Goal: Task Accomplishment & Management: Complete application form

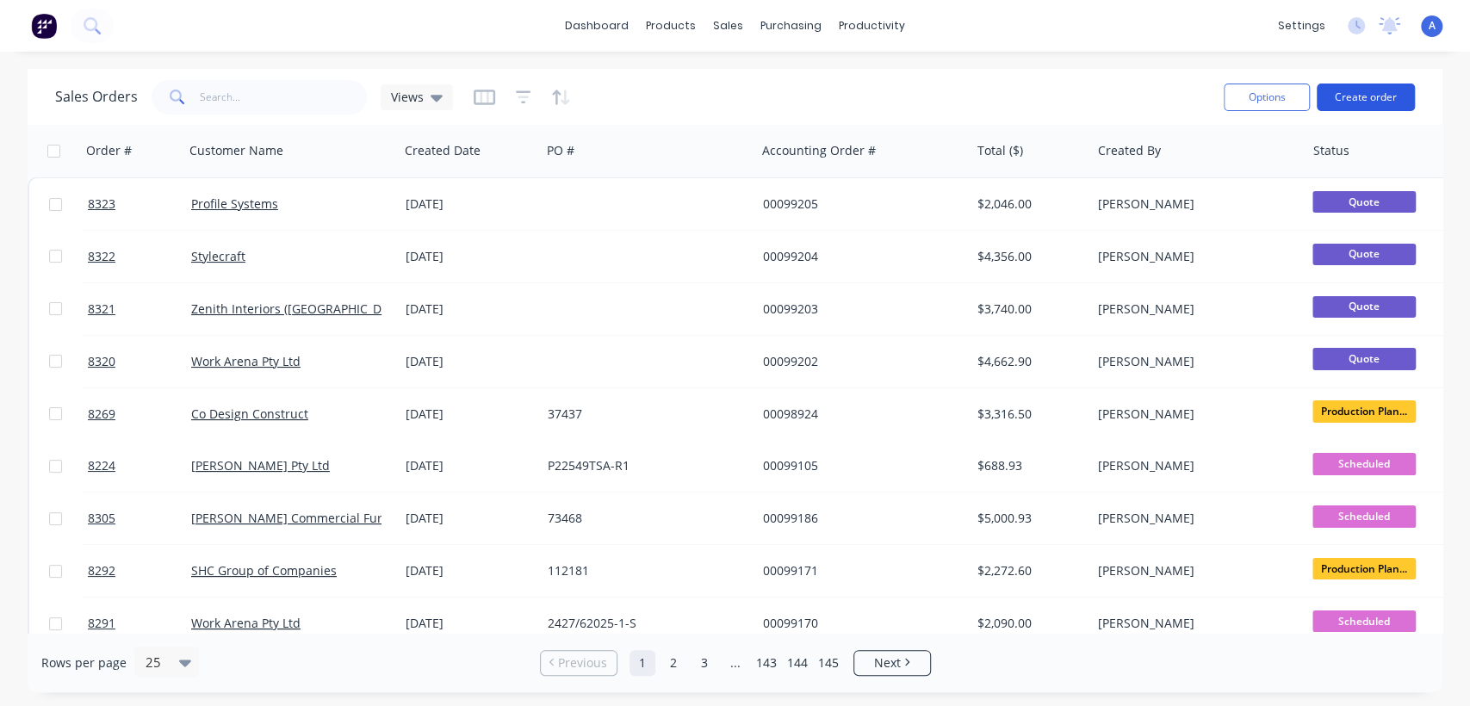
click at [1361, 104] on button "Create order" at bounding box center [1366, 98] width 98 height 28
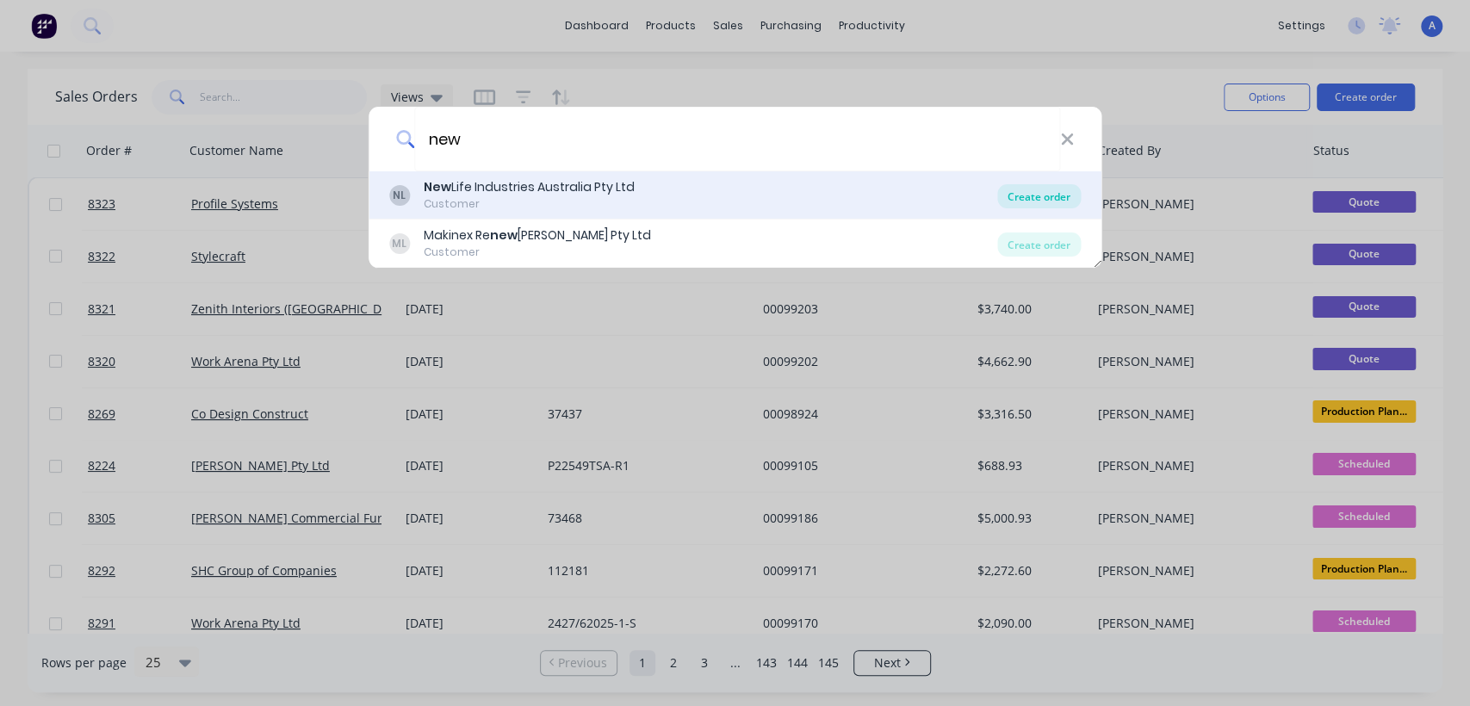
type input "new"
click at [1024, 189] on div "Create order" at bounding box center [1039, 196] width 84 height 24
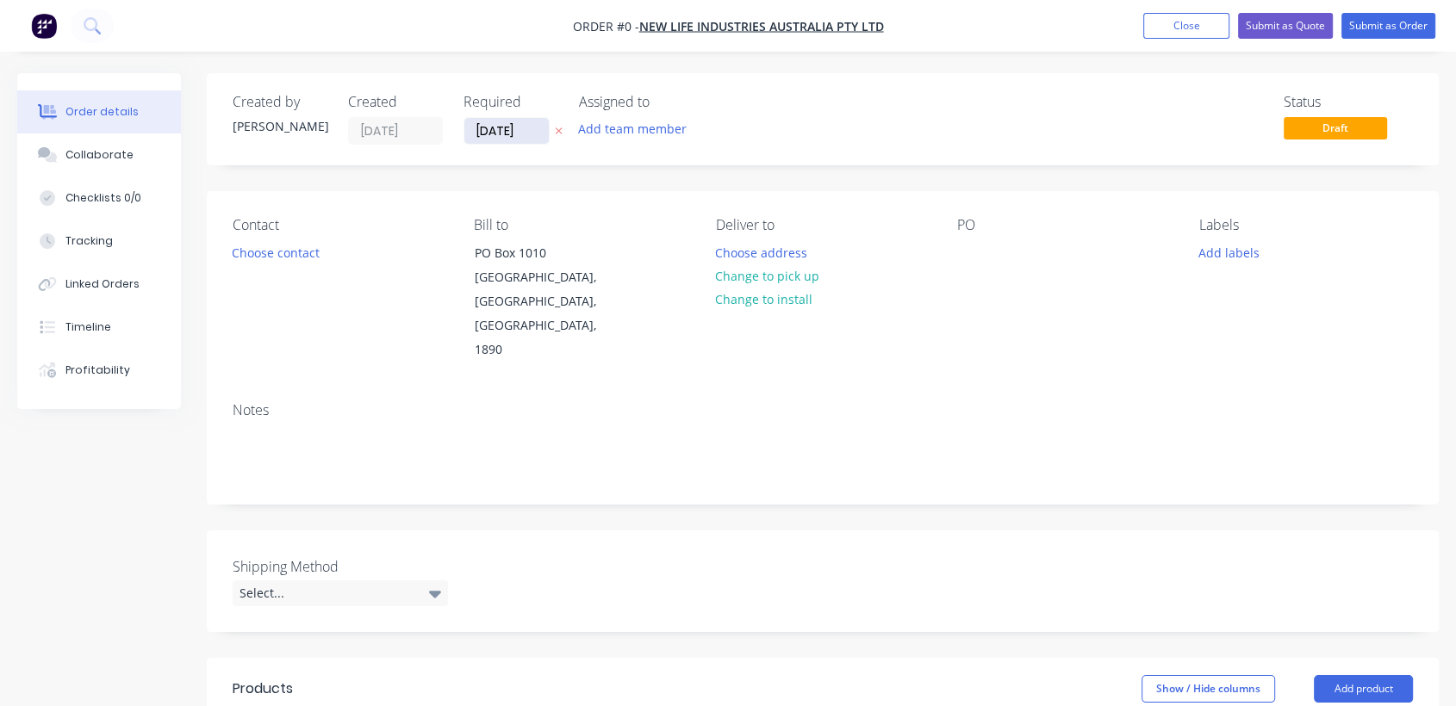
click at [534, 141] on input "[DATE]" at bounding box center [506, 131] width 84 height 26
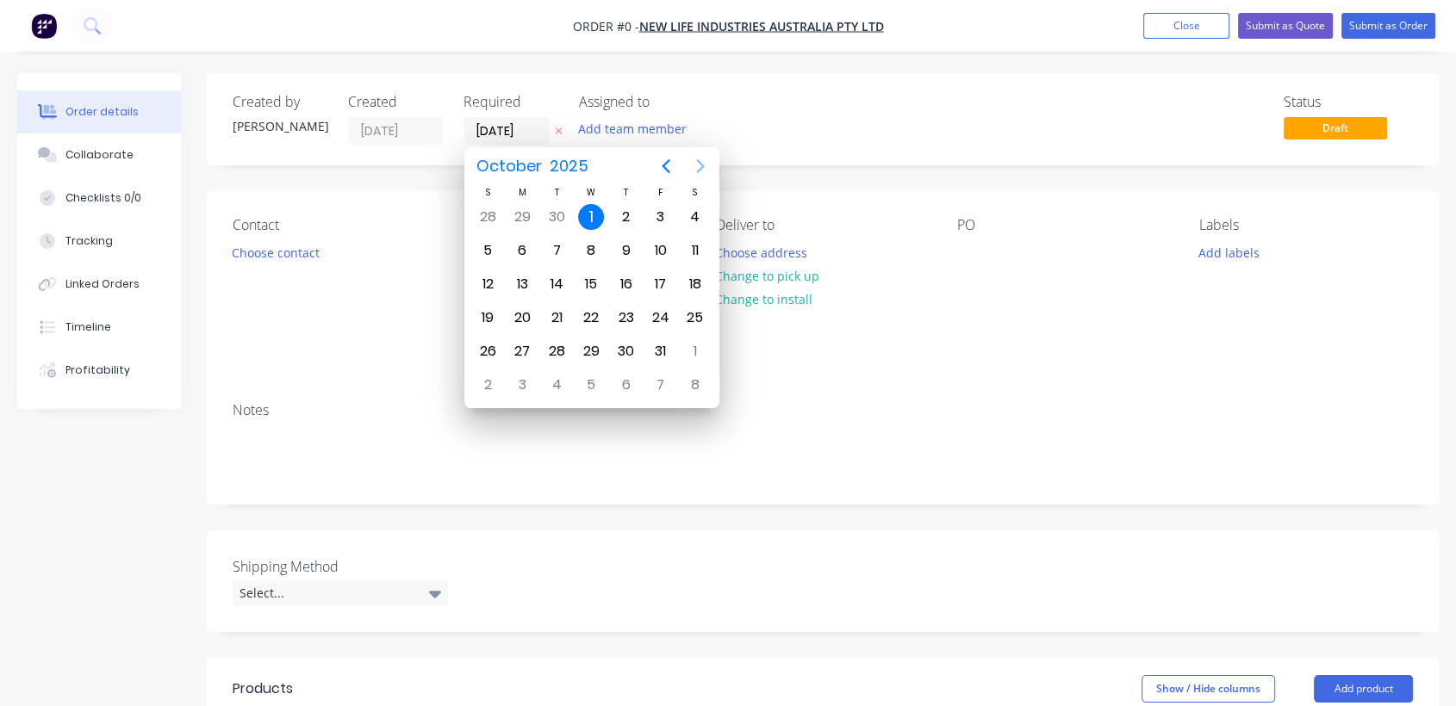
click at [692, 165] on icon "Next page" at bounding box center [700, 166] width 21 height 21
click at [655, 160] on icon "Previous page" at bounding box center [665, 166] width 21 height 21
click at [584, 346] on div "31" at bounding box center [591, 351] width 26 height 26
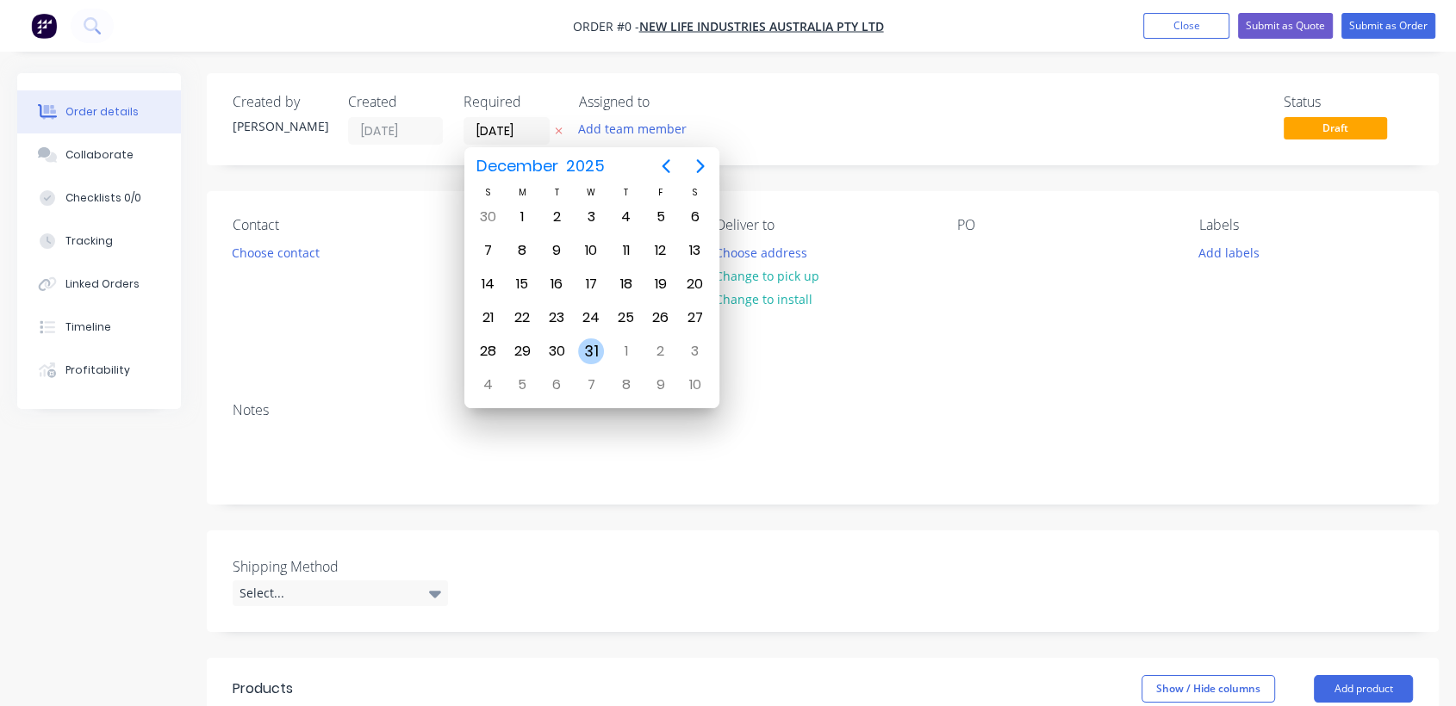
type input "[DATE]"
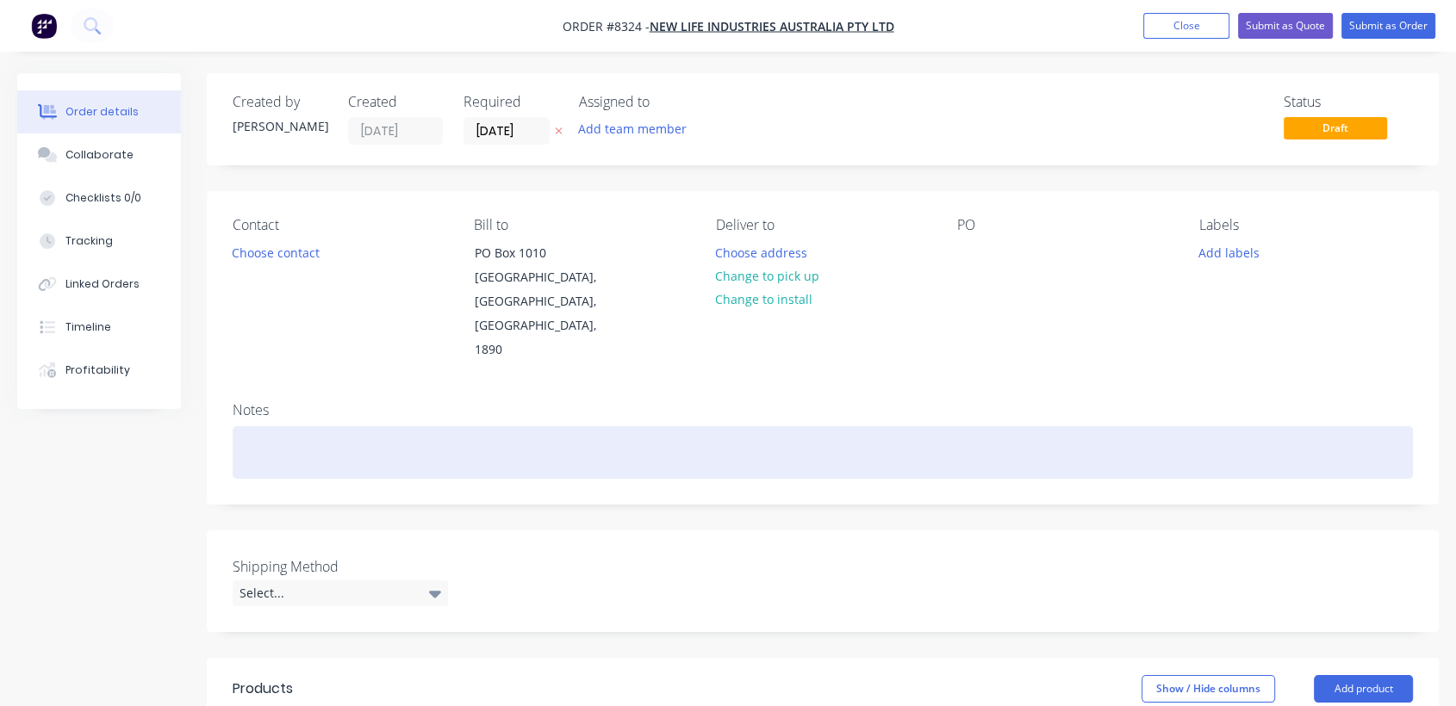
click at [270, 426] on div at bounding box center [823, 452] width 1180 height 53
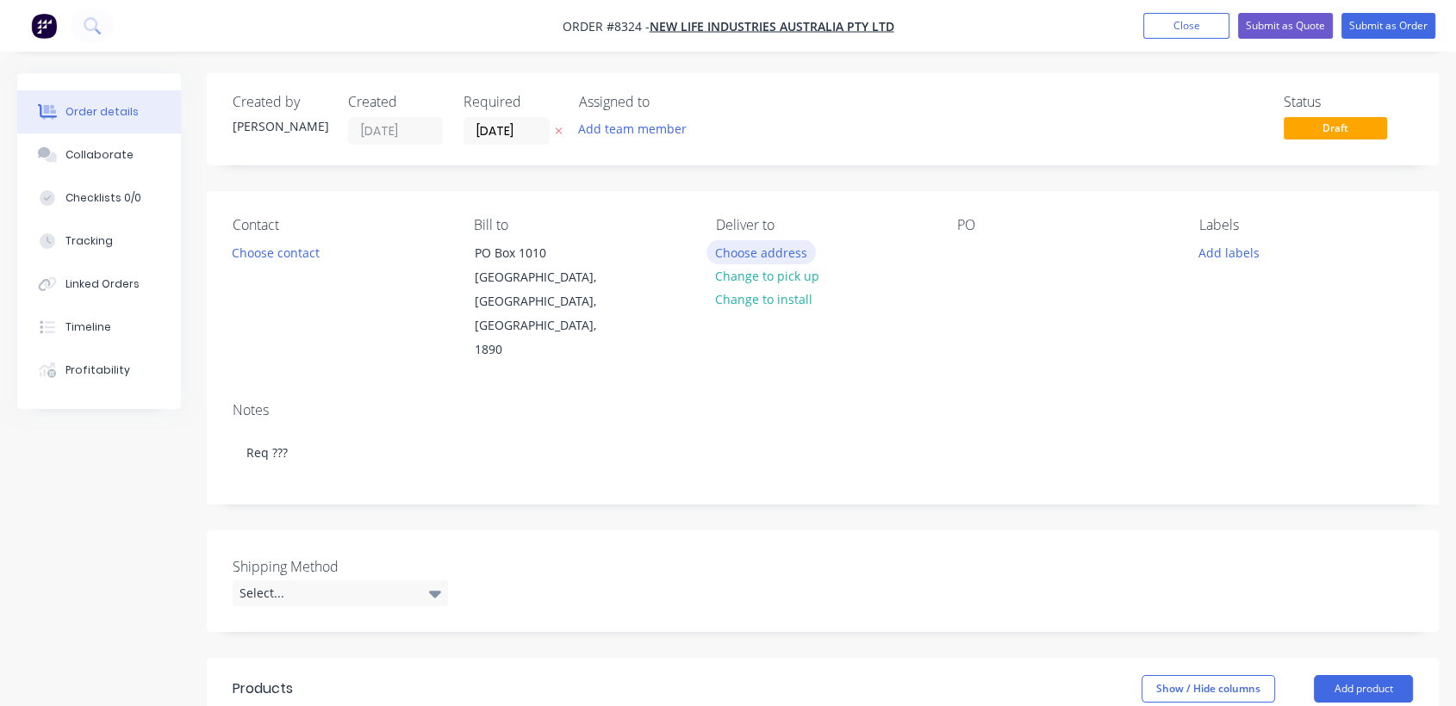
click at [762, 246] on button "Choose address" at bounding box center [761, 251] width 110 height 23
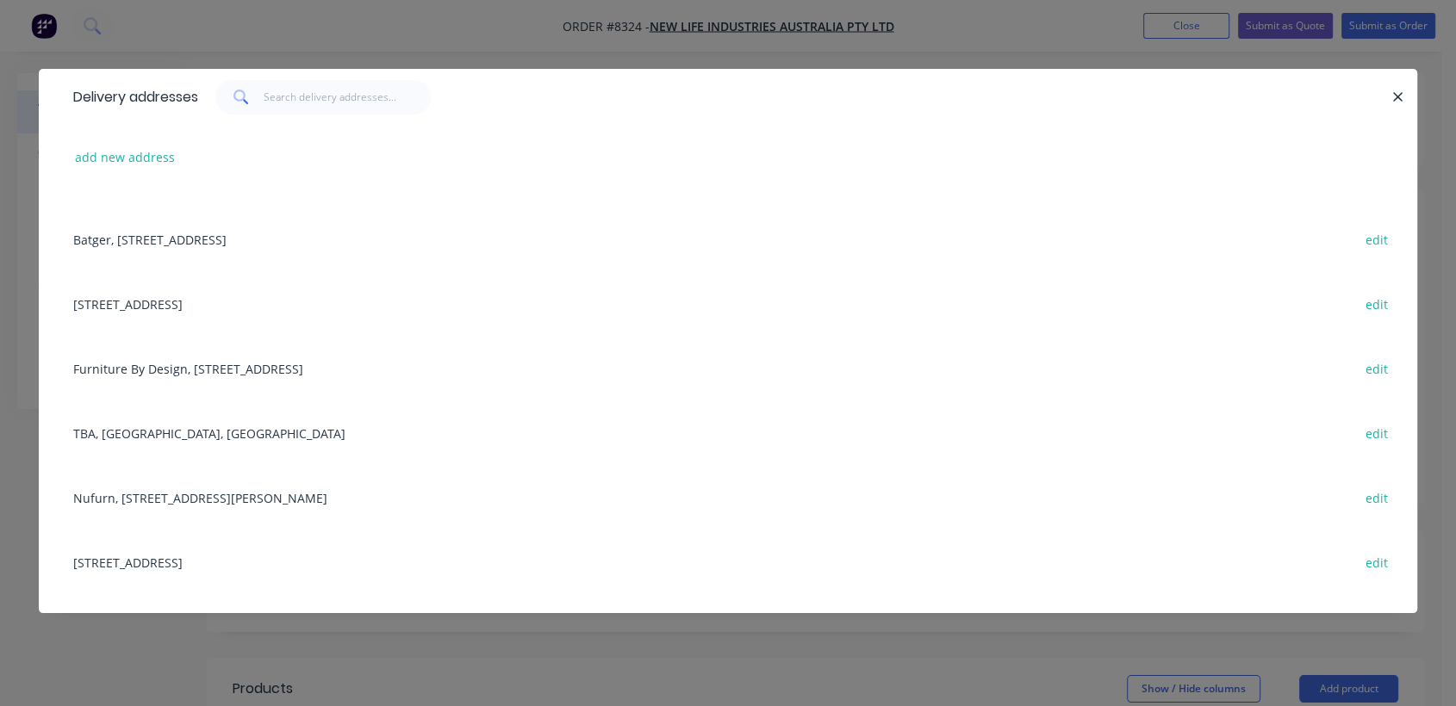
scroll to position [287, 0]
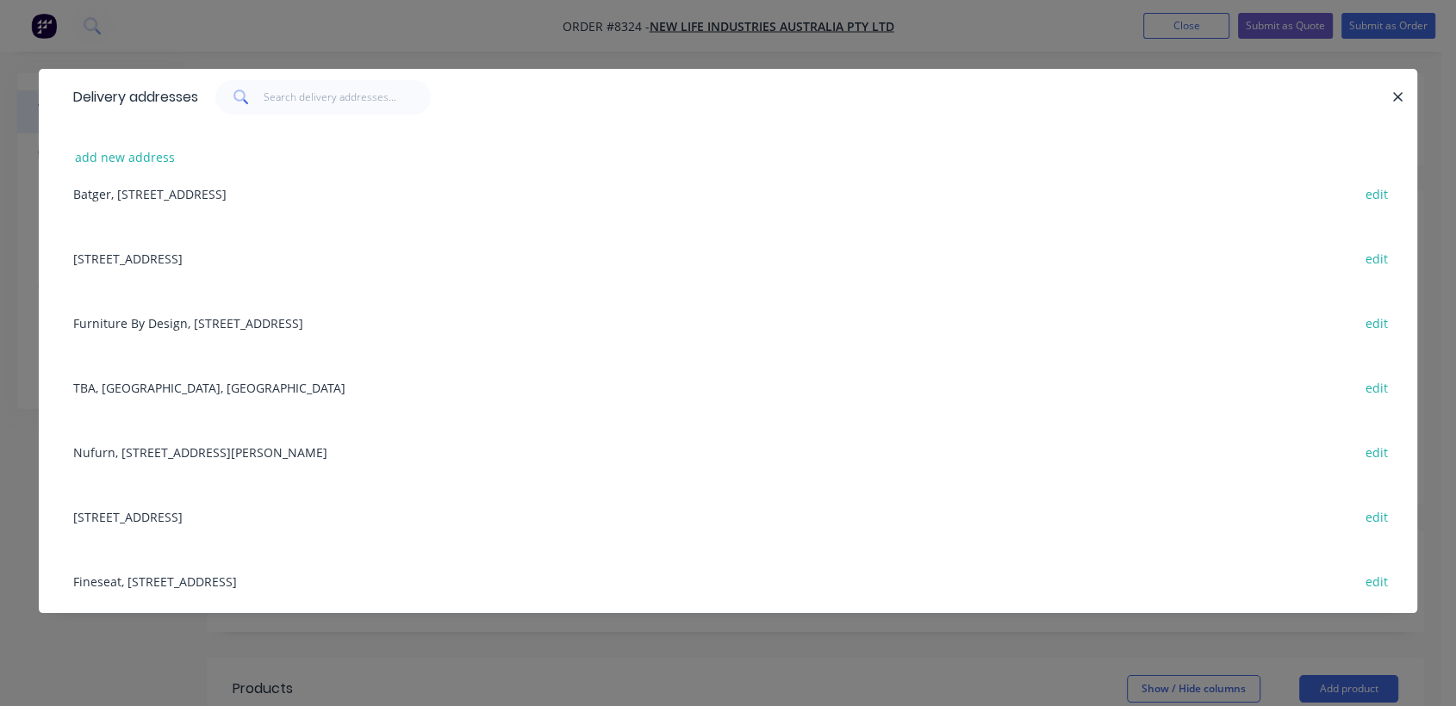
click at [270, 454] on div "Nufurn, [STREET_ADDRESS][PERSON_NAME] edit" at bounding box center [728, 451] width 1326 height 65
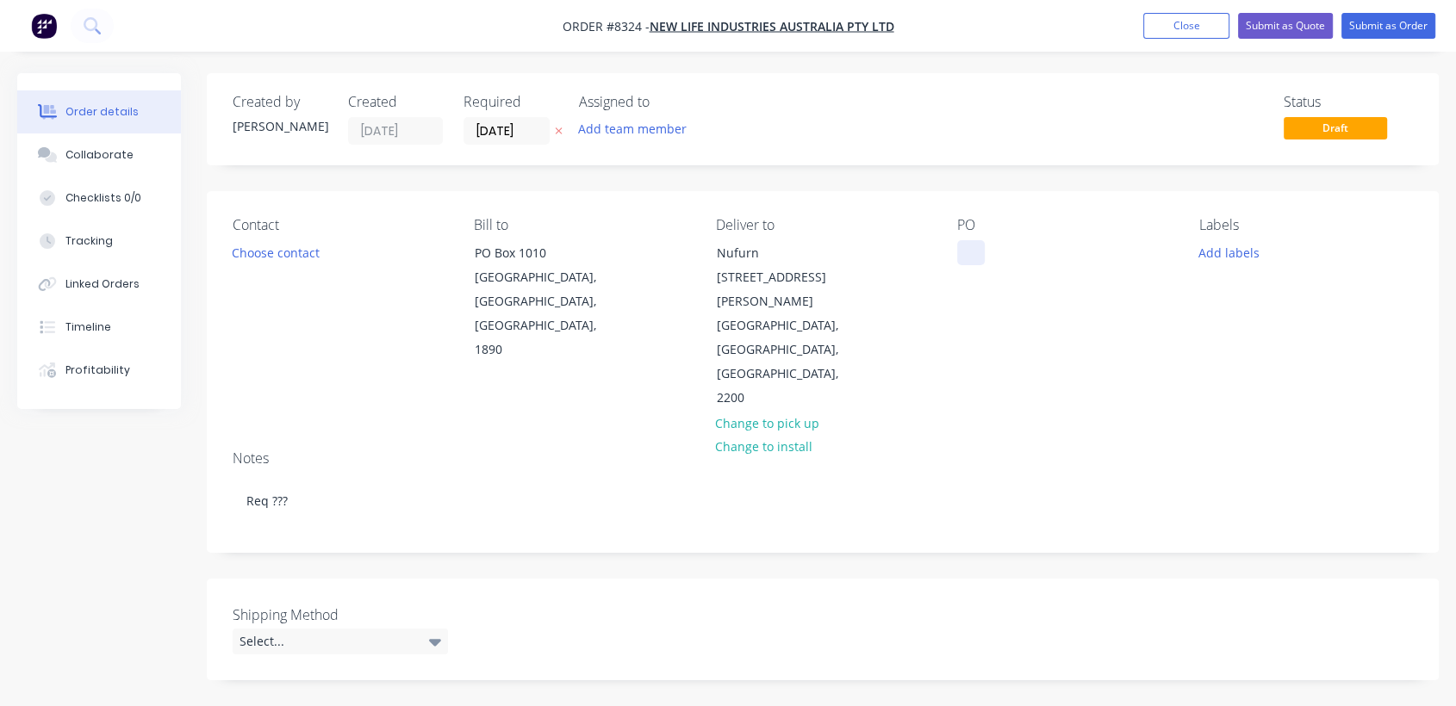
click at [984, 247] on div at bounding box center [971, 252] width 28 height 25
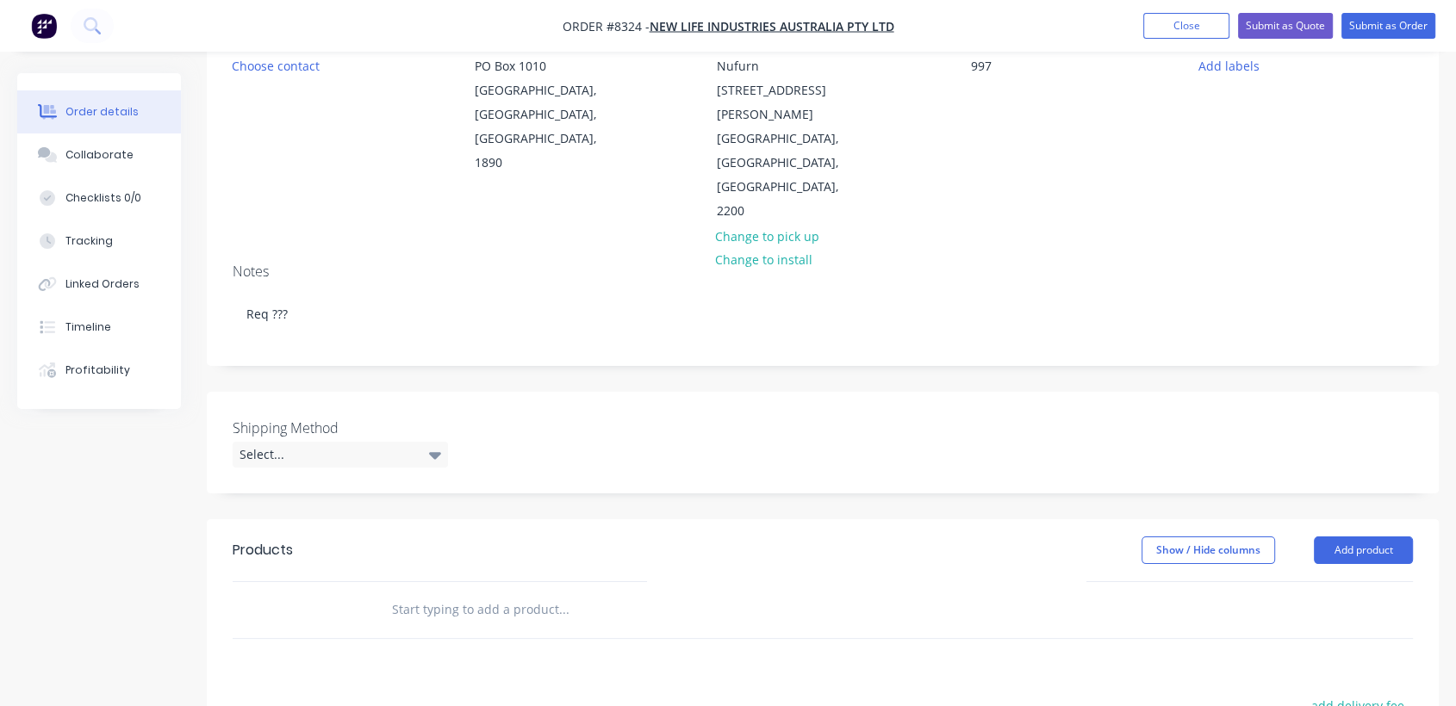
scroll to position [191, 0]
click at [329, 438] on div "Select..." at bounding box center [340, 451] width 215 height 26
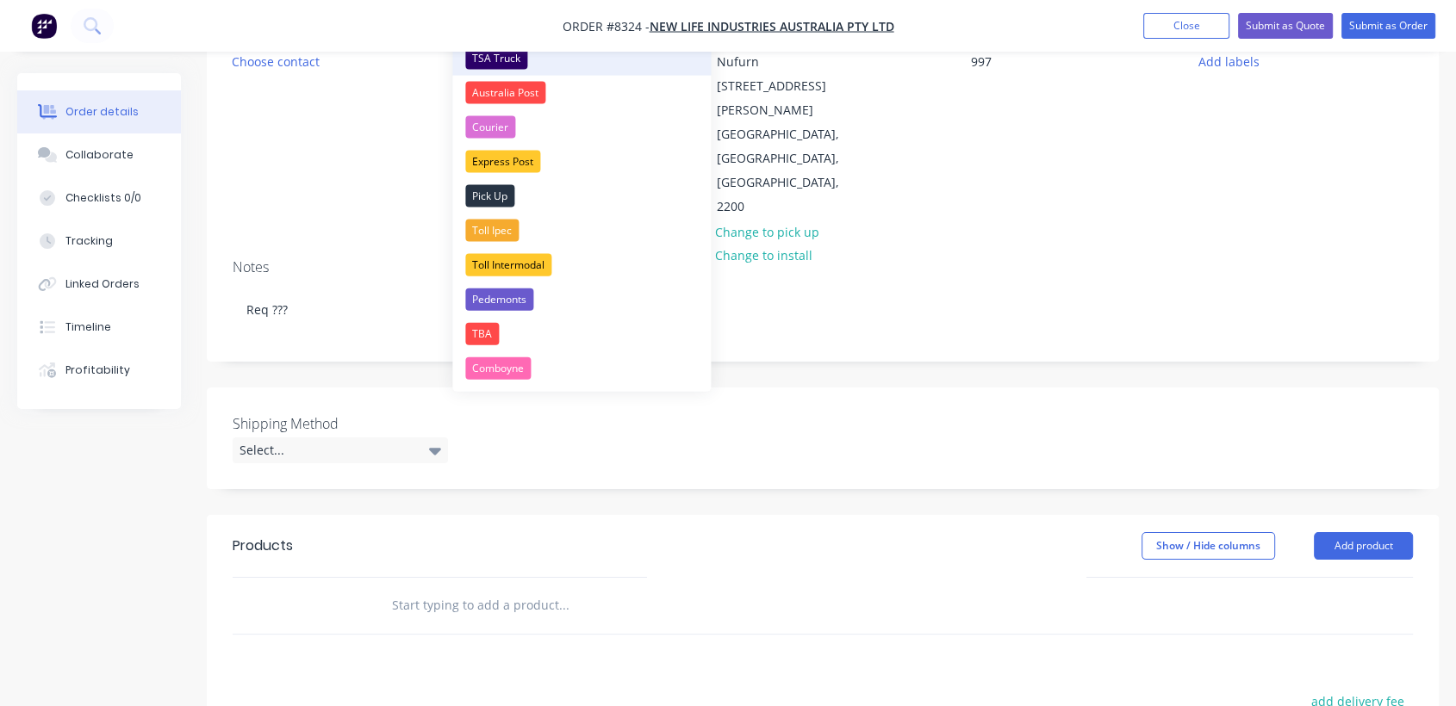
click at [505, 64] on div "TSA Truck" at bounding box center [496, 58] width 62 height 22
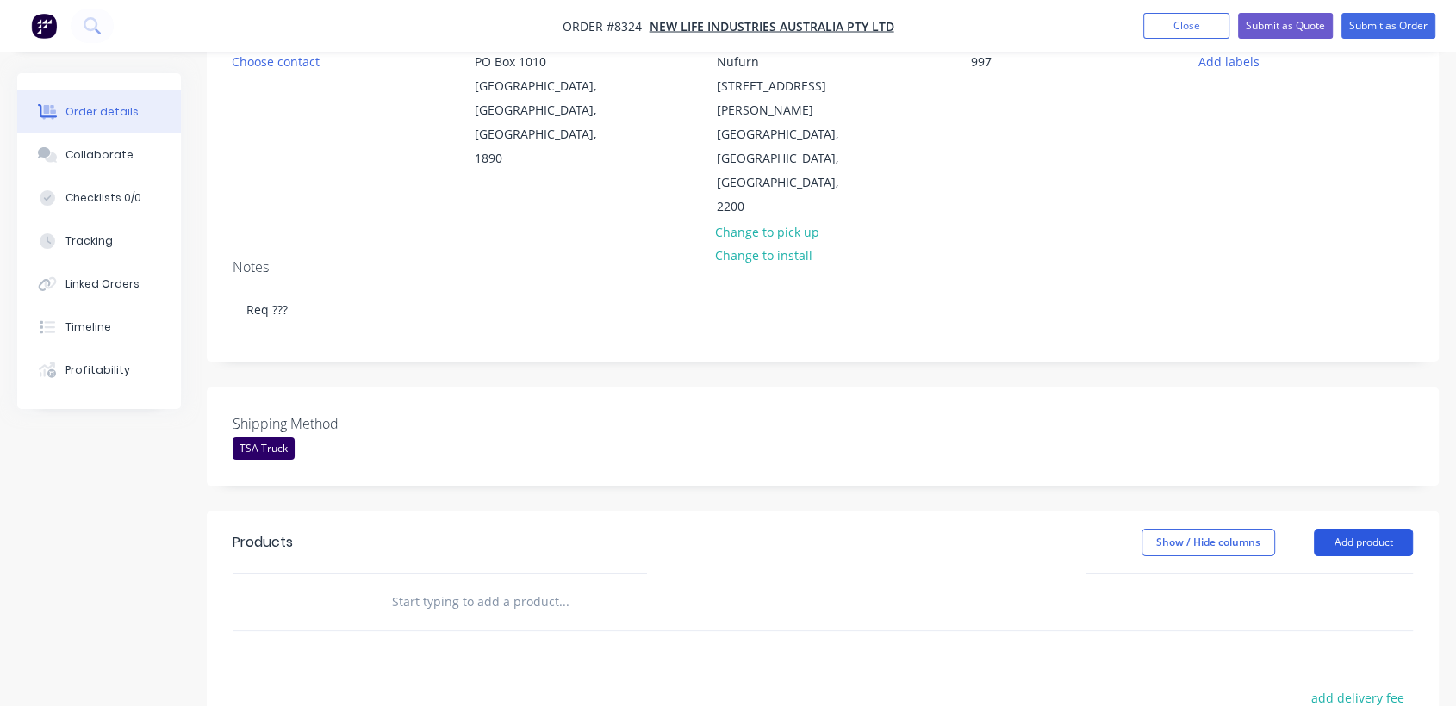
click at [1371, 529] on button "Add product" at bounding box center [1363, 543] width 99 height 28
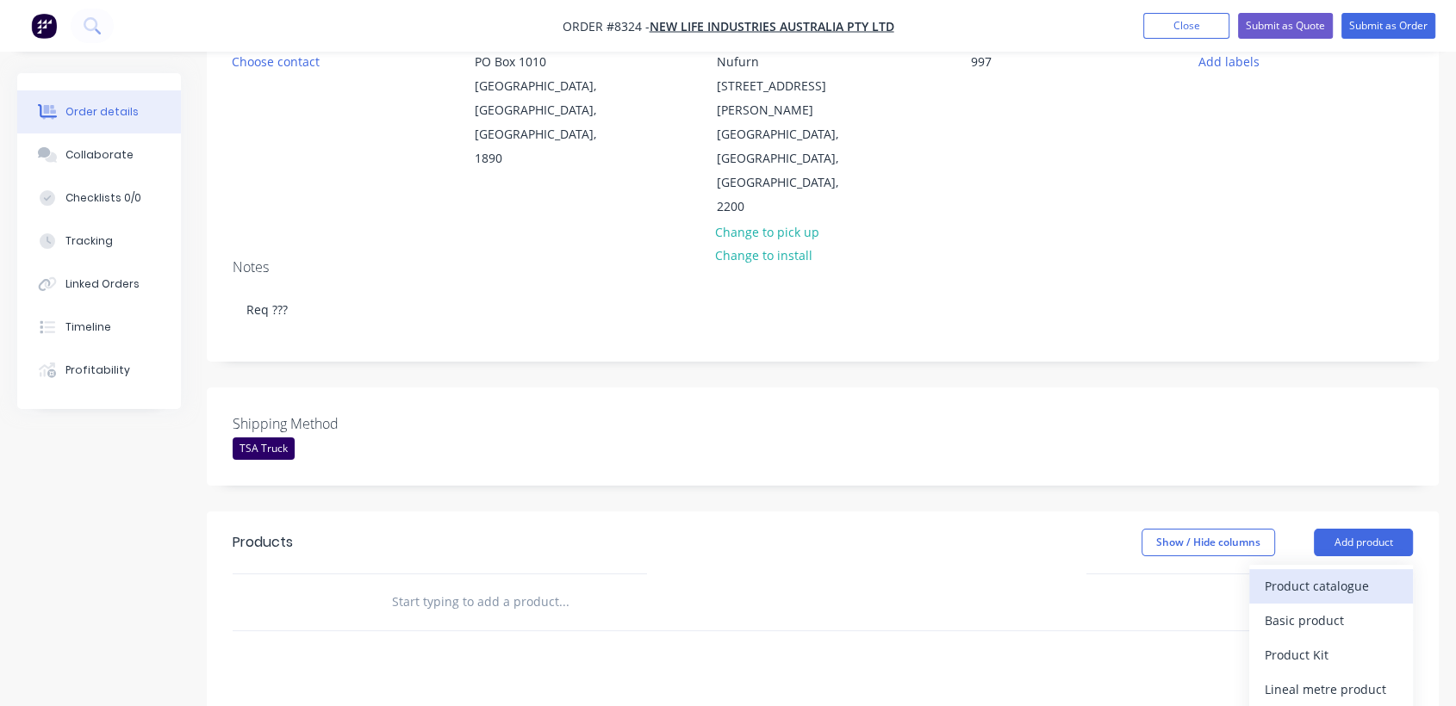
click at [1288, 574] on div "Product catalogue" at bounding box center [1330, 586] width 133 height 25
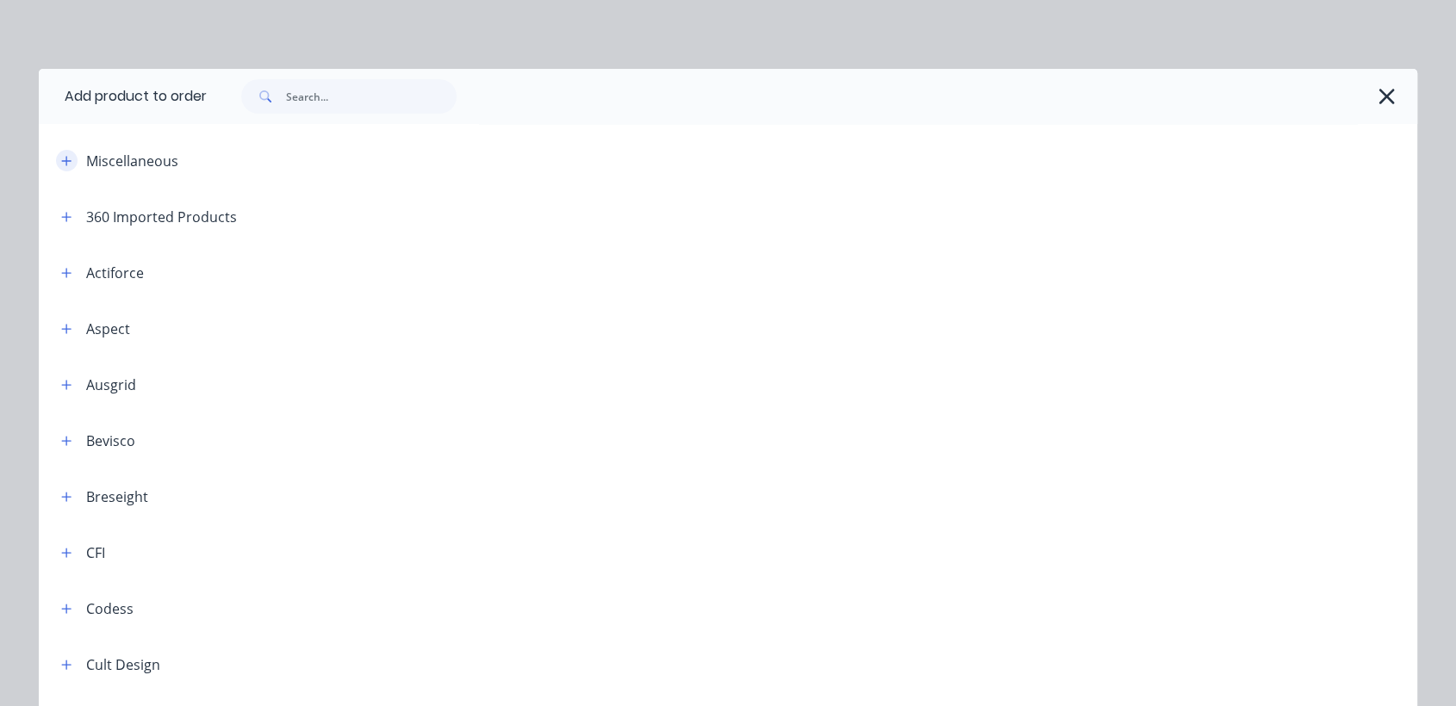
click at [62, 160] on icon "button" at bounding box center [66, 160] width 9 height 9
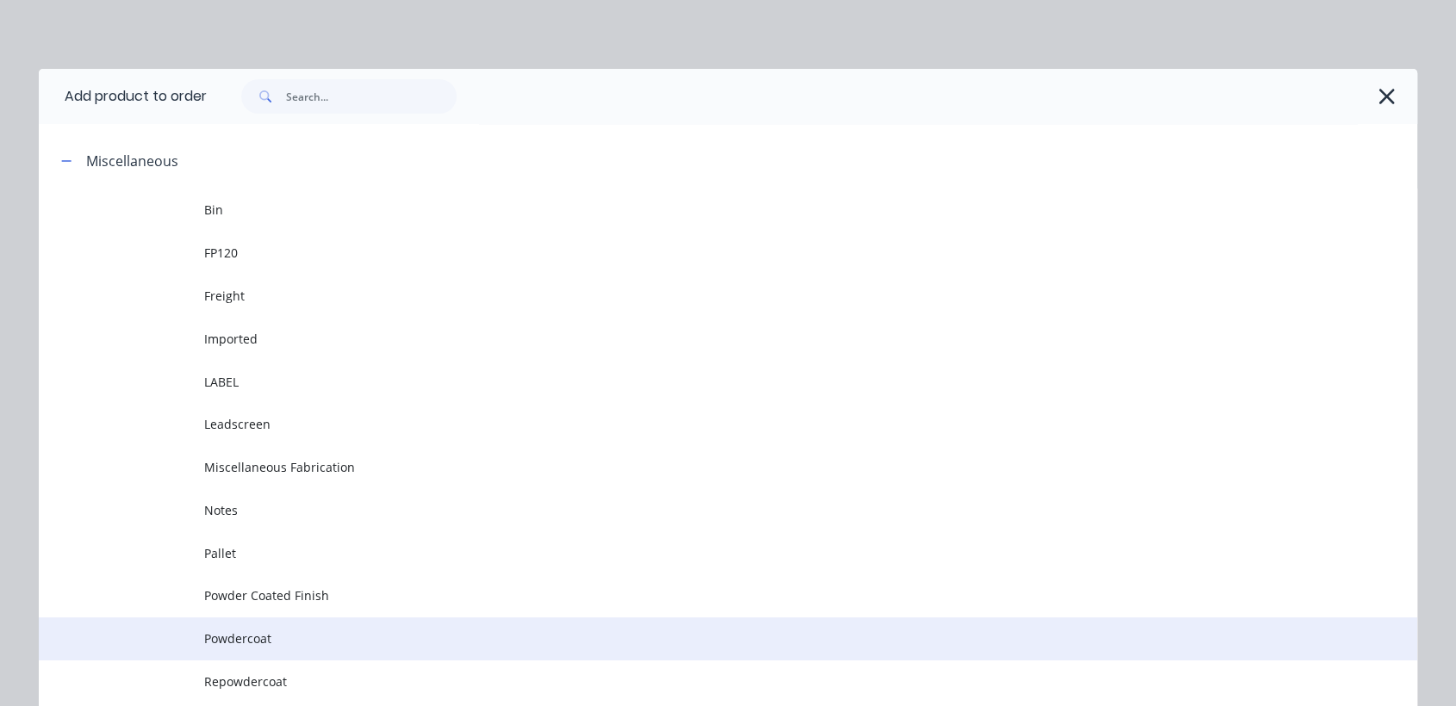
click at [225, 643] on span "Powdercoat" at bounding box center [689, 639] width 970 height 18
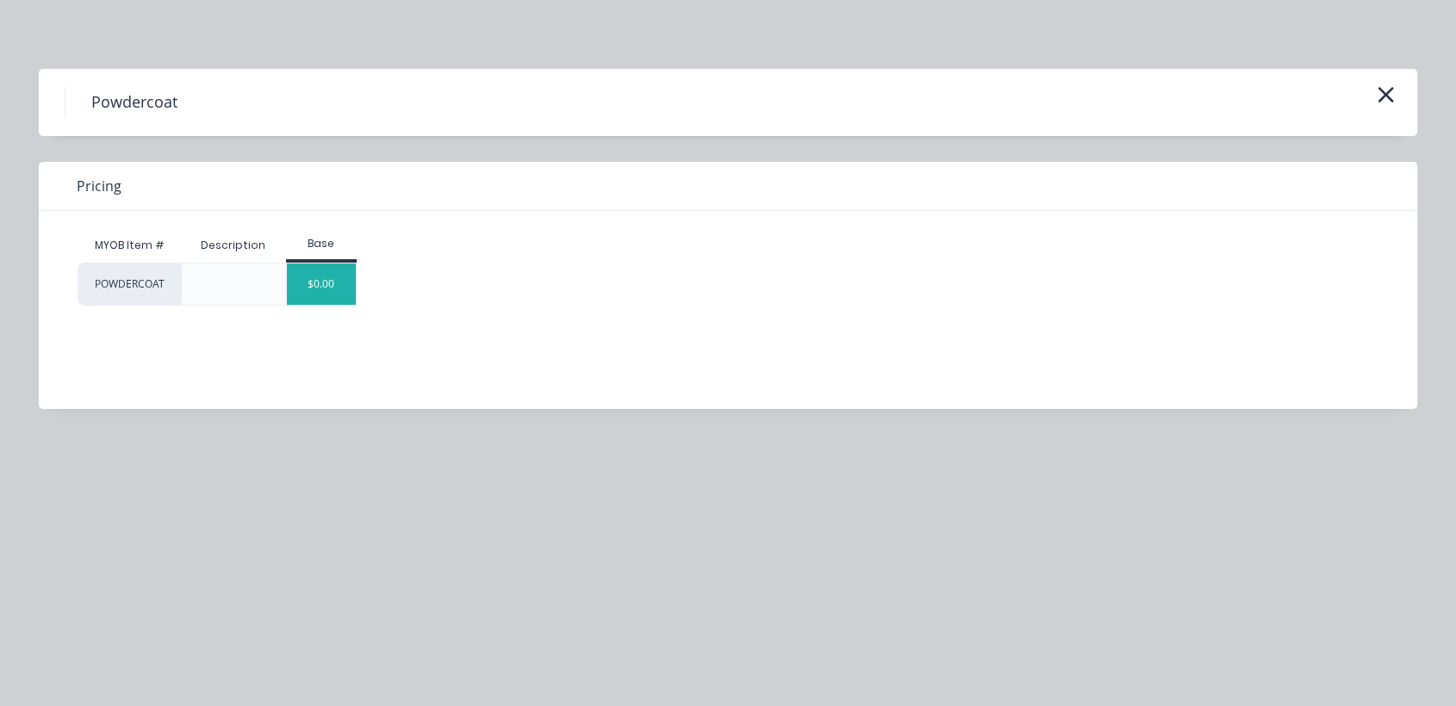
click at [339, 284] on div "$0.00" at bounding box center [322, 284] width 70 height 41
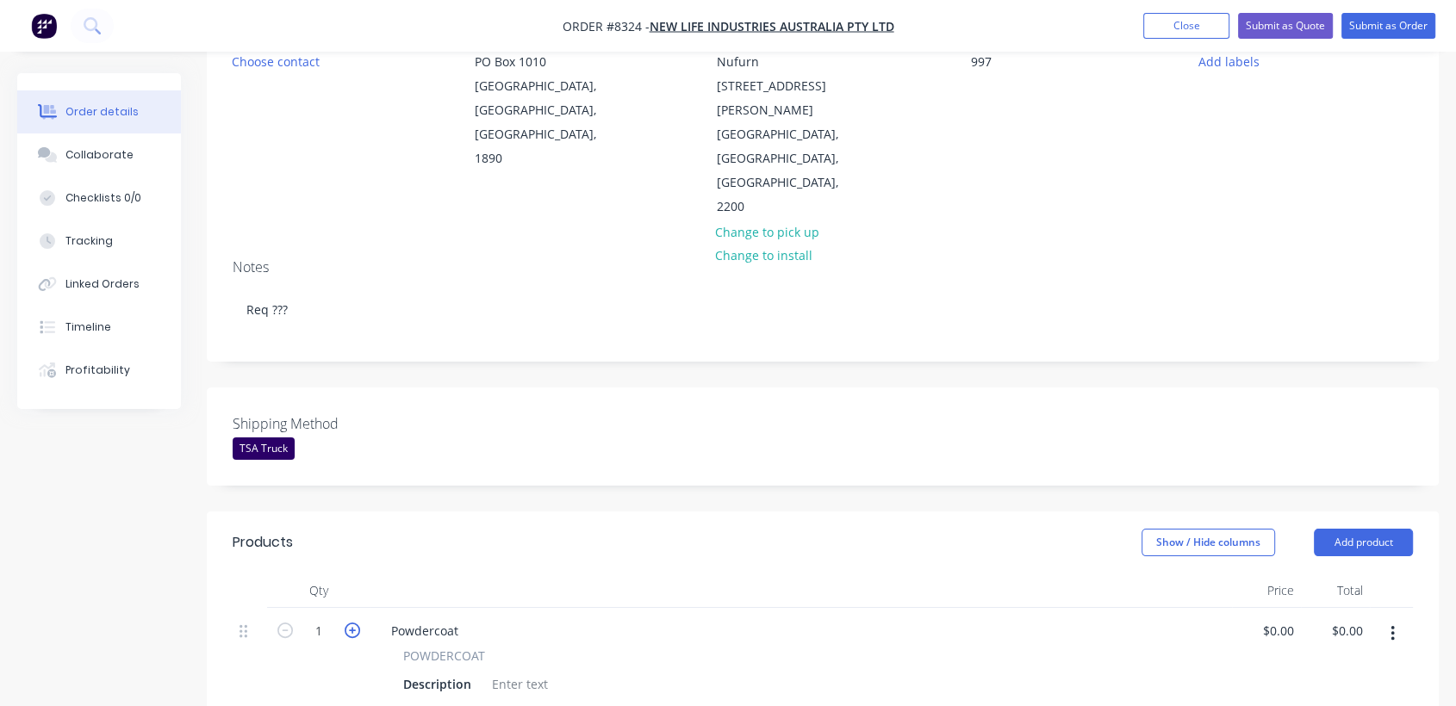
click at [352, 623] on icon "button" at bounding box center [353, 631] width 16 height 16
type input "3"
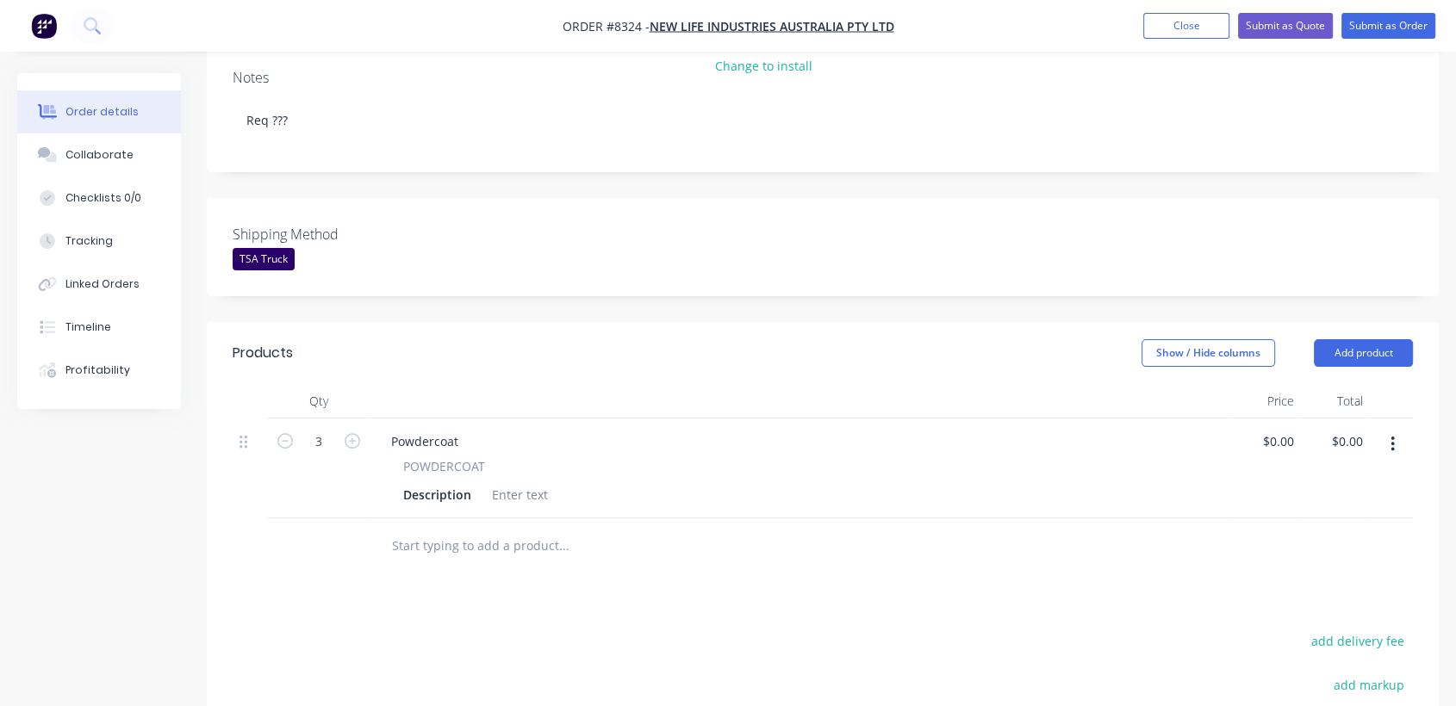
scroll to position [382, 0]
click at [511, 481] on div at bounding box center [520, 493] width 70 height 25
paste div
drag, startPoint x: 459, startPoint y: 346, endPoint x: 381, endPoint y: 338, distance: 78.9
click at [381, 427] on div "Powdercoat" at bounding box center [424, 439] width 95 height 25
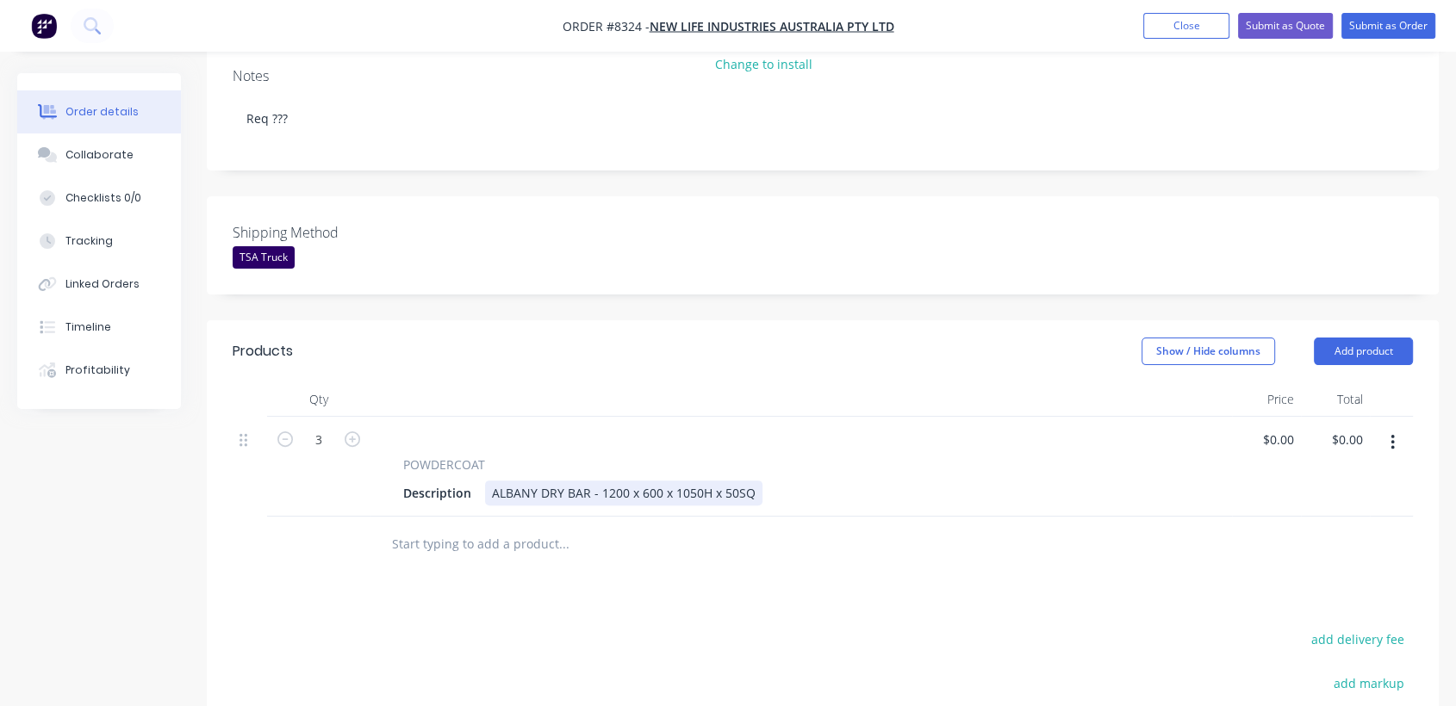
click at [488, 481] on div "ALBANY DRY BAR - 1200 x 600 x 1050H x 50SQ" at bounding box center [623, 493] width 277 height 25
click at [489, 481] on div "ALBANY DRY BAR - 1200 x 600 x 1050H x 50SQ" at bounding box center [623, 493] width 277 height 25
type input "$0.00"
click at [467, 527] on input "text" at bounding box center [563, 544] width 345 height 34
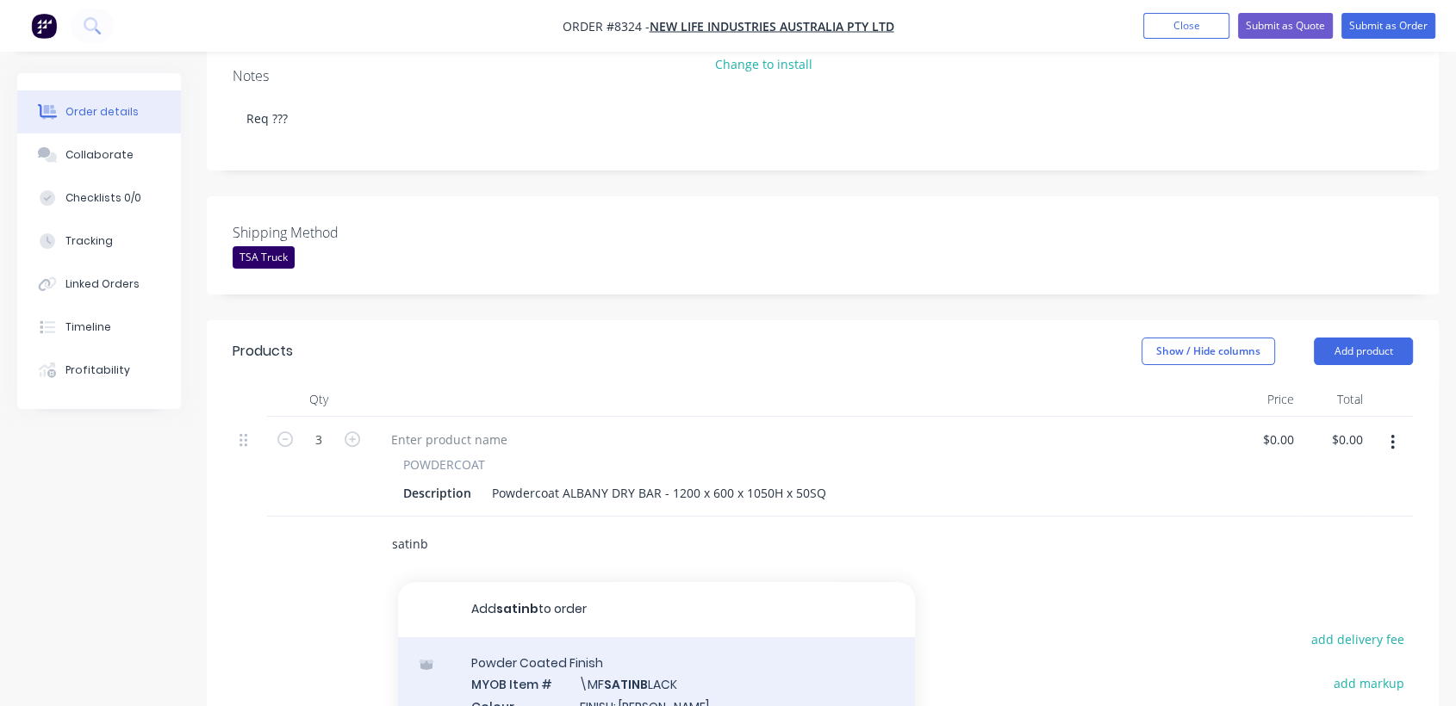
type input "satinb"
click at [612, 637] on div "Powder Coated Finish MYOB Item # \MF SATINB LACK Colour FINISH: Satin Black Pro…" at bounding box center [656, 695] width 517 height 116
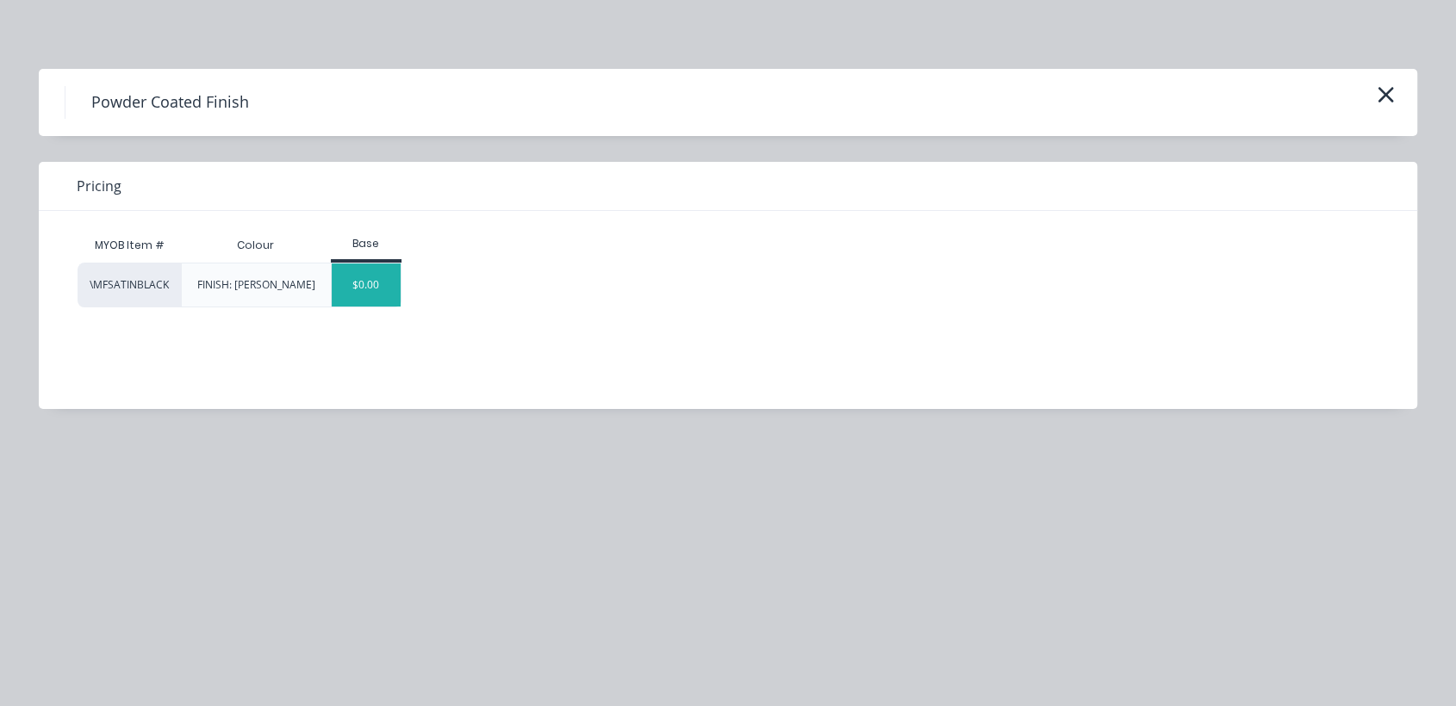
click at [370, 280] on div "$0.00" at bounding box center [367, 285] width 70 height 43
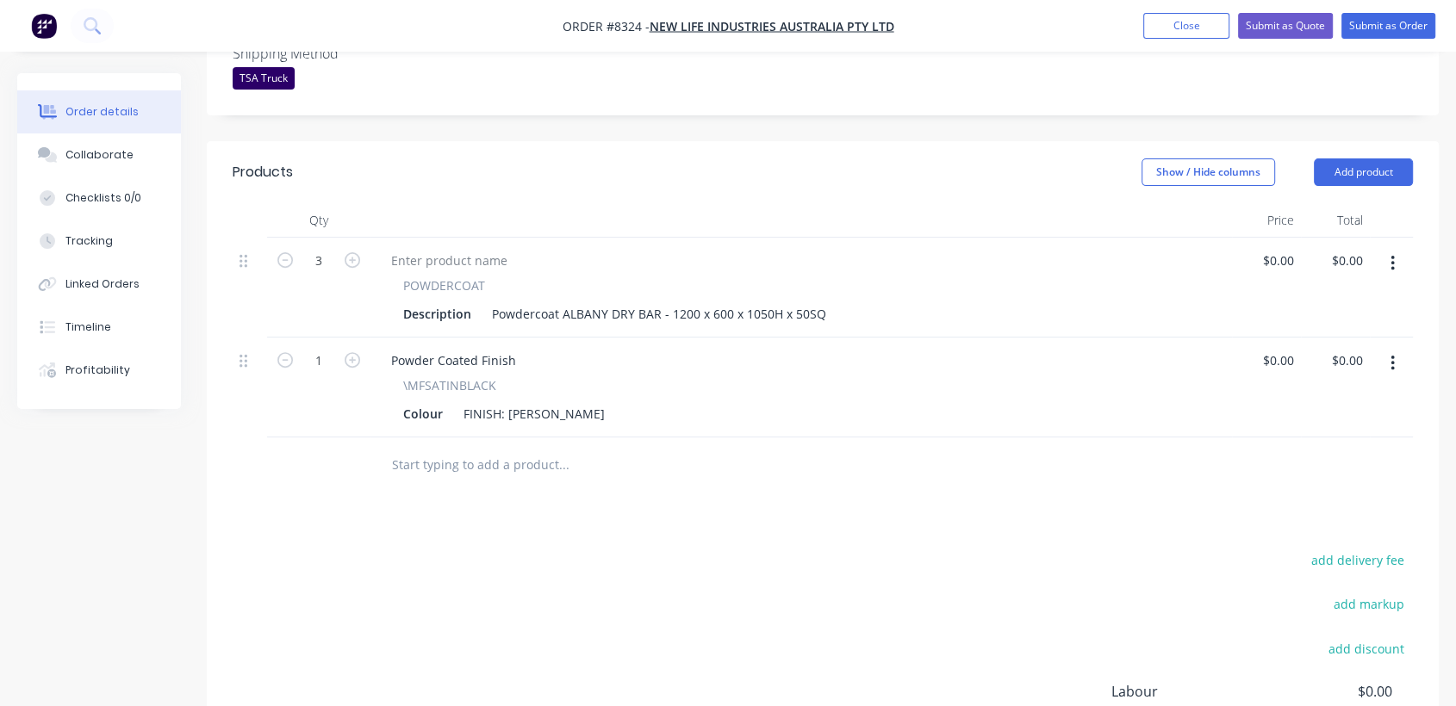
scroll to position [574, 0]
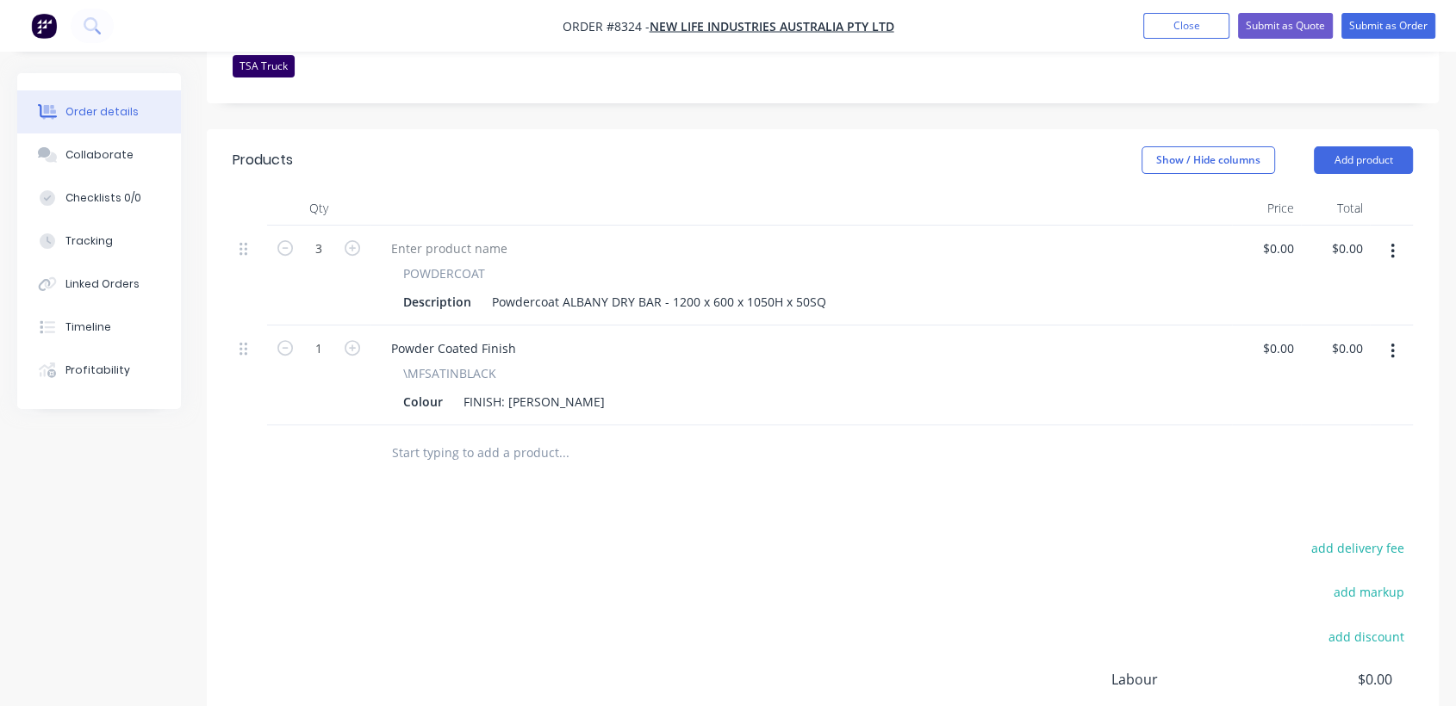
click at [457, 436] on input "text" at bounding box center [563, 453] width 345 height 34
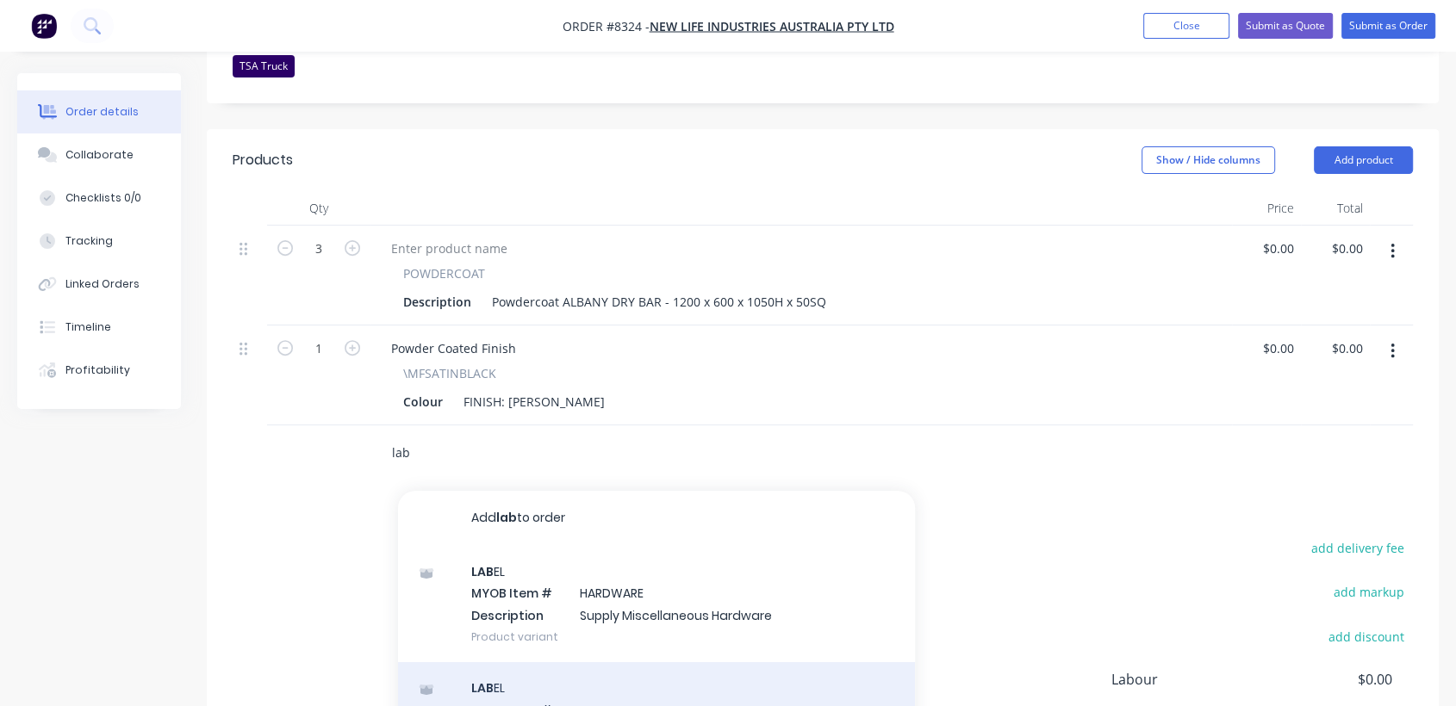
type input "lab"
click at [612, 662] on div "LAB EL MYOB Item # LAB EL Description LAB EL As Product variant" at bounding box center [656, 720] width 517 height 116
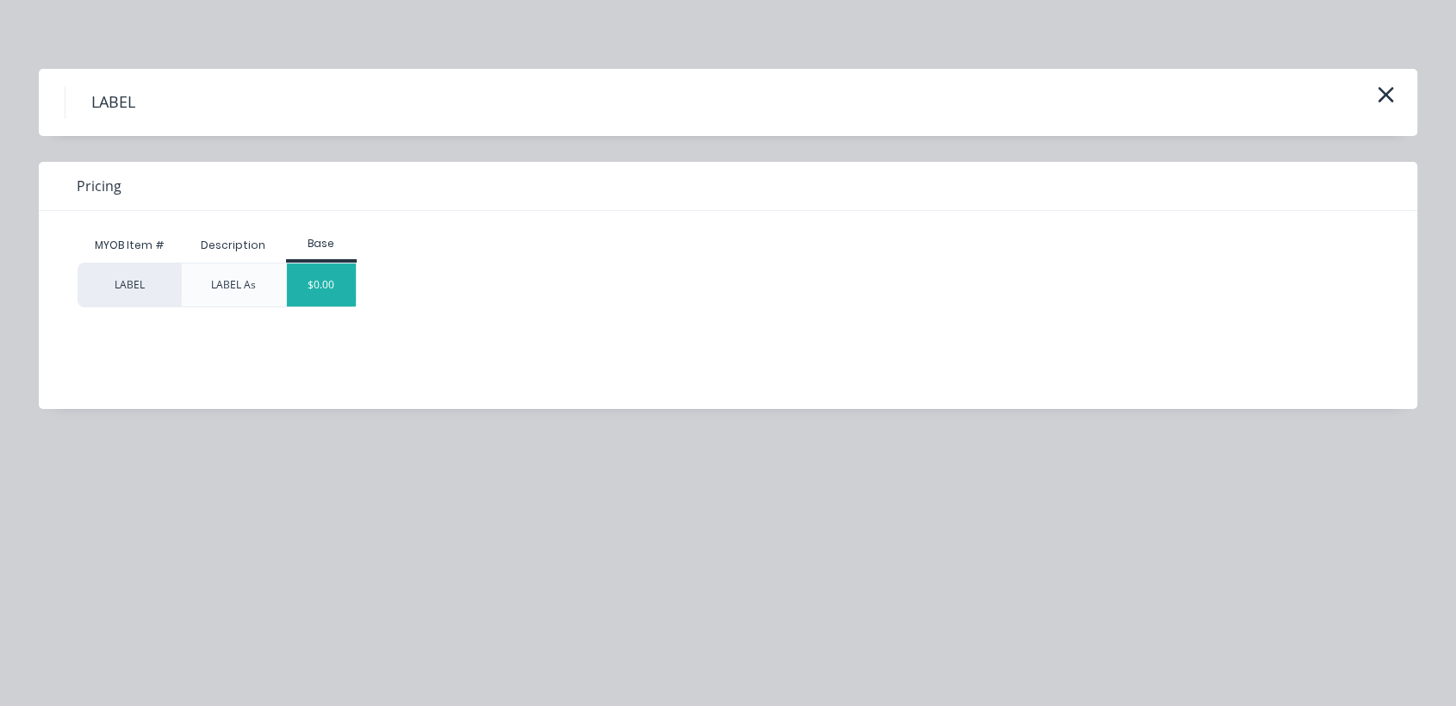
click at [332, 284] on div "$0.00" at bounding box center [322, 285] width 70 height 43
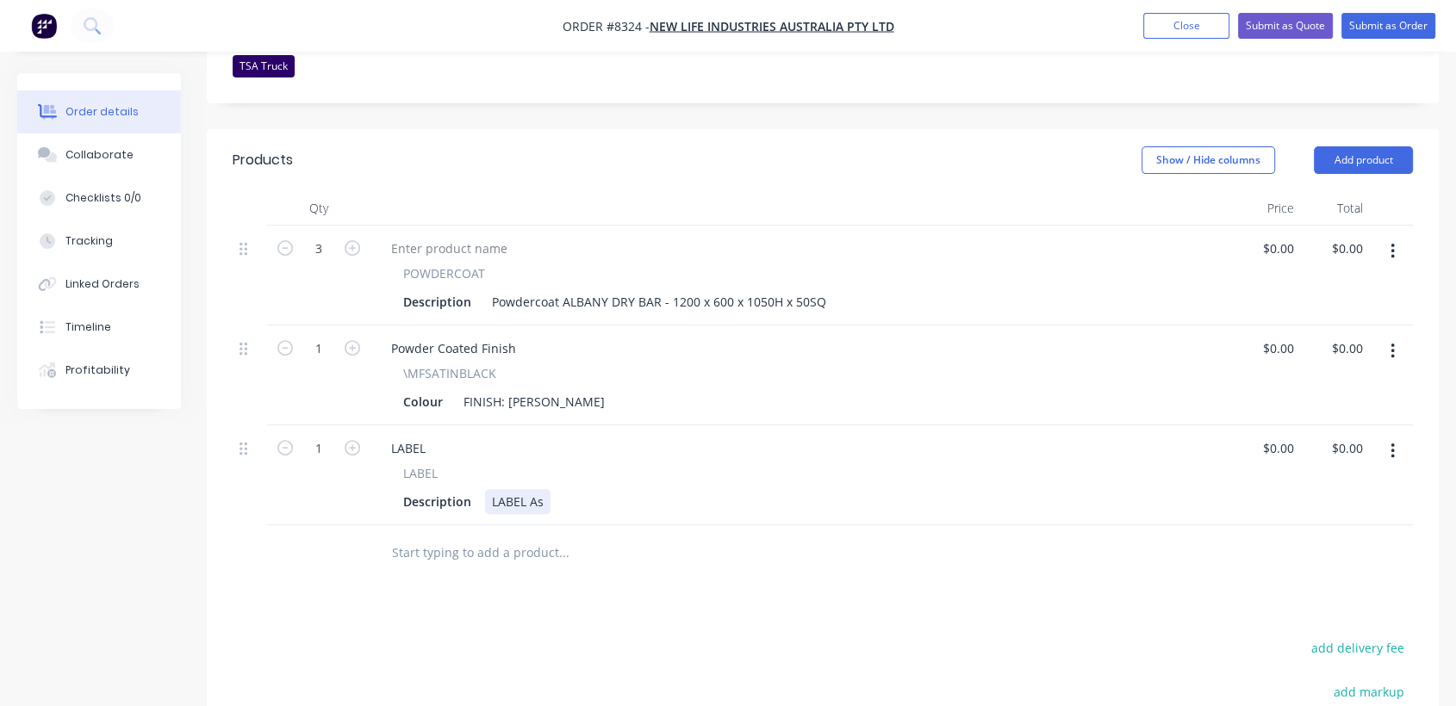
click at [547, 489] on div "Description LABEL As" at bounding box center [797, 501] width 803 height 25
type input "$0.00"
click at [525, 536] on input "text" at bounding box center [563, 553] width 345 height 34
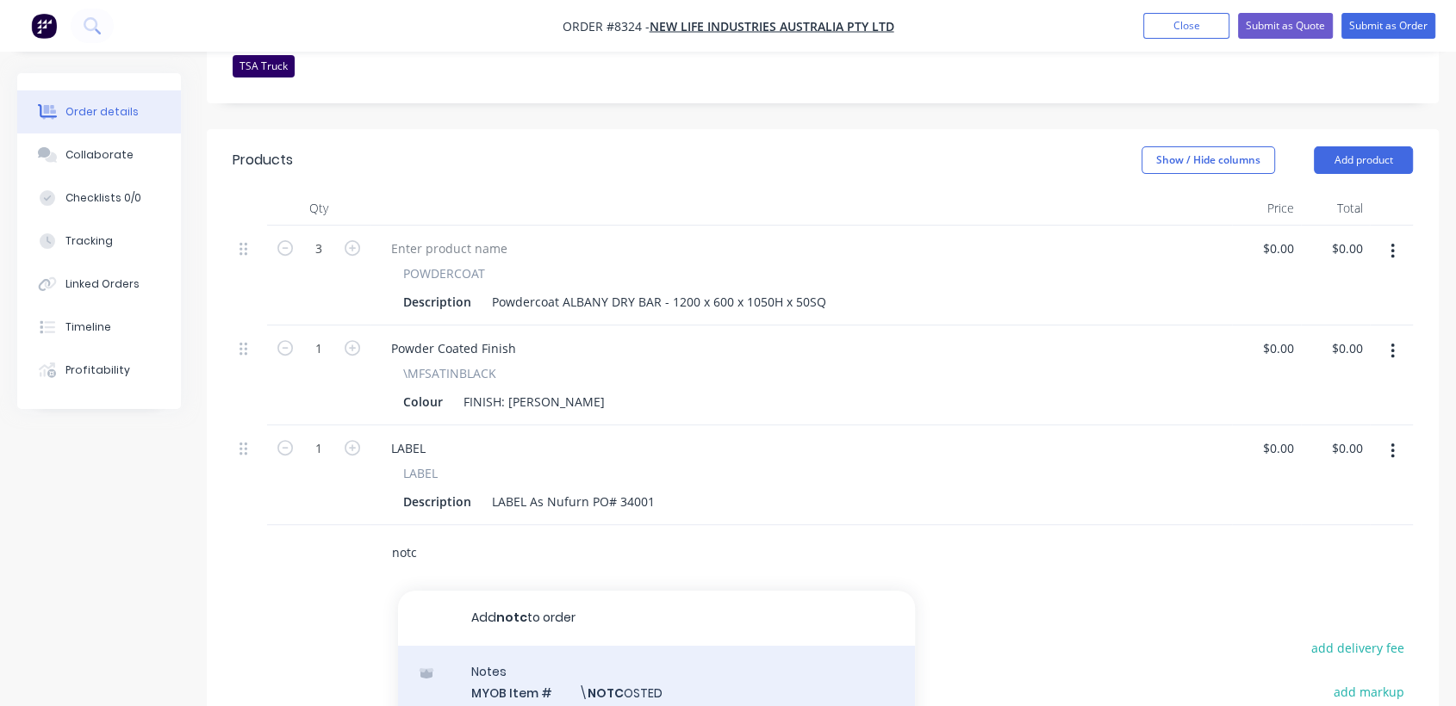
type input "notc"
click at [658, 646] on div "Notes MYOB Item # \ NOTC OSTED Description ////NOT COSTED//// Product variant" at bounding box center [656, 704] width 517 height 116
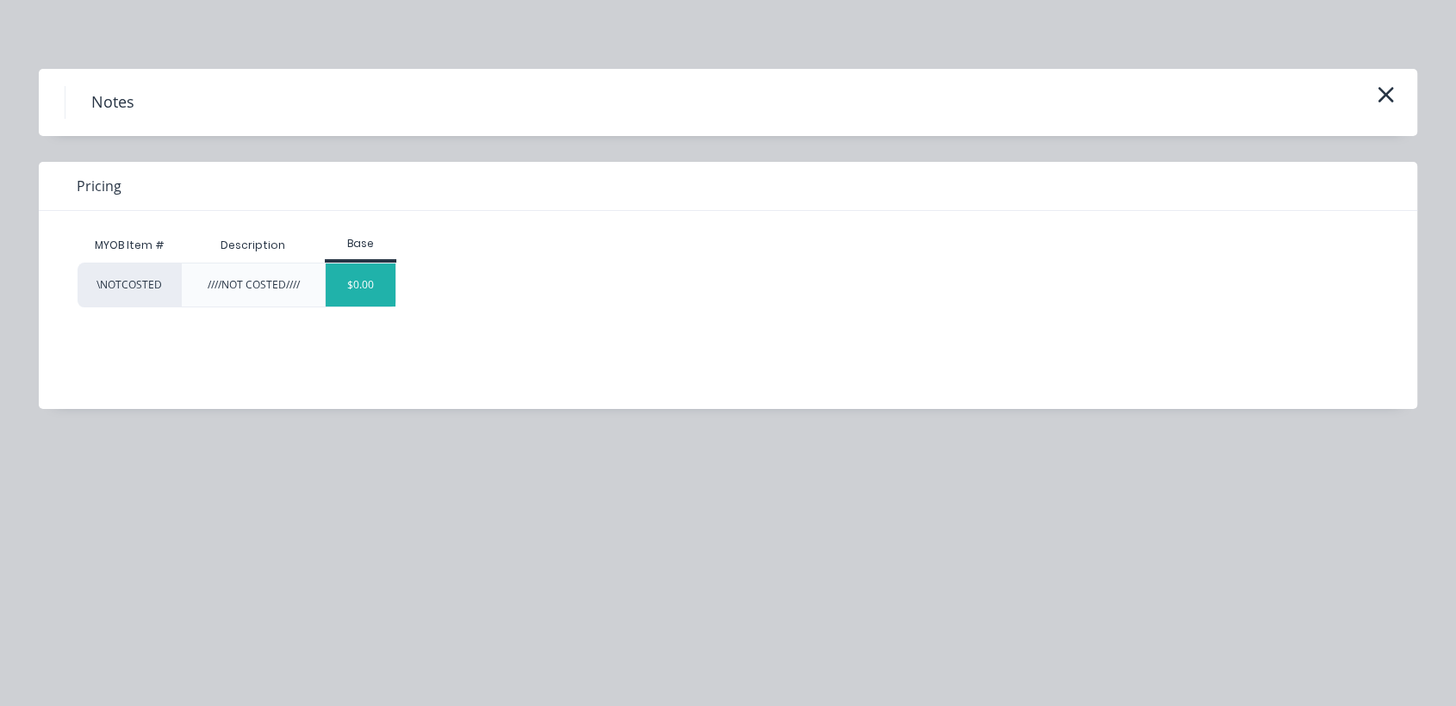
click at [351, 271] on div "$0.00" at bounding box center [361, 285] width 70 height 43
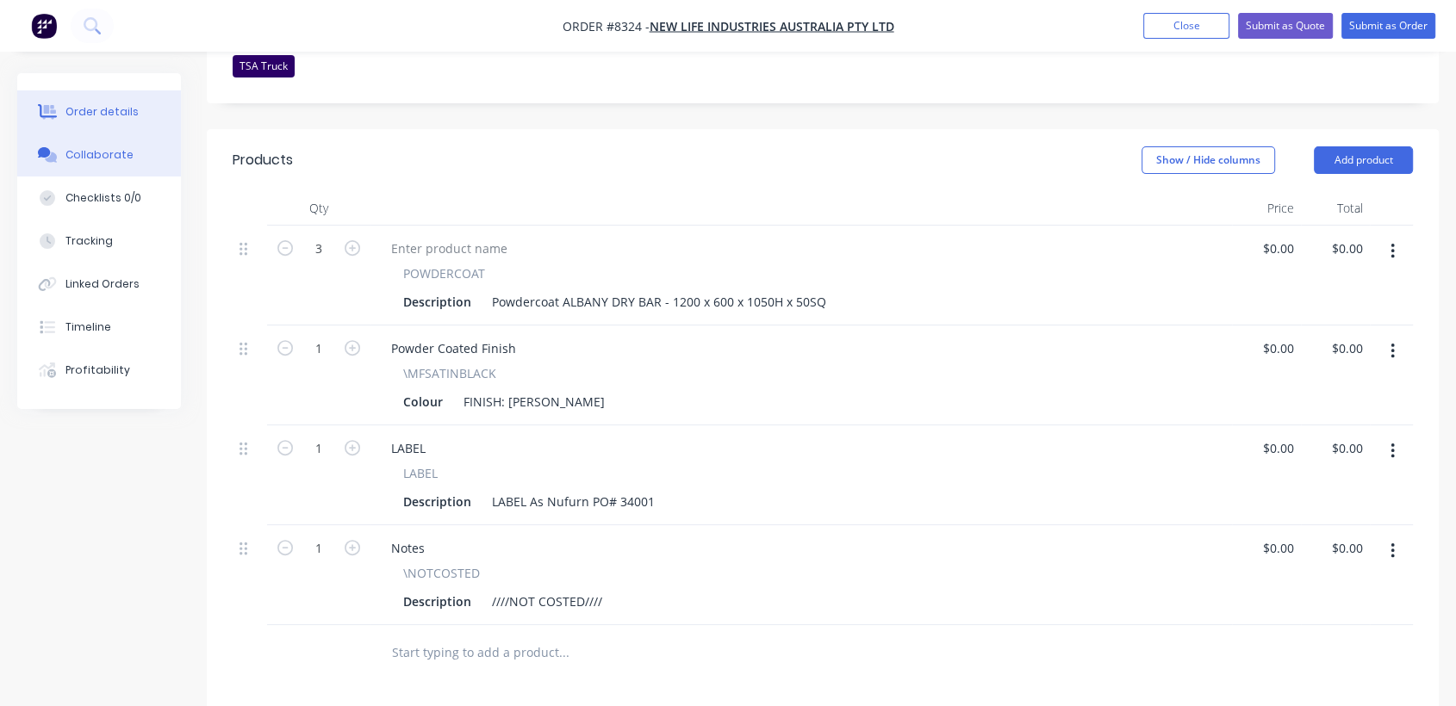
click at [132, 153] on button "Collaborate" at bounding box center [99, 155] width 164 height 43
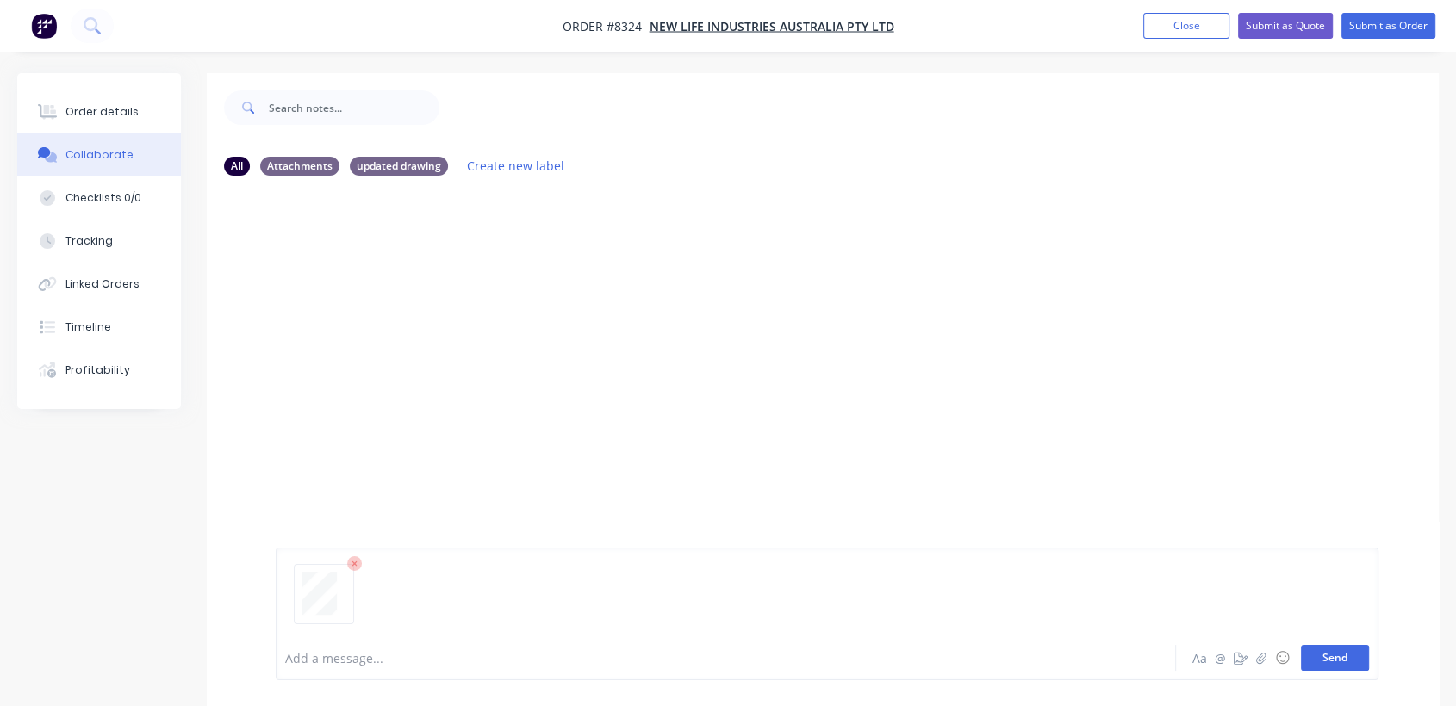
click at [1350, 657] on button "Send" at bounding box center [1335, 658] width 68 height 26
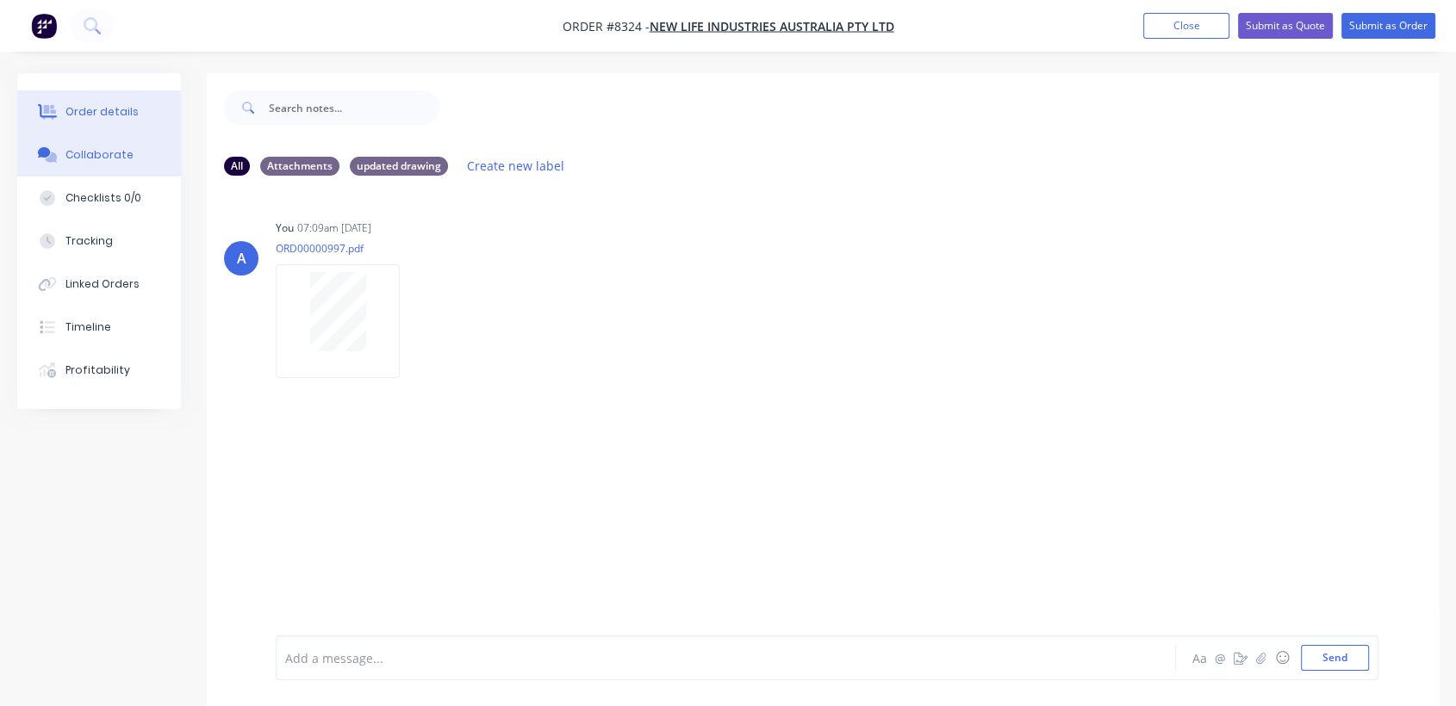
click at [123, 112] on div "Order details" at bounding box center [101, 112] width 73 height 16
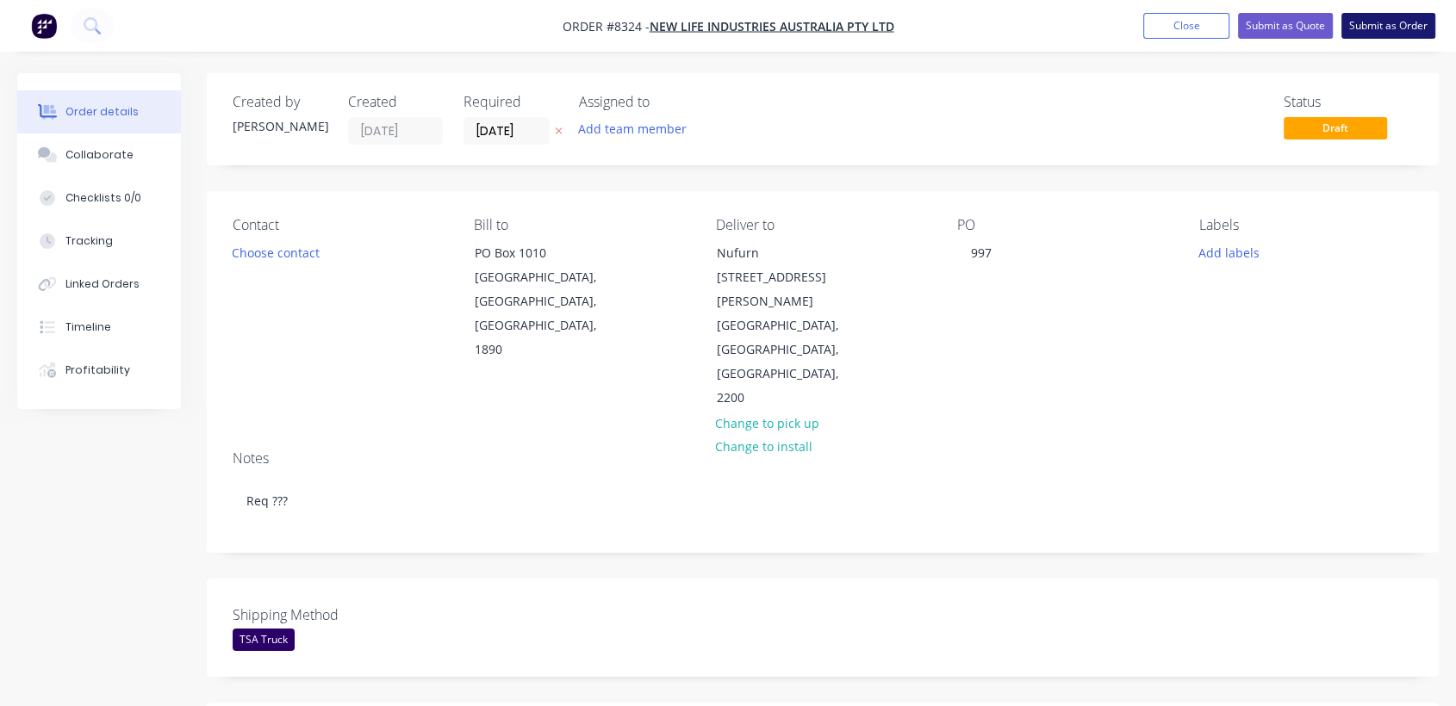
click at [1368, 19] on button "Submit as Order" at bounding box center [1388, 26] width 94 height 26
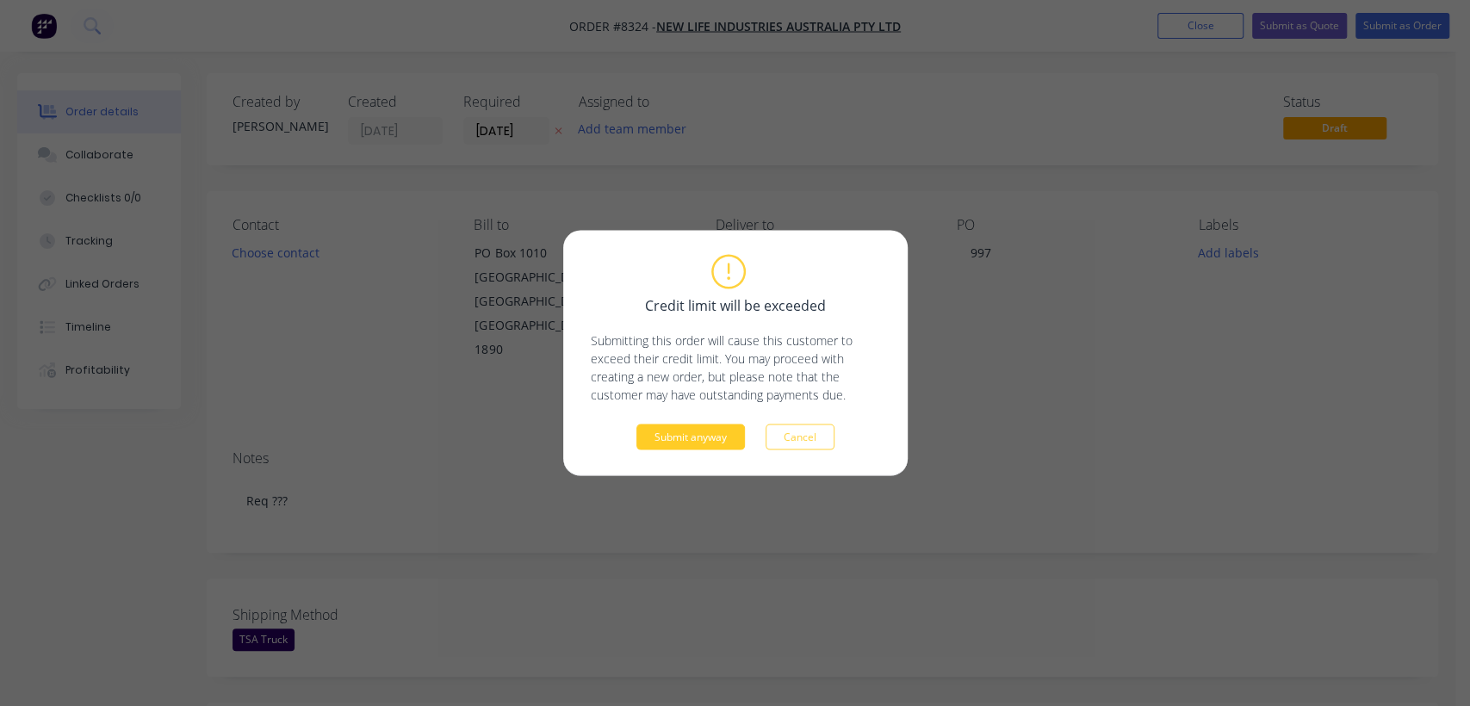
click at [701, 433] on button "Submit anyway" at bounding box center [691, 438] width 109 height 26
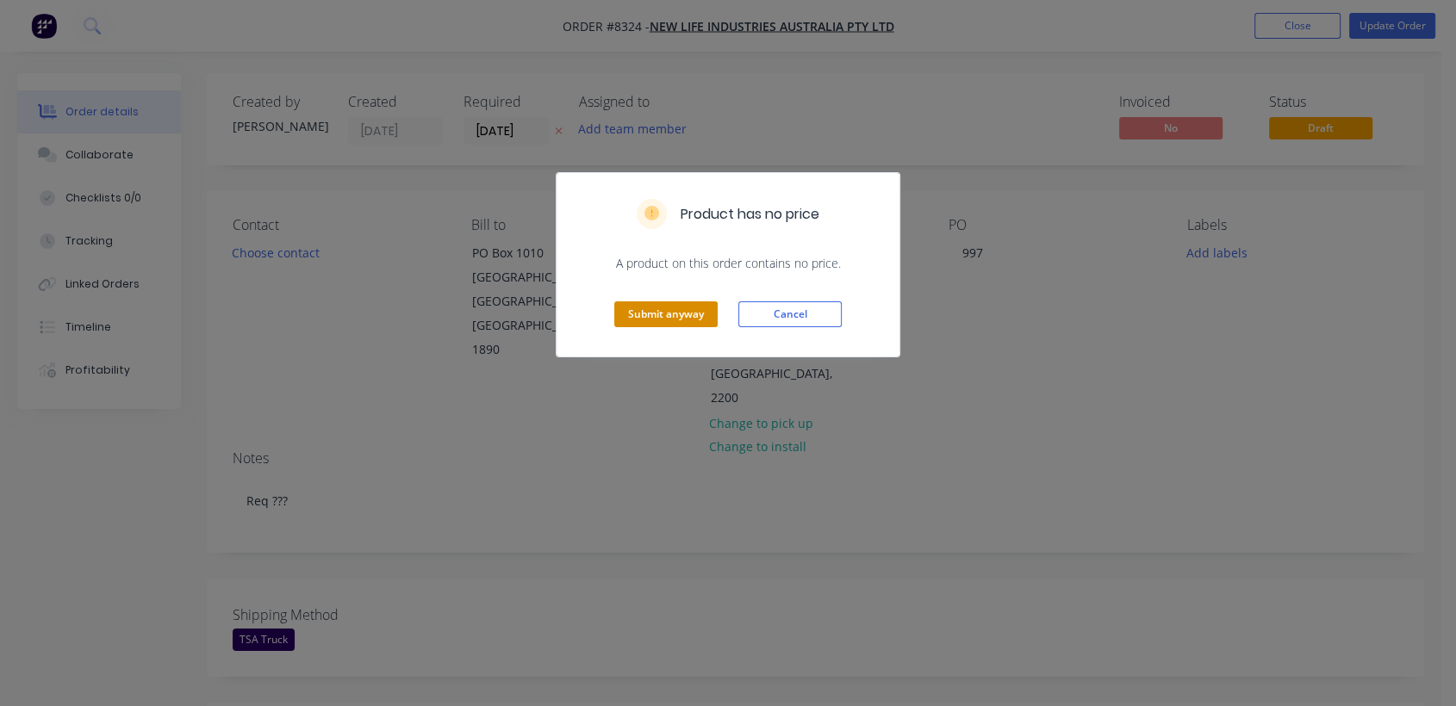
click at [681, 315] on button "Submit anyway" at bounding box center [665, 314] width 103 height 26
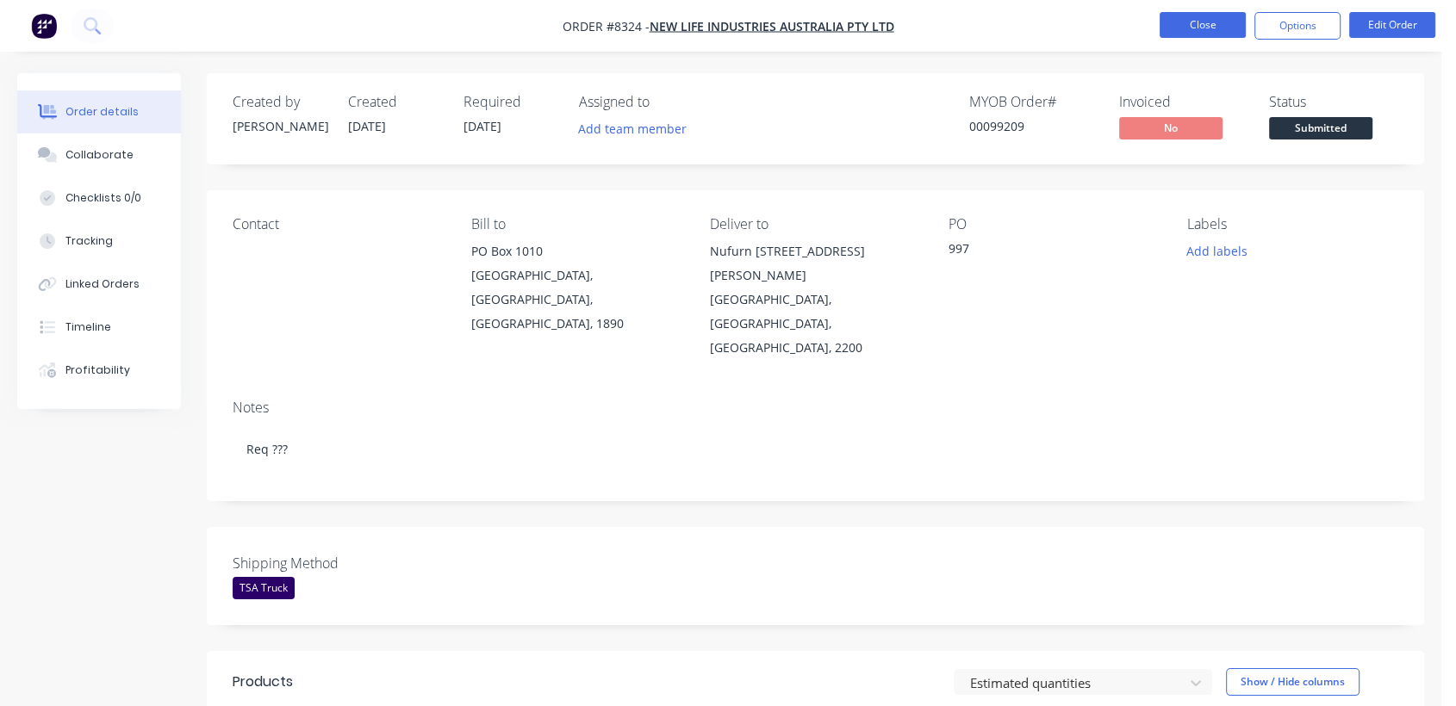
click at [1182, 21] on button "Close" at bounding box center [1202, 25] width 86 height 26
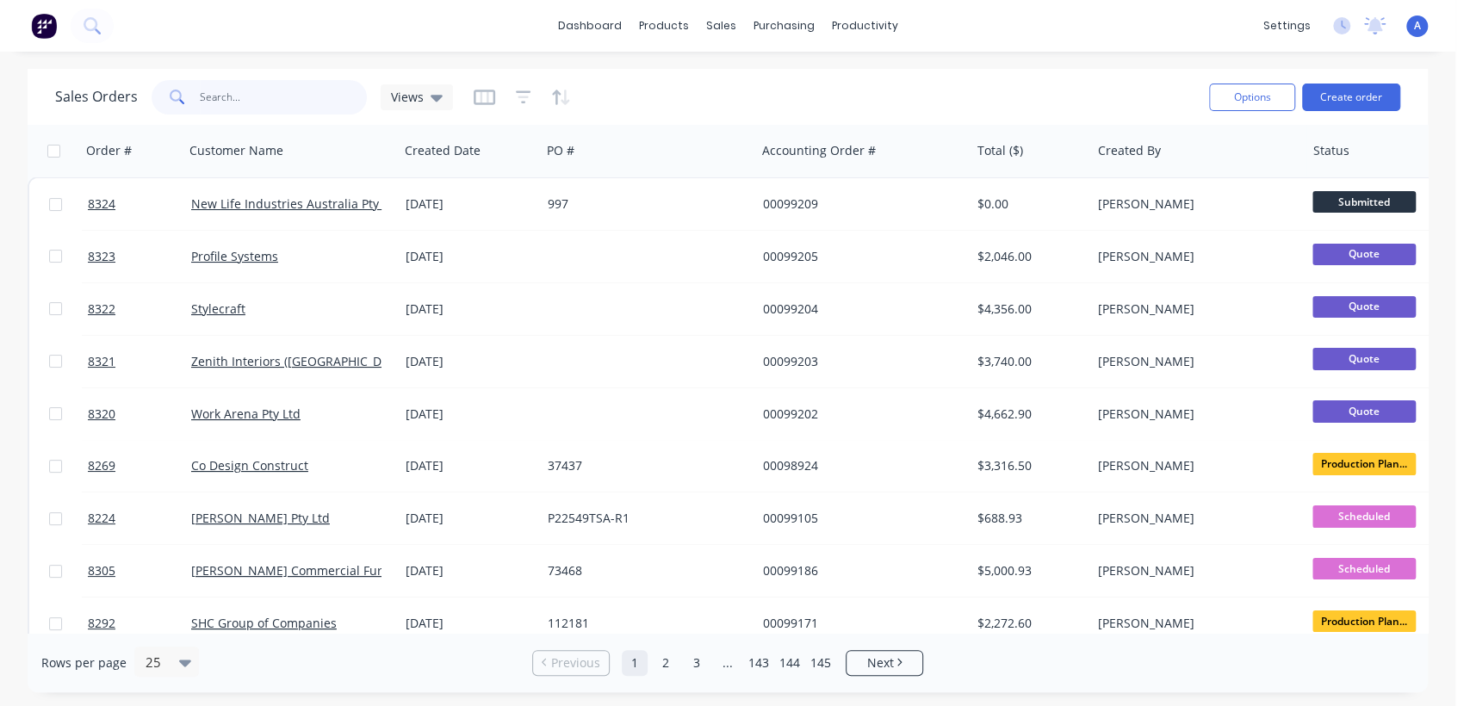
click at [276, 97] on input "text" at bounding box center [284, 97] width 168 height 34
paste input "A0163-1 S3.03"
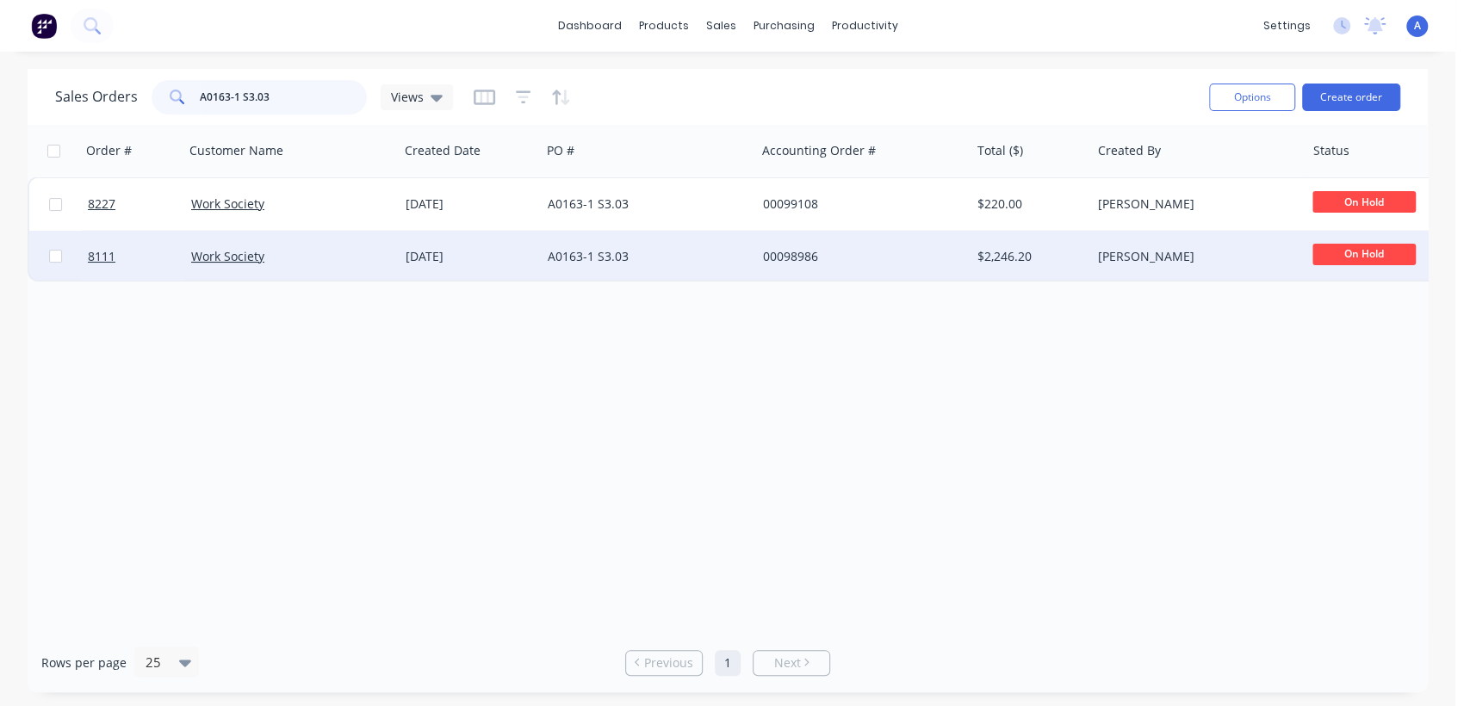
type input "A0163-1 S3.03"
click at [595, 252] on div "A0163-1 S3.03" at bounding box center [643, 256] width 191 height 17
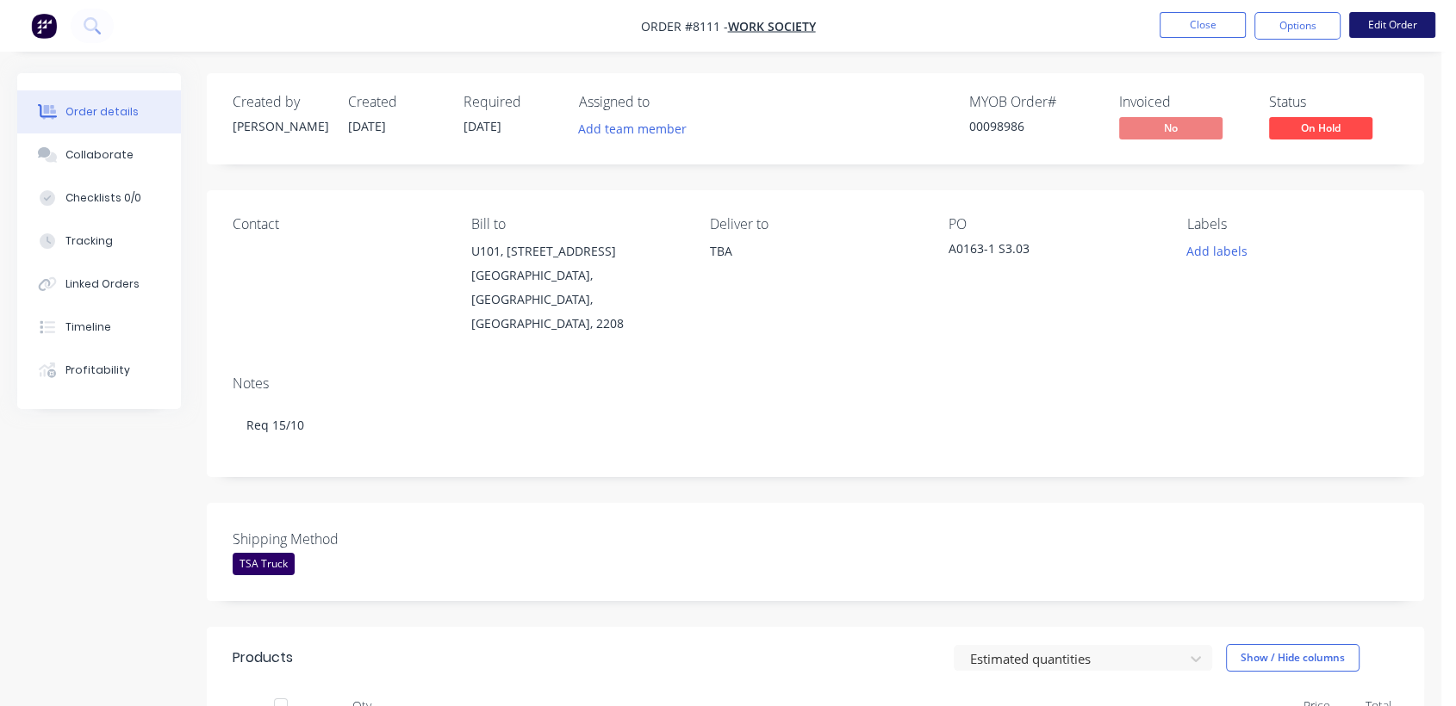
click at [1405, 16] on button "Edit Order" at bounding box center [1392, 25] width 86 height 26
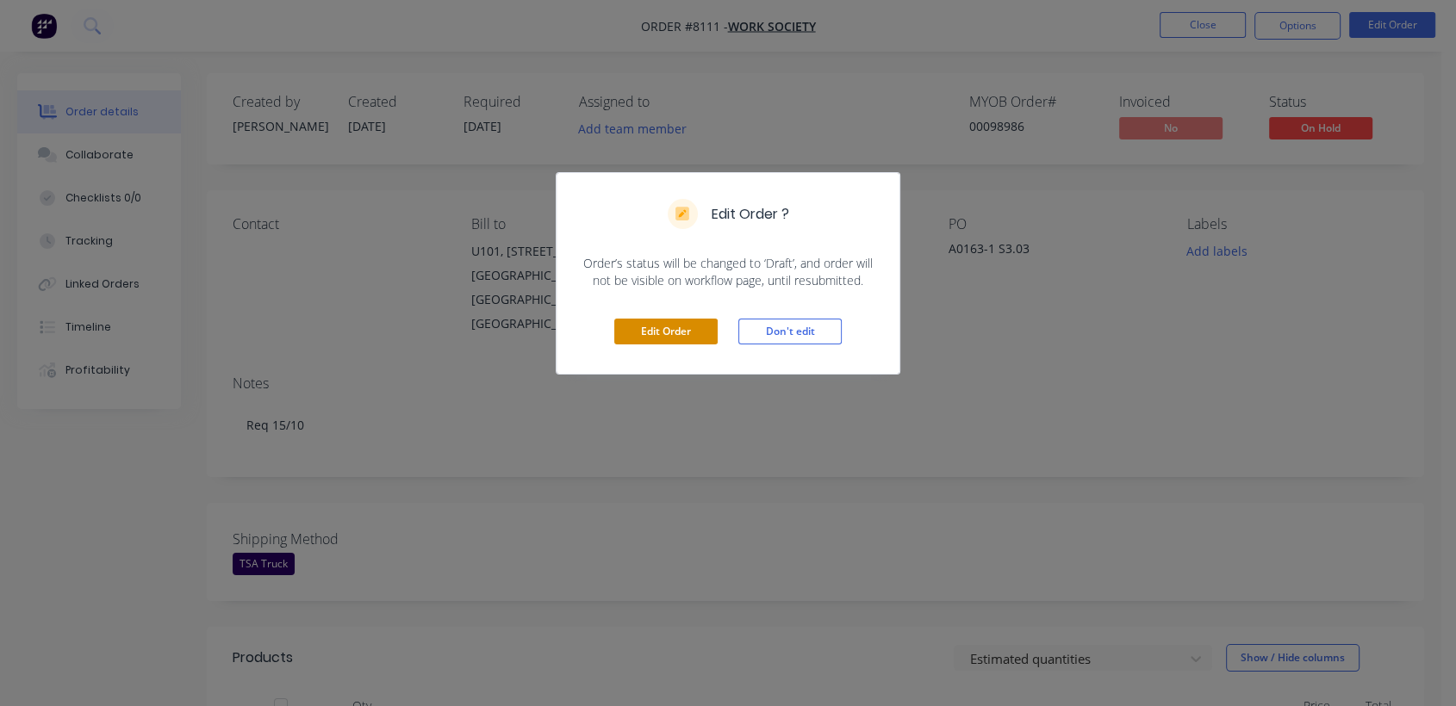
click at [665, 326] on button "Edit Order" at bounding box center [665, 332] width 103 height 26
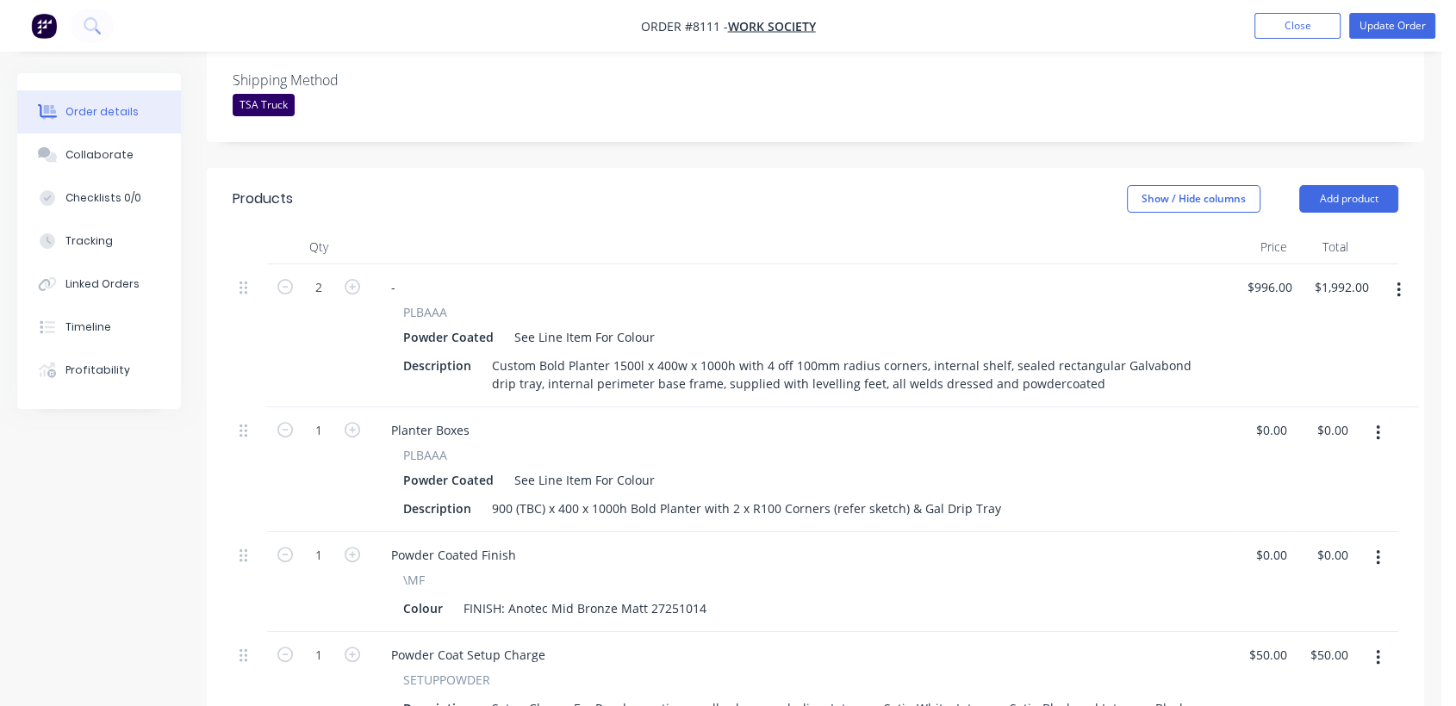
scroll to position [478, 0]
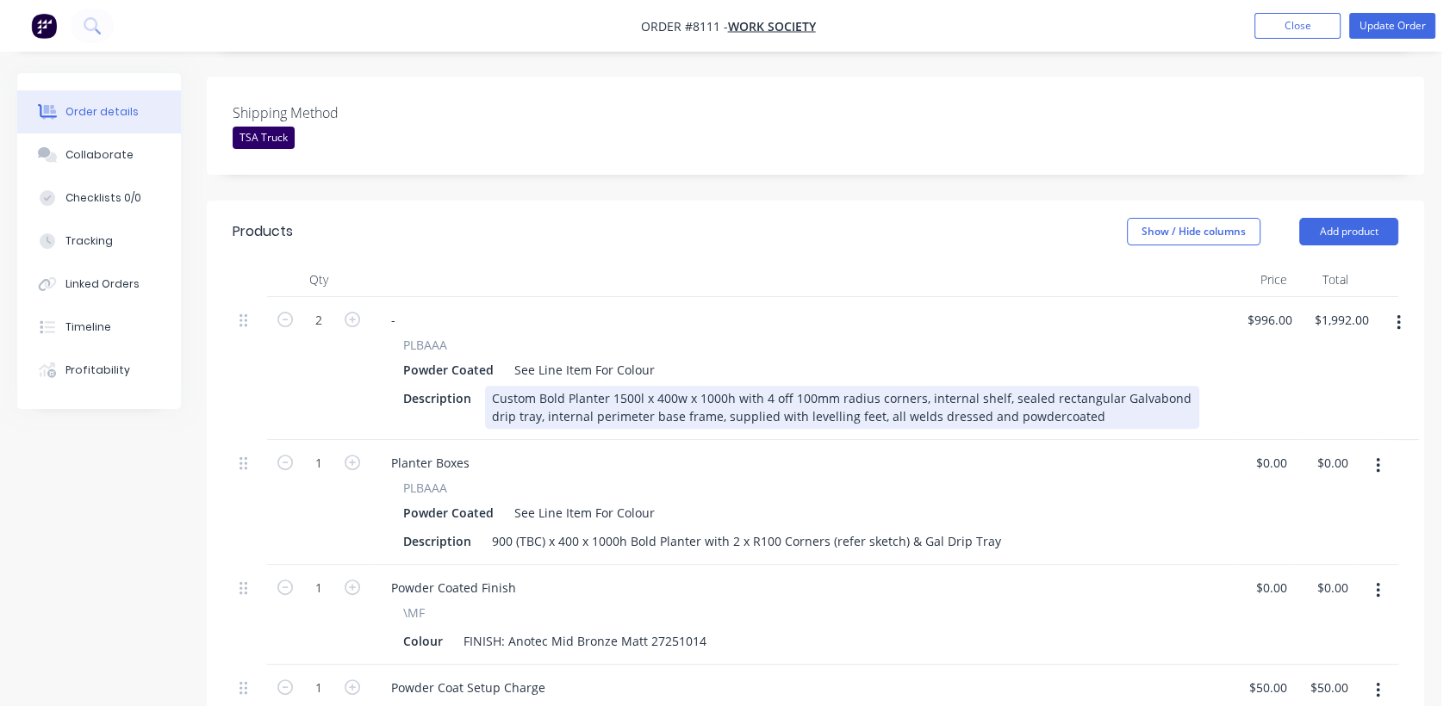
click at [626, 386] on div "Custom Bold Planter 1500l x 400w x 1000h with 4 off 100mm radius corners, inter…" at bounding box center [842, 407] width 714 height 43
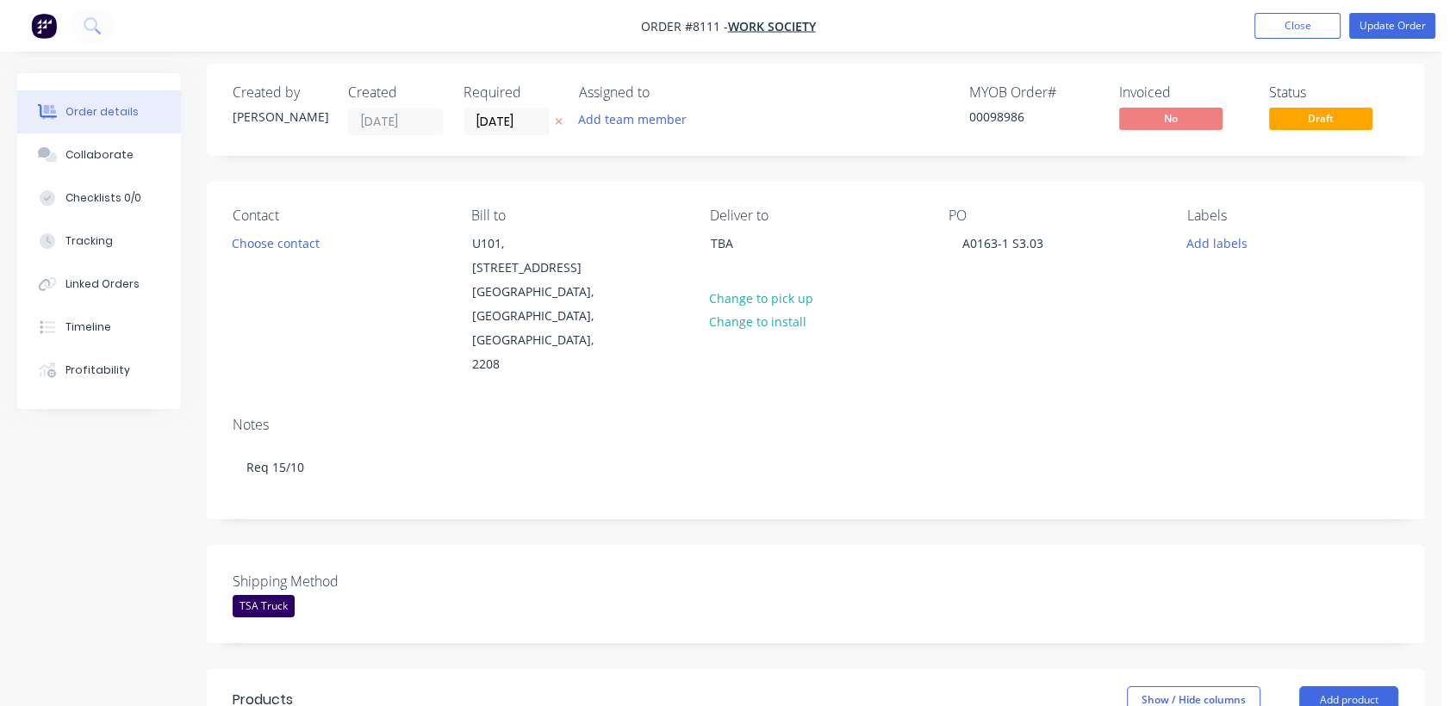
scroll to position [0, 0]
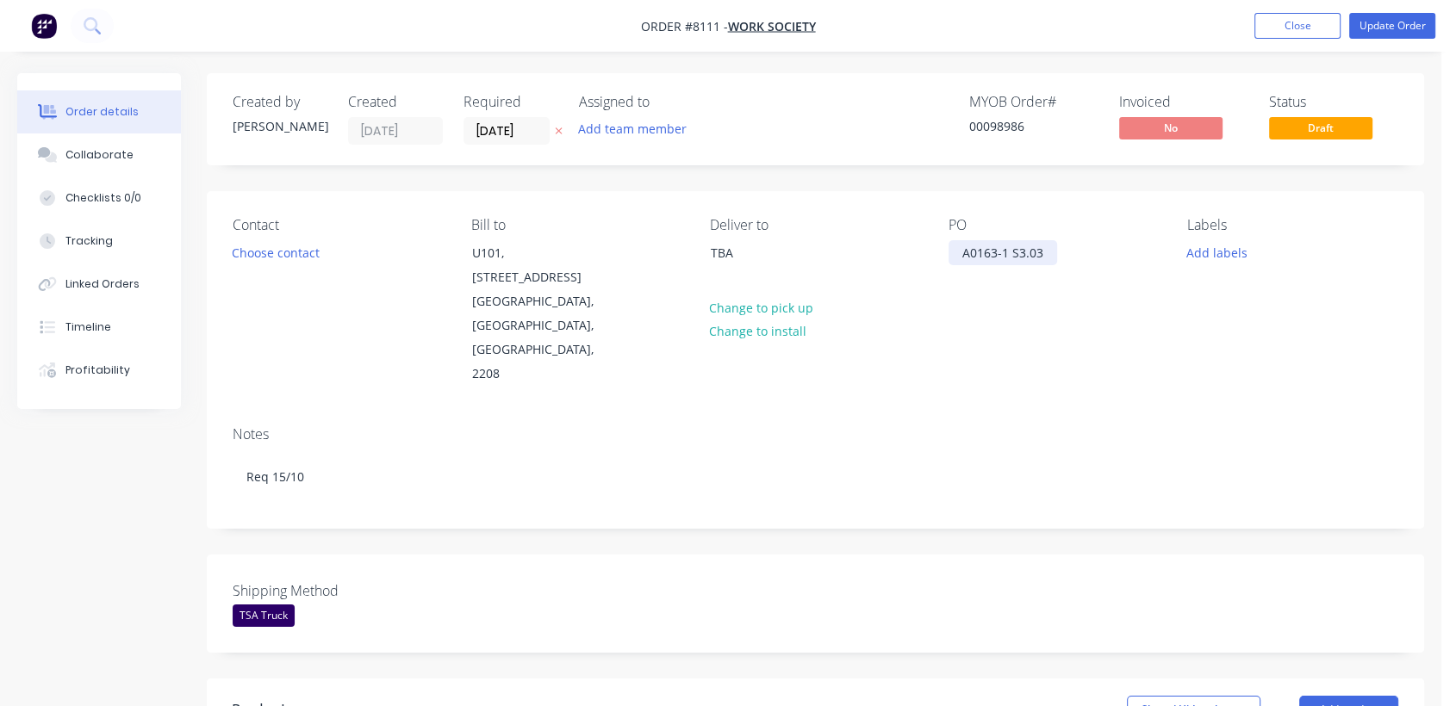
click at [1047, 252] on div "A0163-1 S3.03" at bounding box center [1002, 252] width 109 height 25
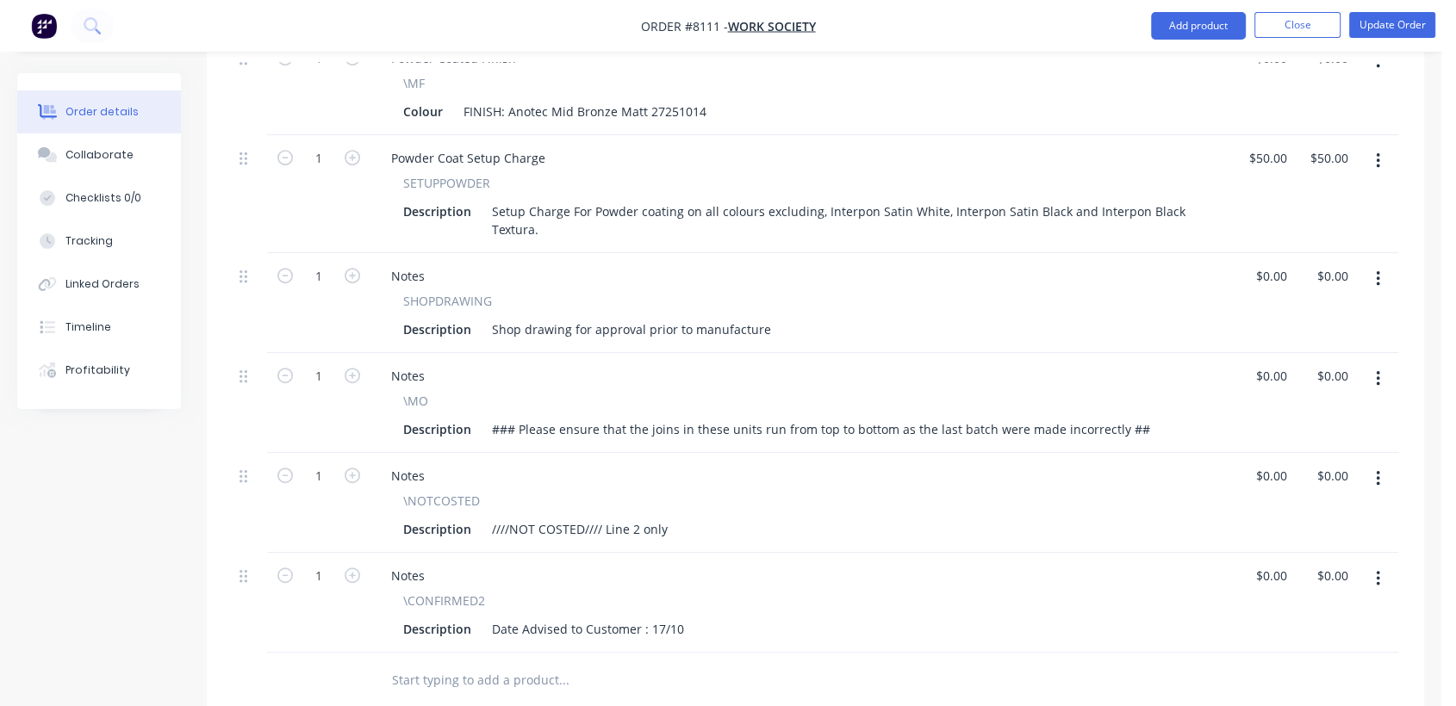
scroll to position [1053, 0]
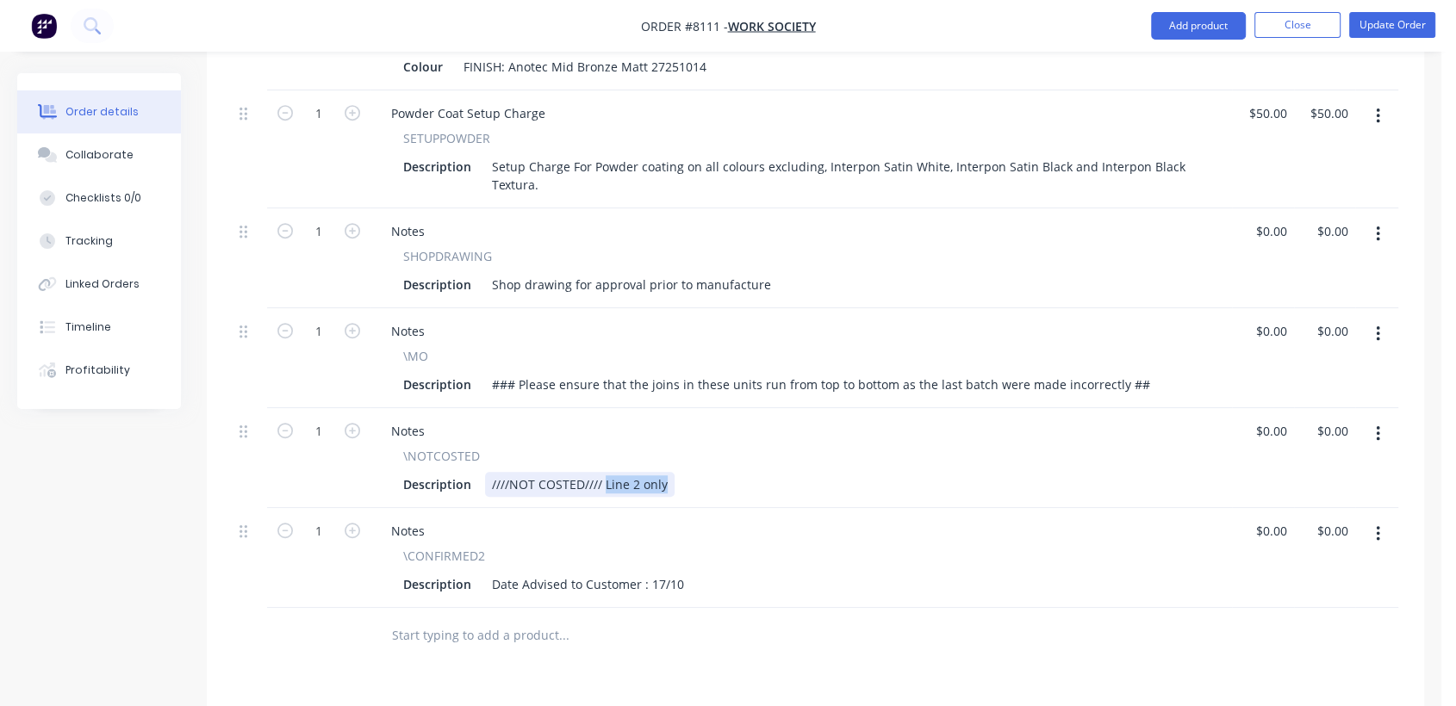
drag, startPoint x: 668, startPoint y: 408, endPoint x: 604, endPoint y: 403, distance: 64.8
click at [604, 472] on div "////NOT COSTED//// Line 2 only" at bounding box center [579, 484] width 189 height 25
click at [667, 472] on div "////NOT COSTED//// Line 2 only" at bounding box center [579, 484] width 189 height 25
drag, startPoint x: 666, startPoint y: 413, endPoint x: 656, endPoint y: 440, distance: 28.3
click at [642, 472] on div "////NOT COSTED//// Line 2 only" at bounding box center [579, 484] width 189 height 25
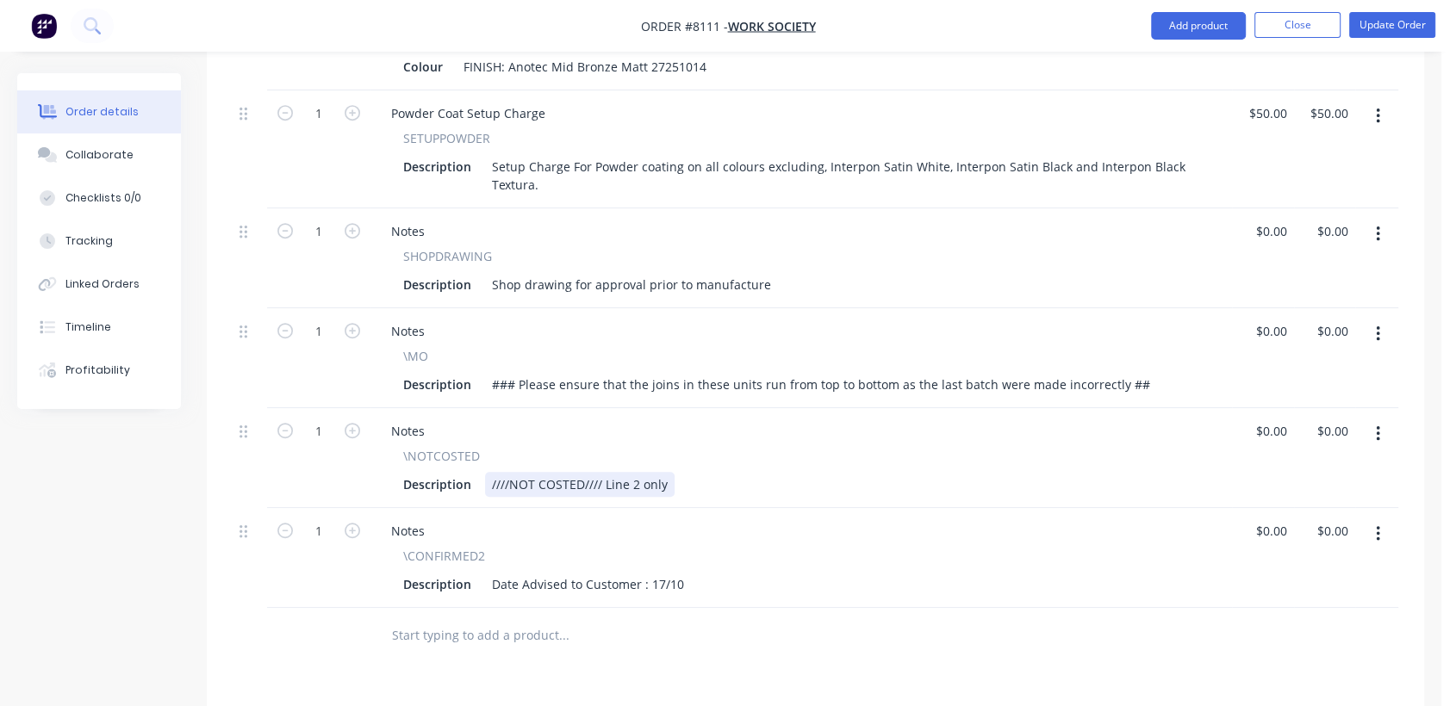
click at [601, 472] on div "////NOT COSTED//// Line 2 only" at bounding box center [579, 484] width 189 height 25
drag, startPoint x: 676, startPoint y: 408, endPoint x: 652, endPoint y: 407, distance: 24.2
click at [652, 472] on div "////NOT COSTED//// & Line 2 only" at bounding box center [586, 484] width 202 height 25
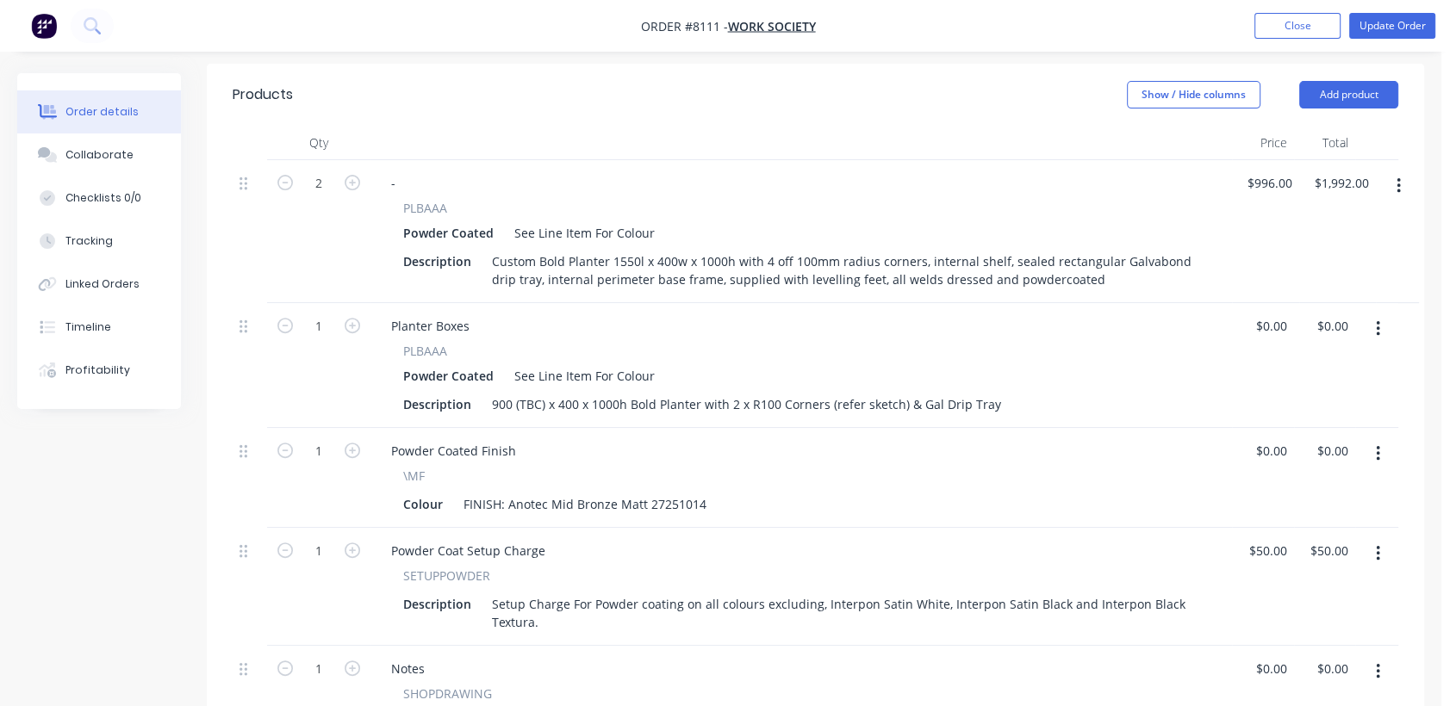
scroll to position [478, 0]
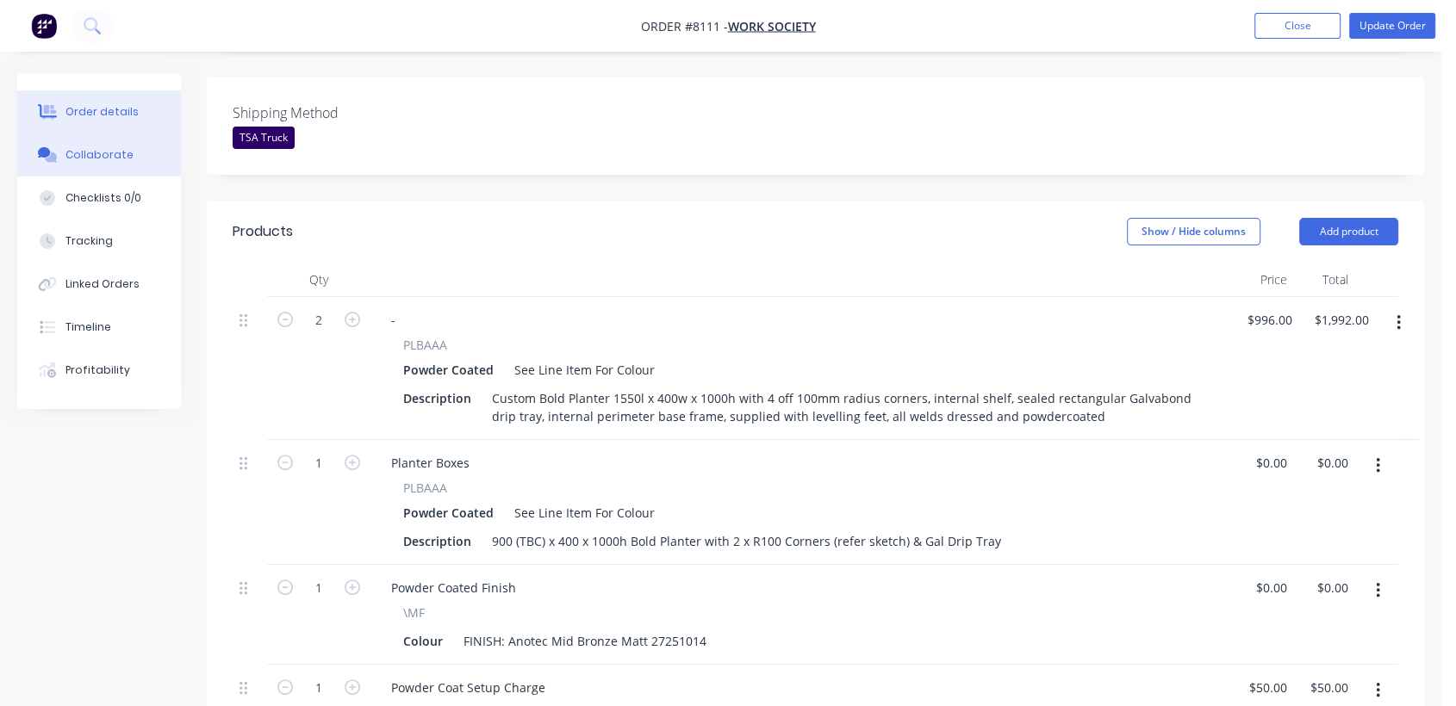
type input "$0.00"
click at [120, 148] on div "Collaborate" at bounding box center [99, 155] width 68 height 16
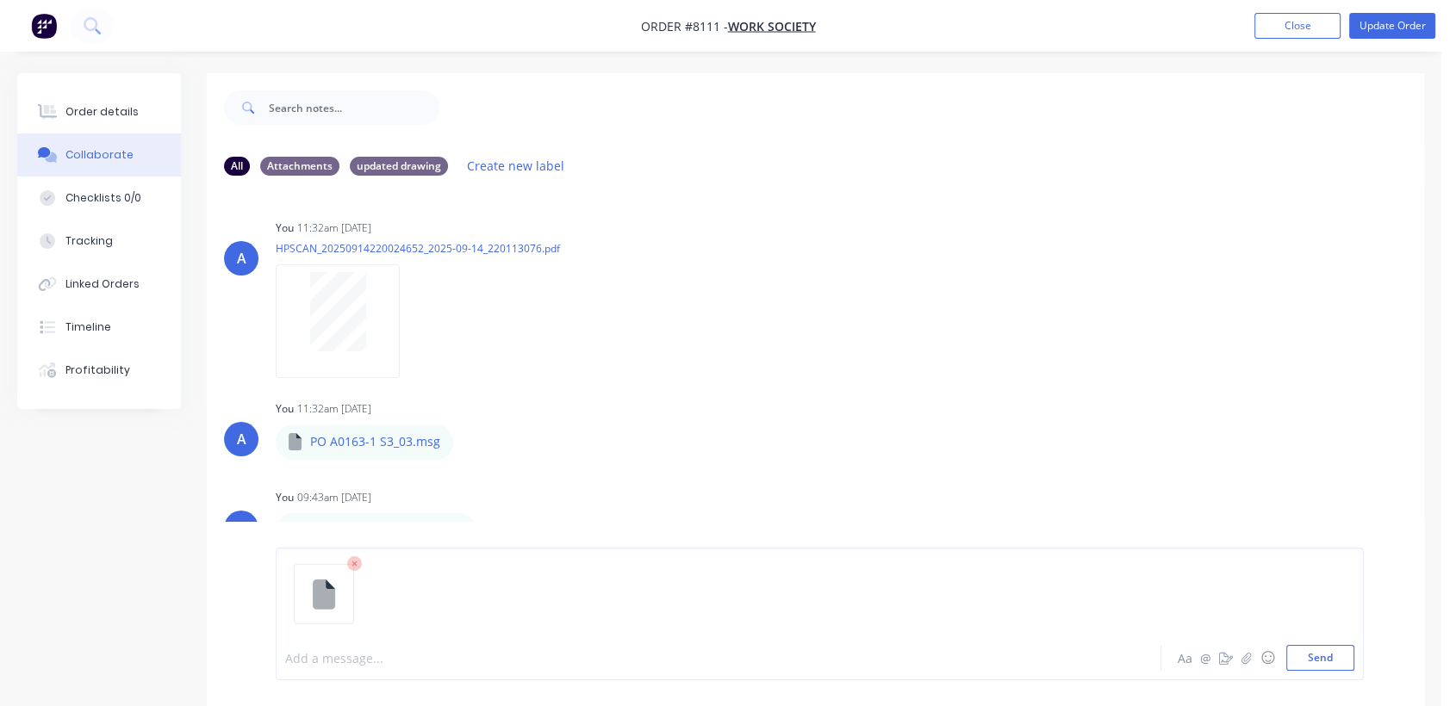
click at [354, 663] on div at bounding box center [686, 658] width 801 height 18
click at [1319, 663] on button "Send" at bounding box center [1320, 658] width 68 height 26
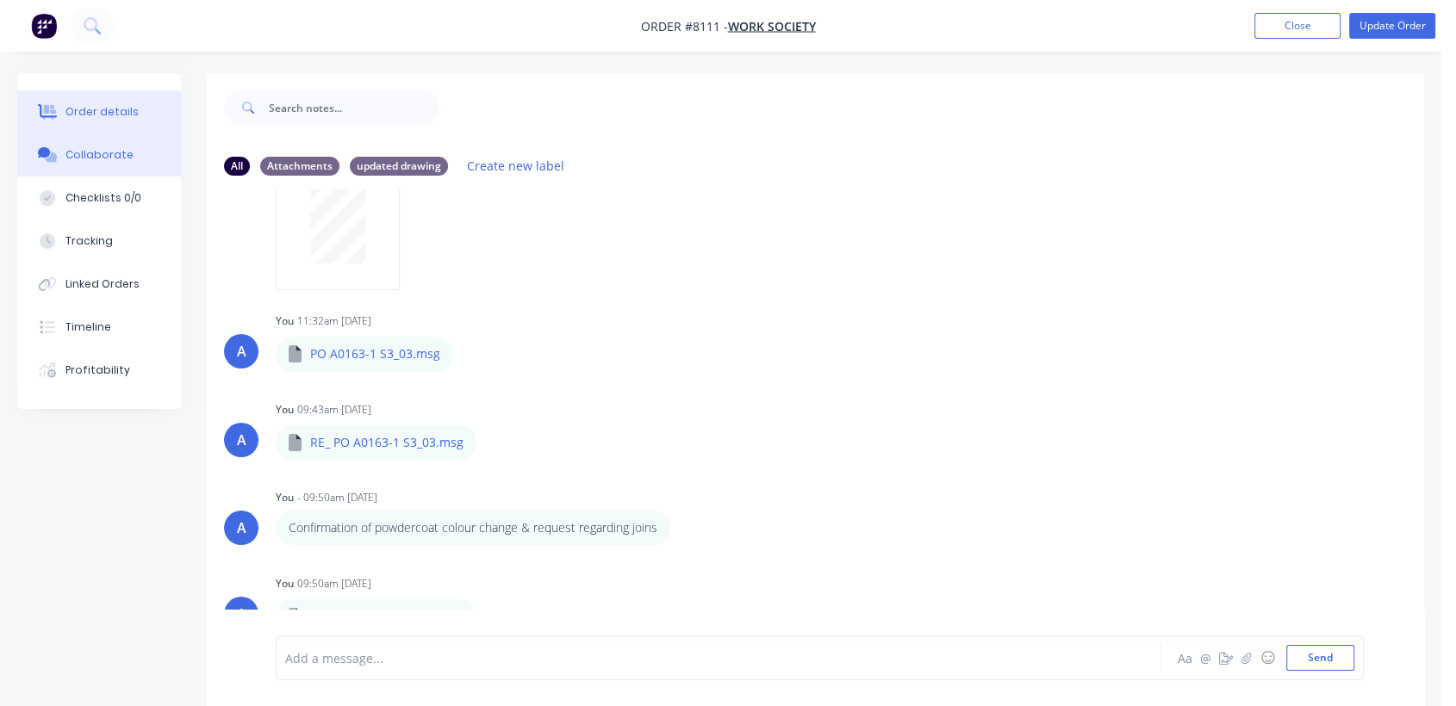
click at [59, 98] on button "Order details" at bounding box center [99, 111] width 164 height 43
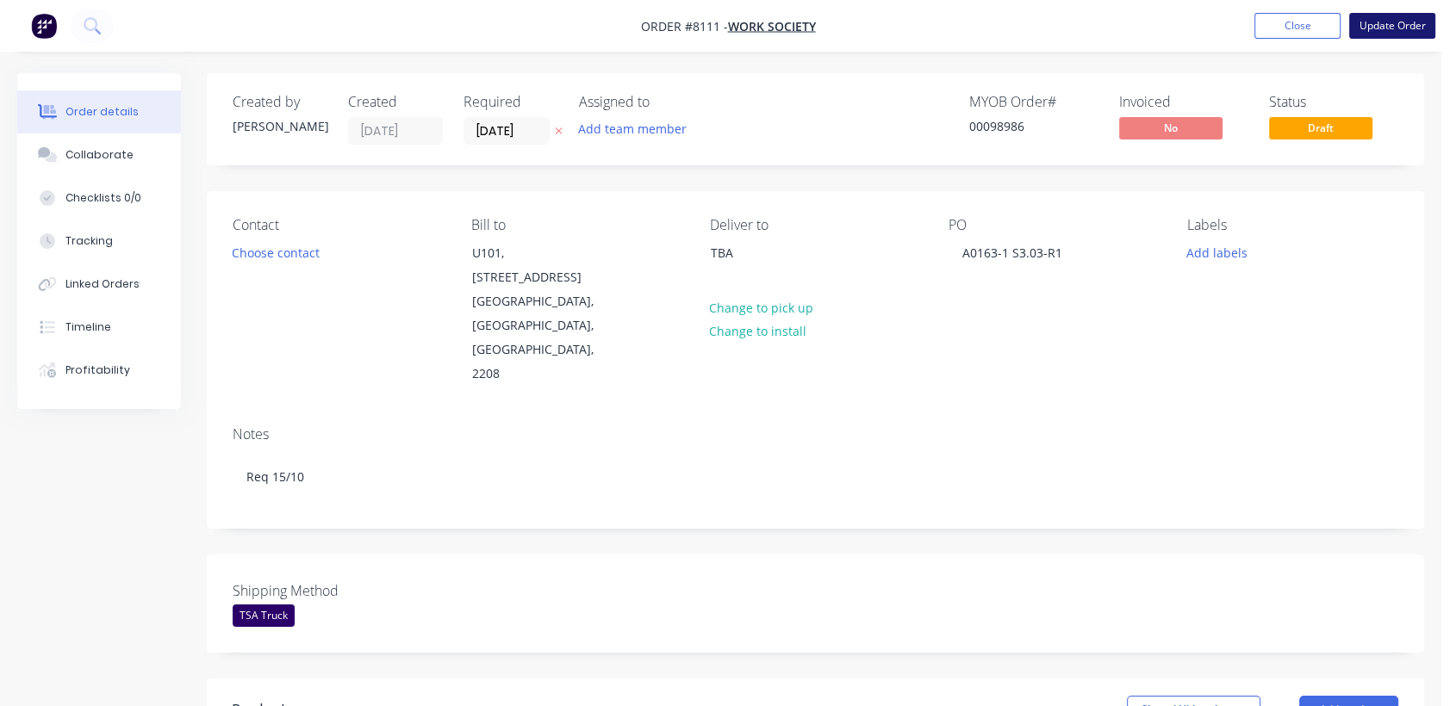
click at [1402, 16] on button "Update Order" at bounding box center [1392, 26] width 86 height 26
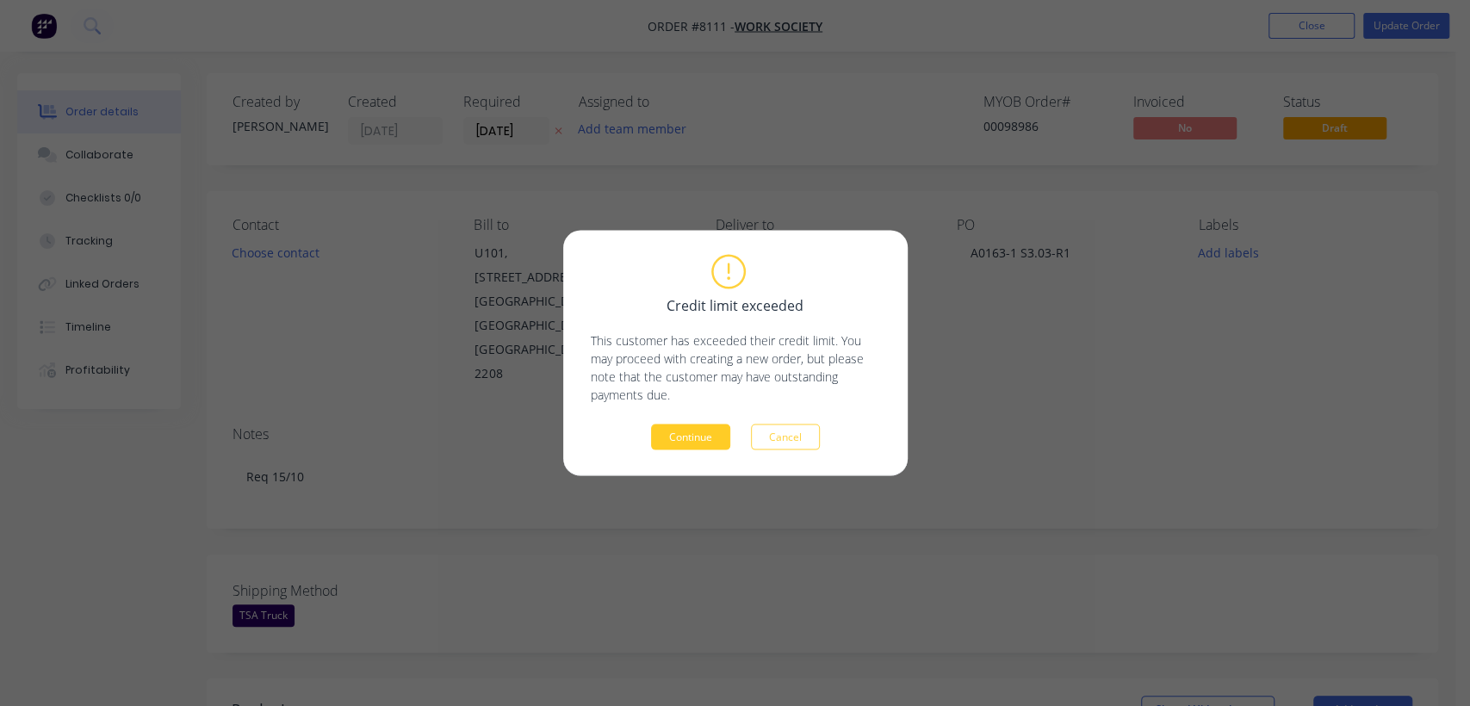
click at [705, 430] on button "Continue" at bounding box center [690, 438] width 79 height 26
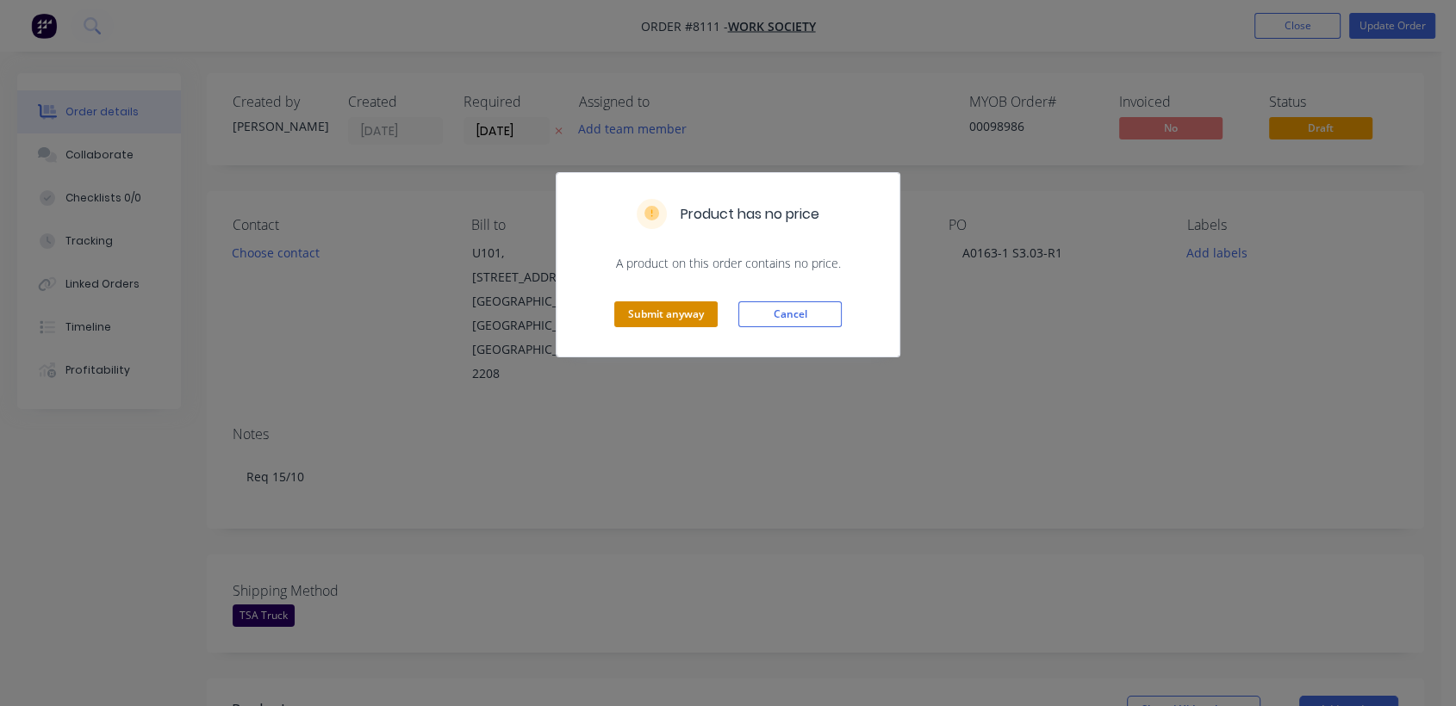
click at [675, 318] on button "Submit anyway" at bounding box center [665, 314] width 103 height 26
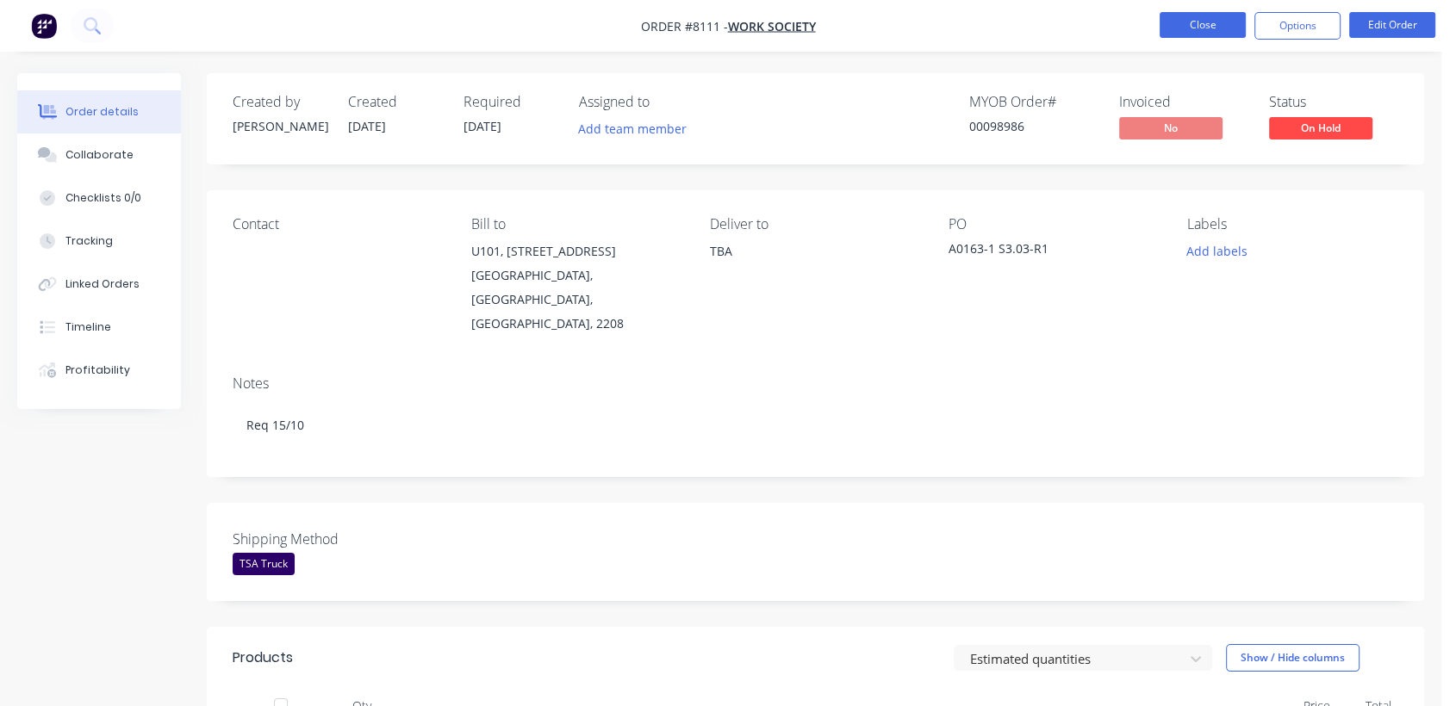
click at [1197, 12] on button "Close" at bounding box center [1202, 25] width 86 height 26
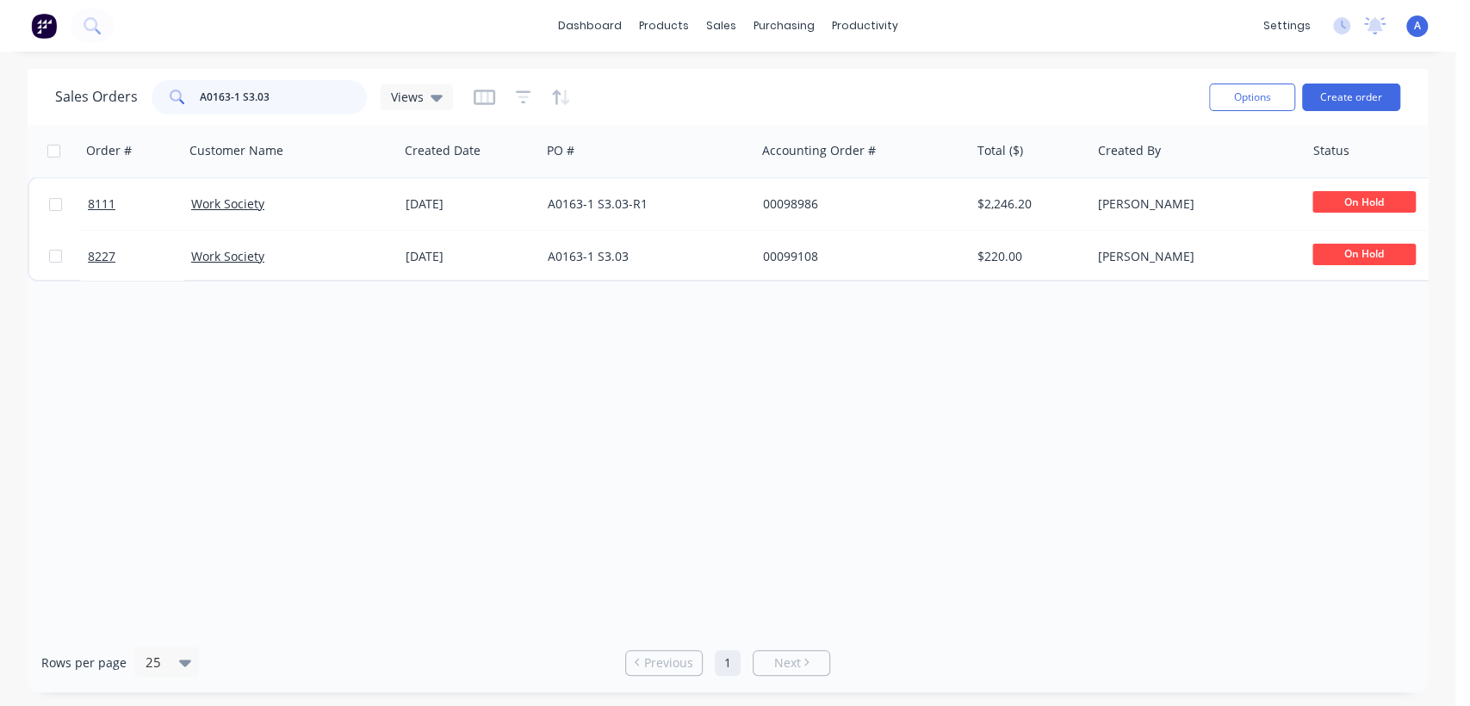
drag, startPoint x: 304, startPoint y: 96, endPoint x: 158, endPoint y: 85, distance: 146.0
click at [158, 85] on div "A0163-1 S3.03" at bounding box center [259, 97] width 215 height 34
type input "adlard"
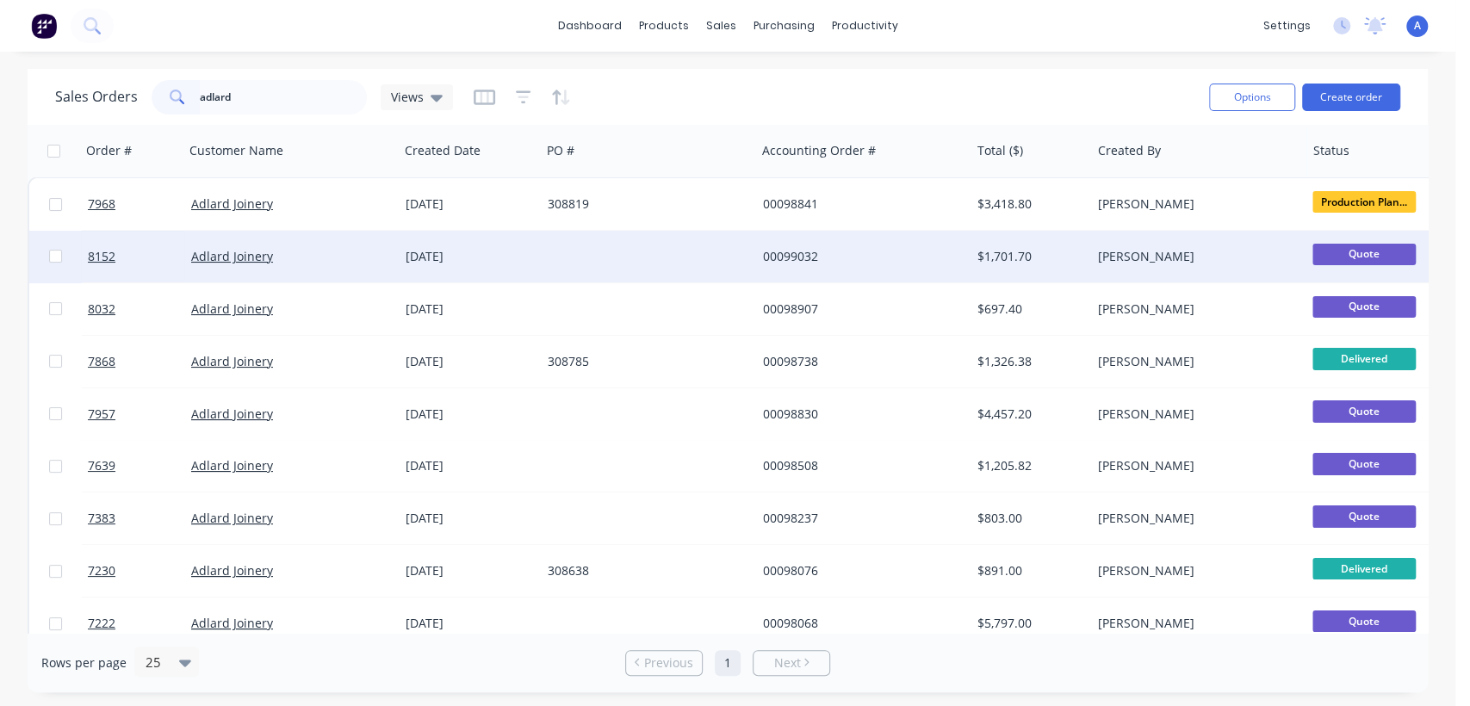
click at [677, 259] on div at bounding box center [648, 257] width 214 height 52
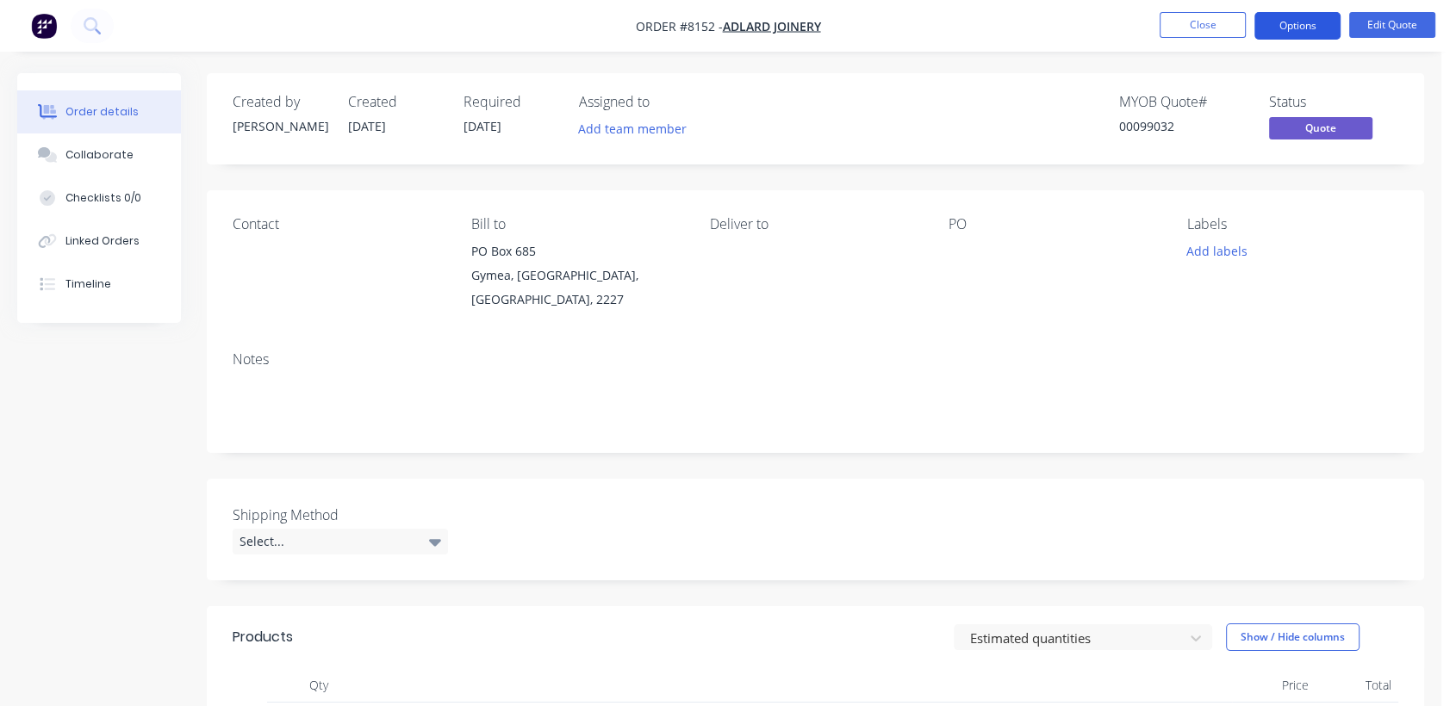
click at [1314, 14] on button "Options" at bounding box center [1297, 26] width 86 height 28
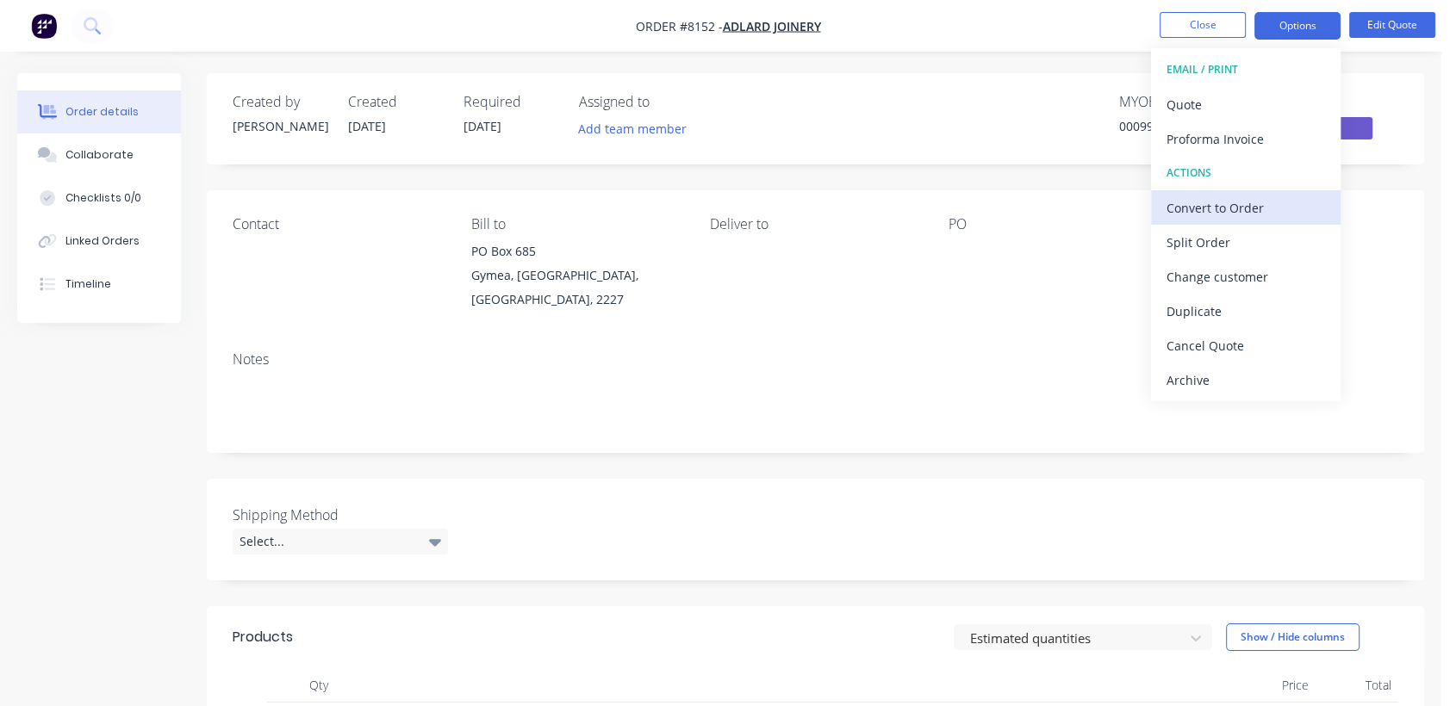
click at [1244, 202] on div "Convert to Order" at bounding box center [1245, 208] width 158 height 25
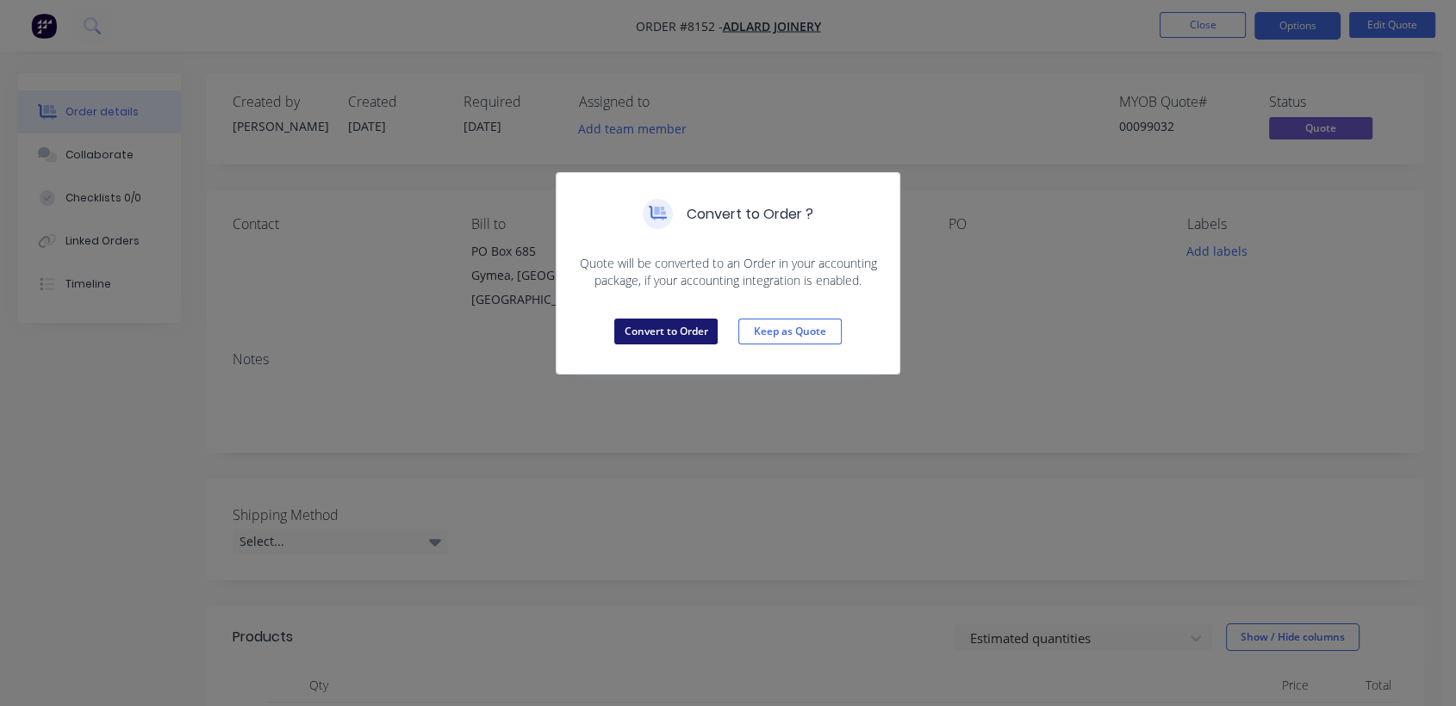
click at [674, 326] on button "Convert to Order" at bounding box center [665, 332] width 103 height 26
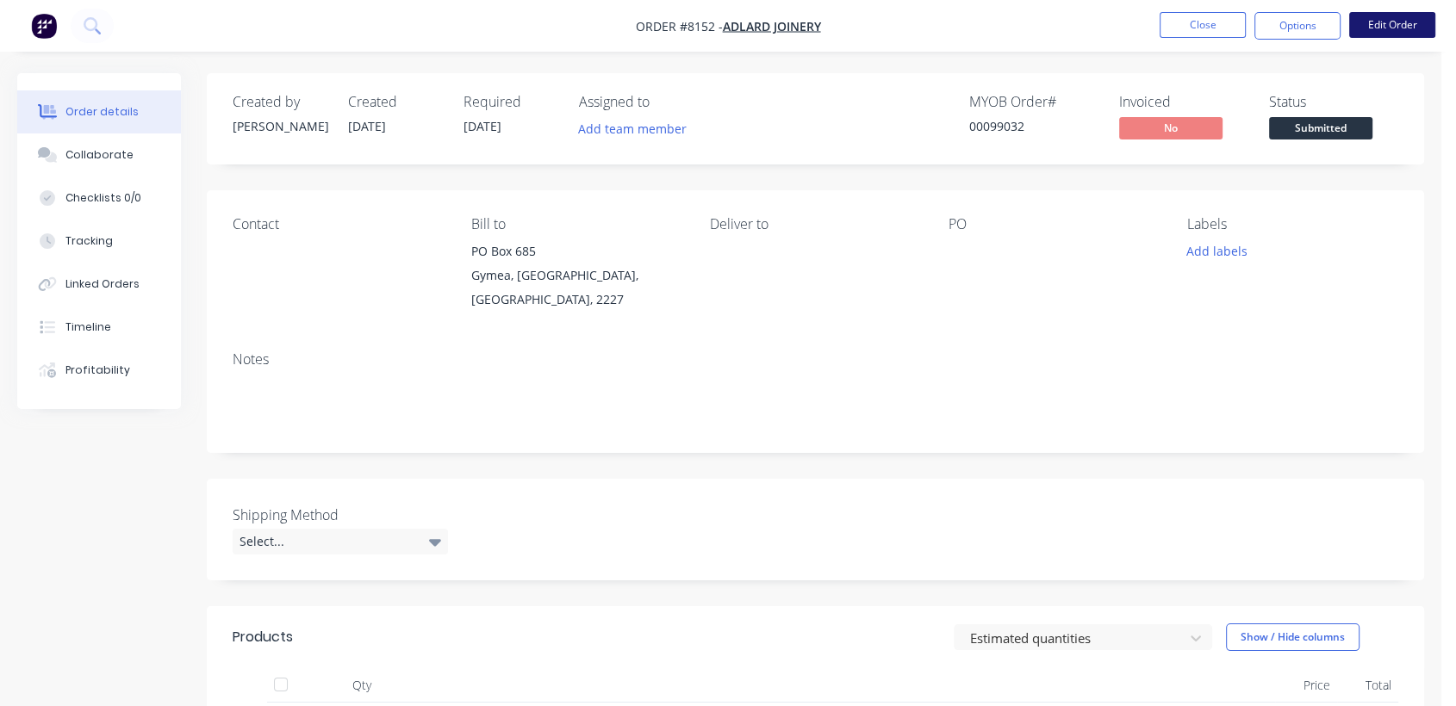
click at [1383, 20] on button "Edit Order" at bounding box center [1392, 25] width 86 height 26
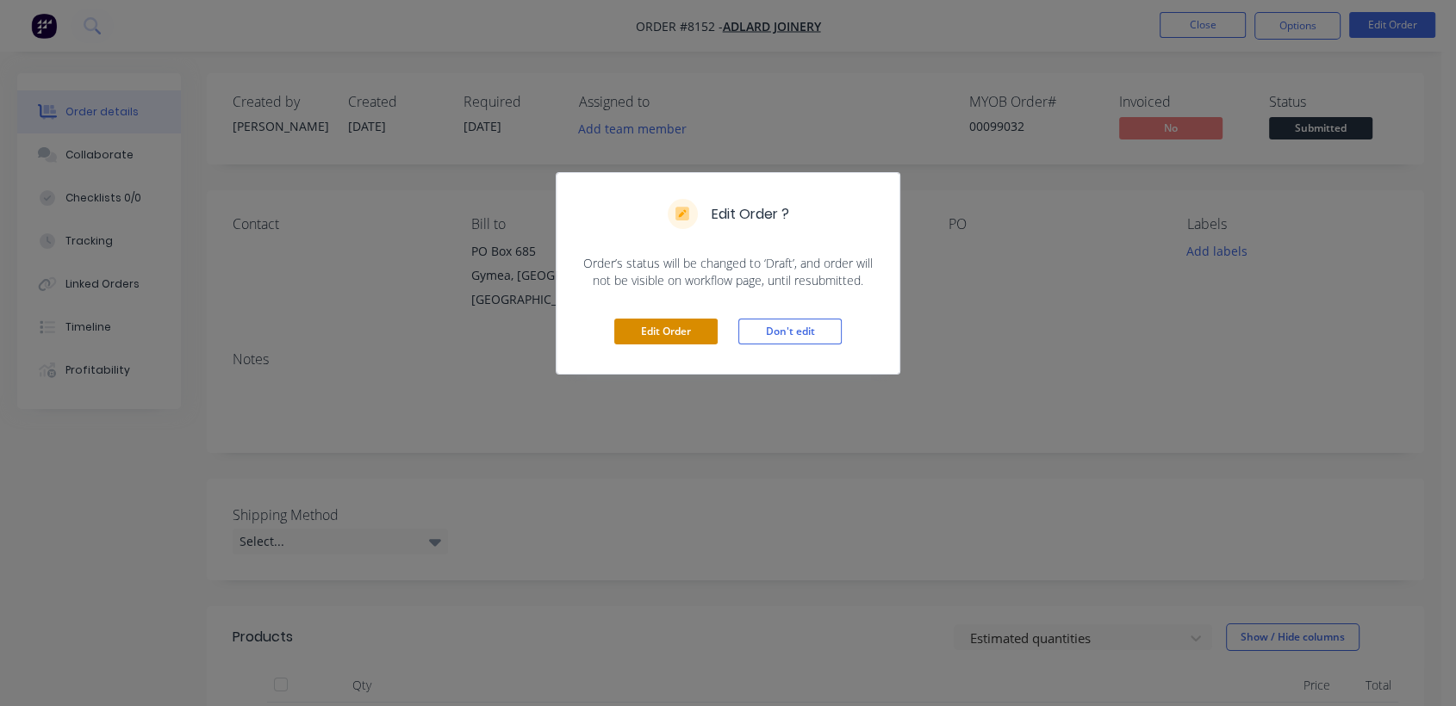
click at [659, 328] on button "Edit Order" at bounding box center [665, 332] width 103 height 26
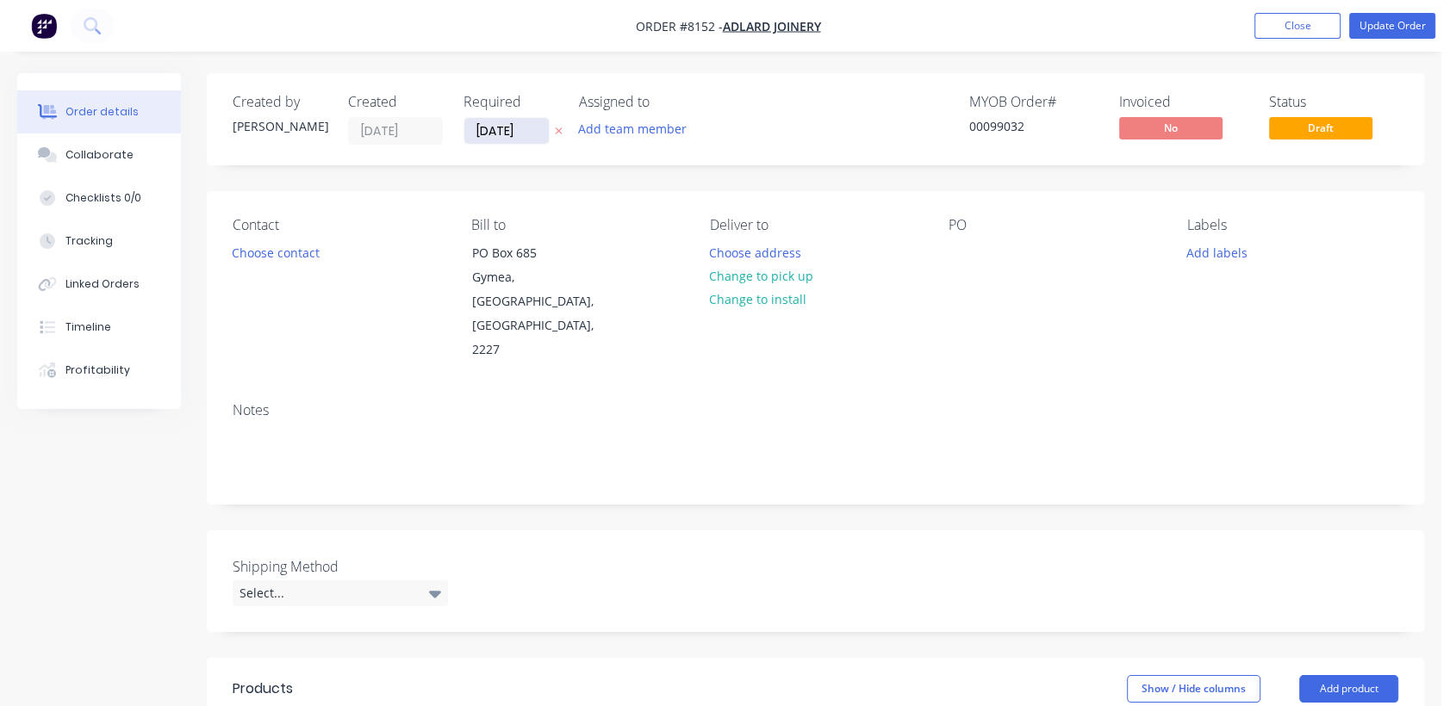
click at [531, 122] on input "[DATE]" at bounding box center [506, 131] width 84 height 26
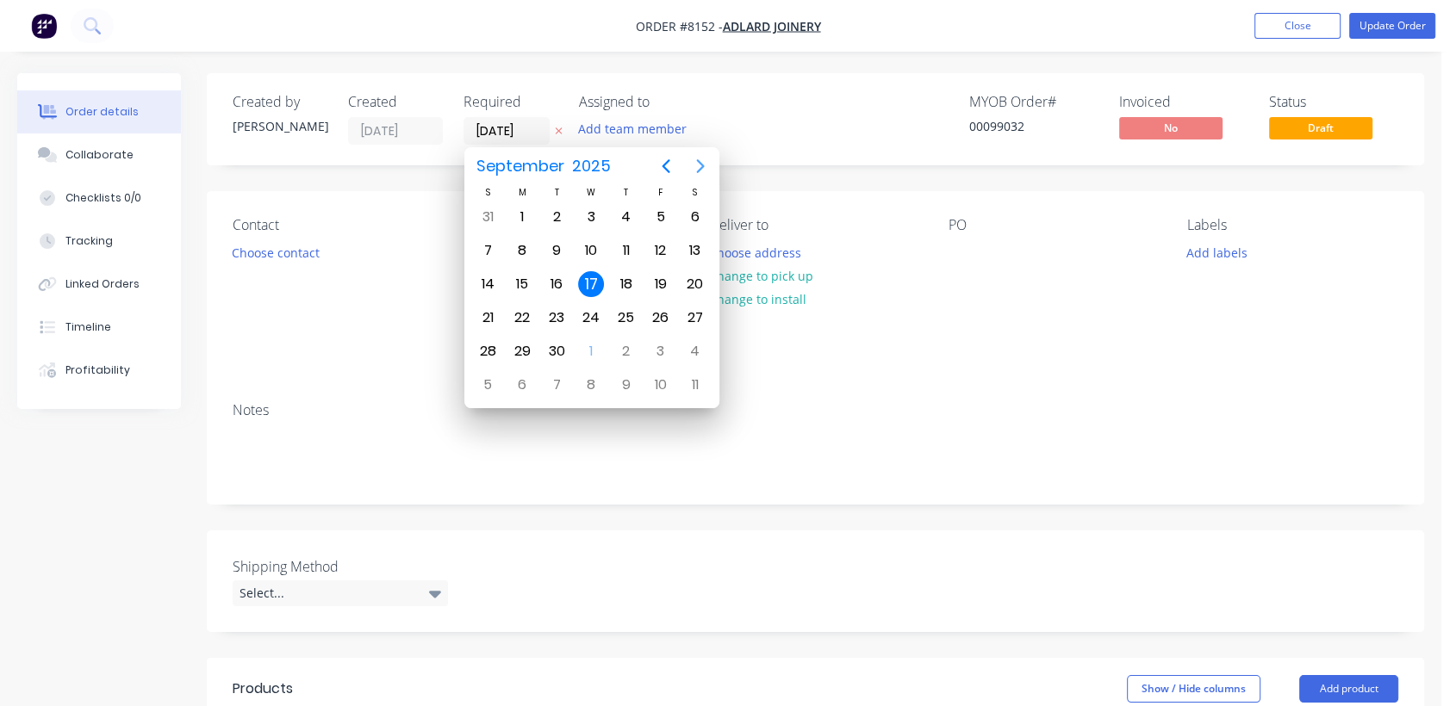
click at [700, 165] on icon "Next page" at bounding box center [700, 166] width 21 height 21
click at [598, 345] on div "31" at bounding box center [591, 351] width 26 height 26
type input "[DATE]"
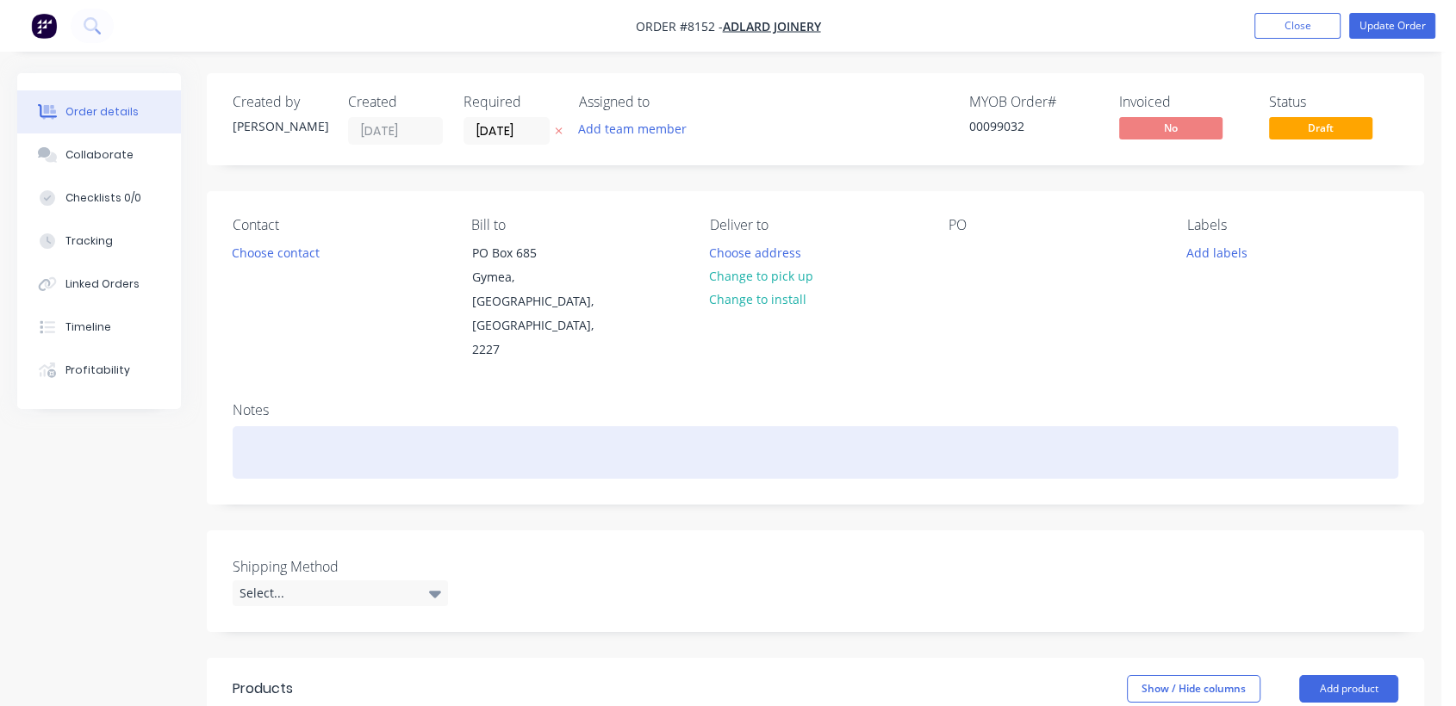
click at [280, 426] on div at bounding box center [815, 452] width 1165 height 53
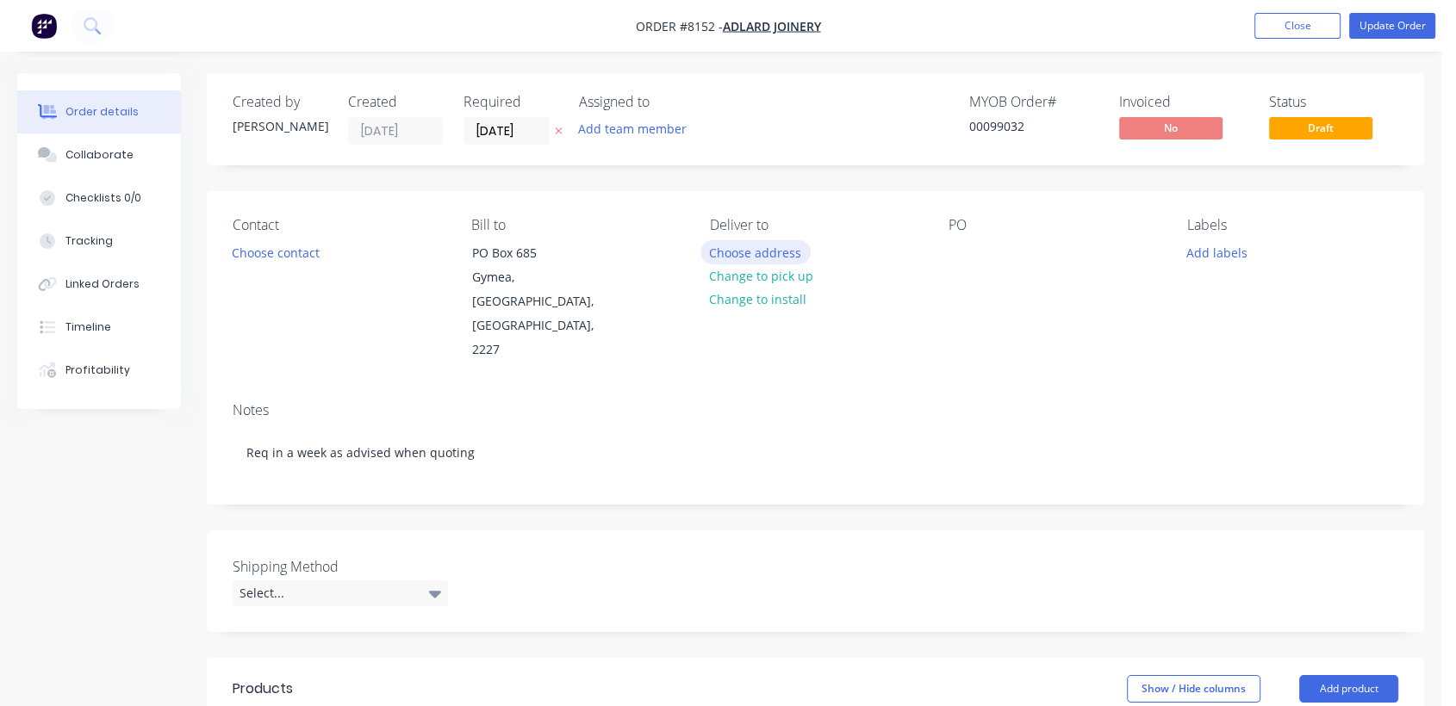
click at [761, 242] on button "Choose address" at bounding box center [755, 251] width 110 height 23
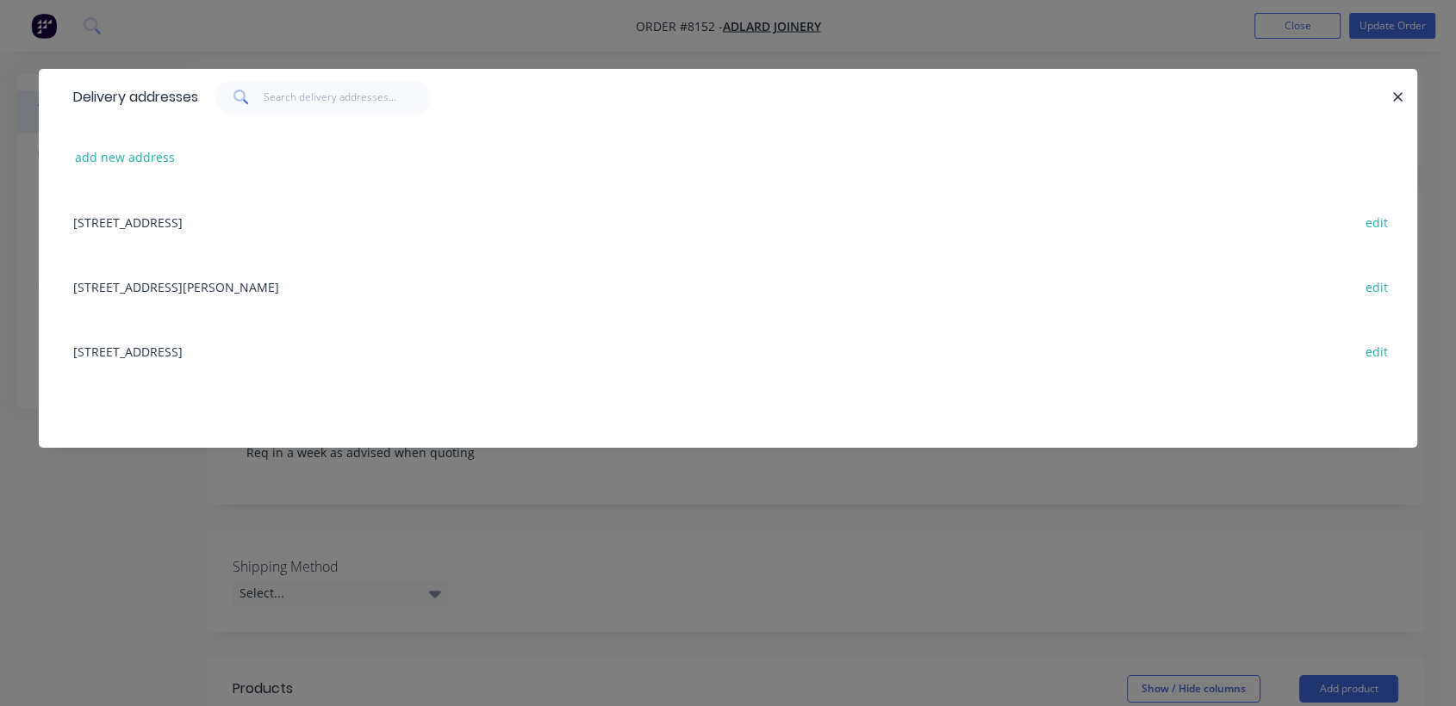
click at [241, 284] on div "[STREET_ADDRESS][PERSON_NAME] edit" at bounding box center [728, 286] width 1326 height 65
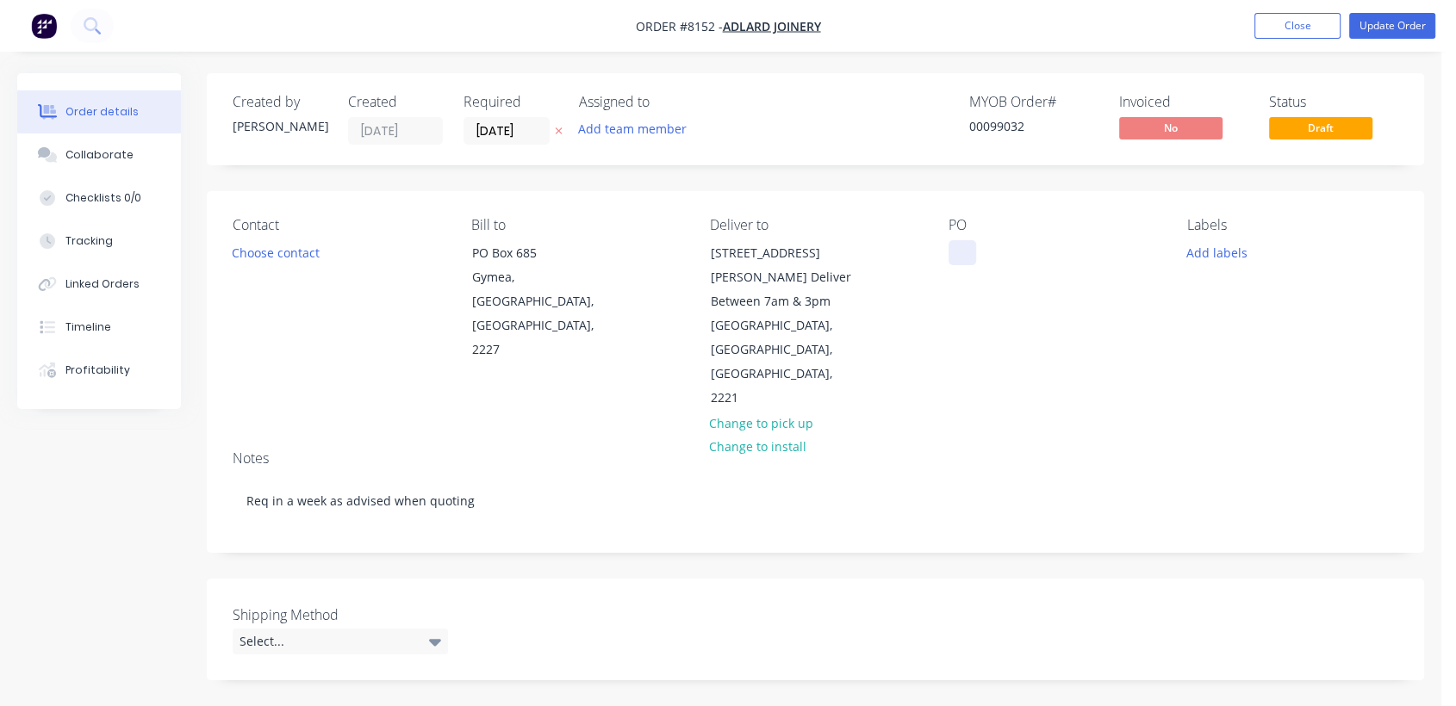
click at [963, 248] on div at bounding box center [962, 252] width 28 height 25
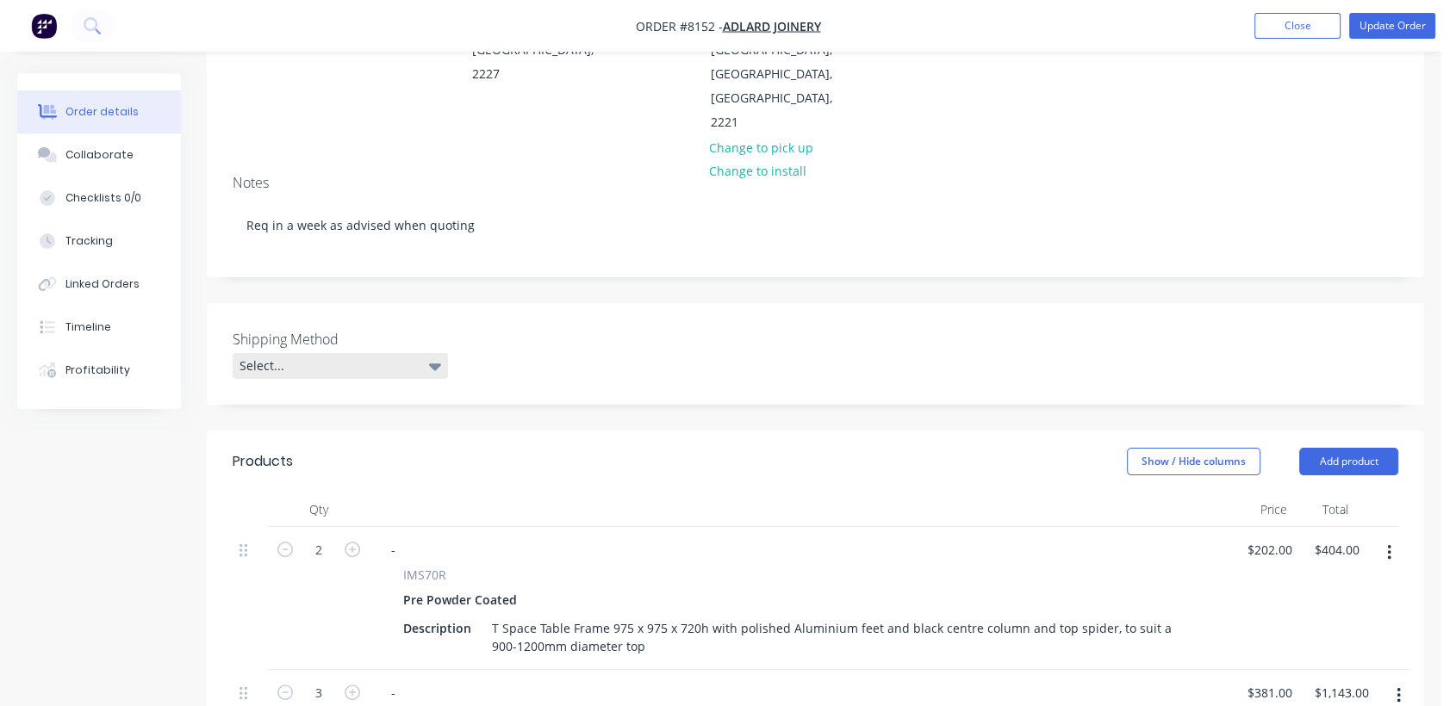
scroll to position [287, 0]
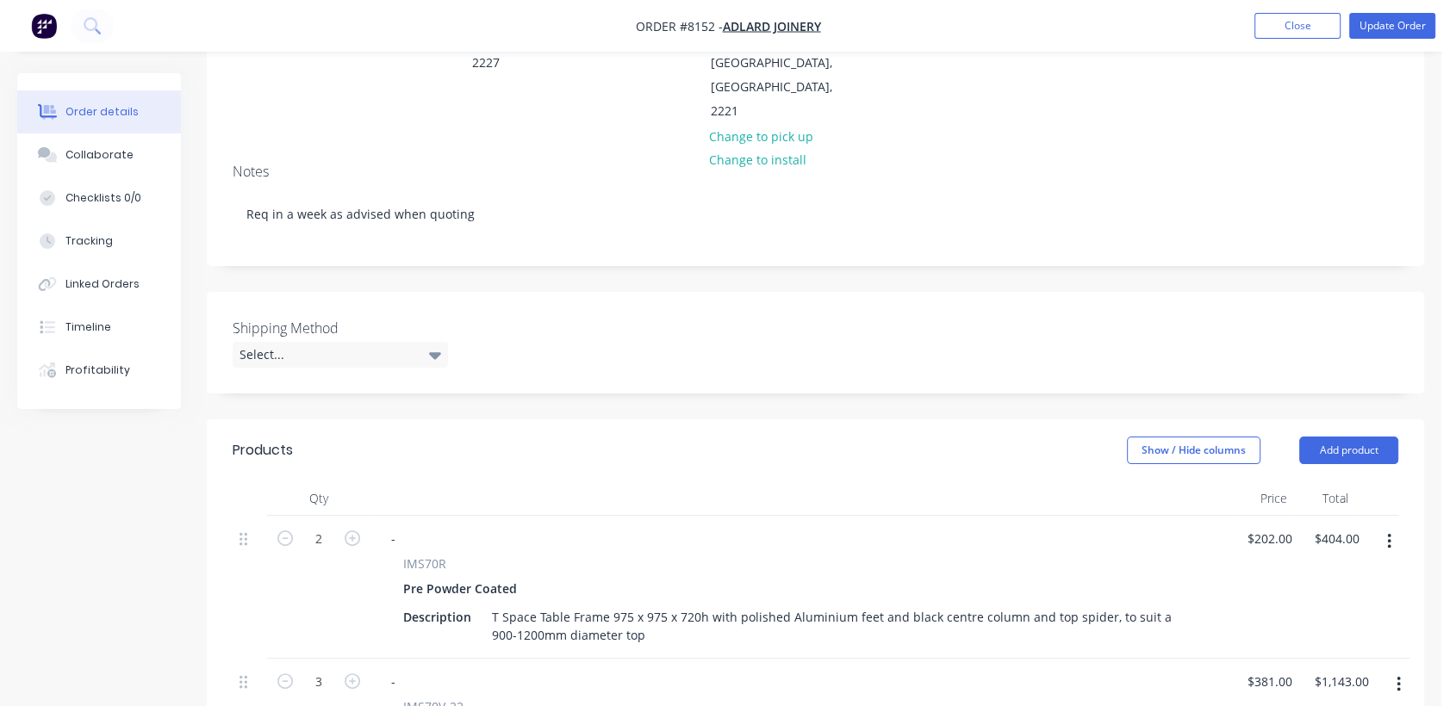
click at [303, 318] on div "Shipping Method Select..." at bounding box center [340, 343] width 215 height 50
click at [310, 342] on div "Select..." at bounding box center [340, 355] width 215 height 26
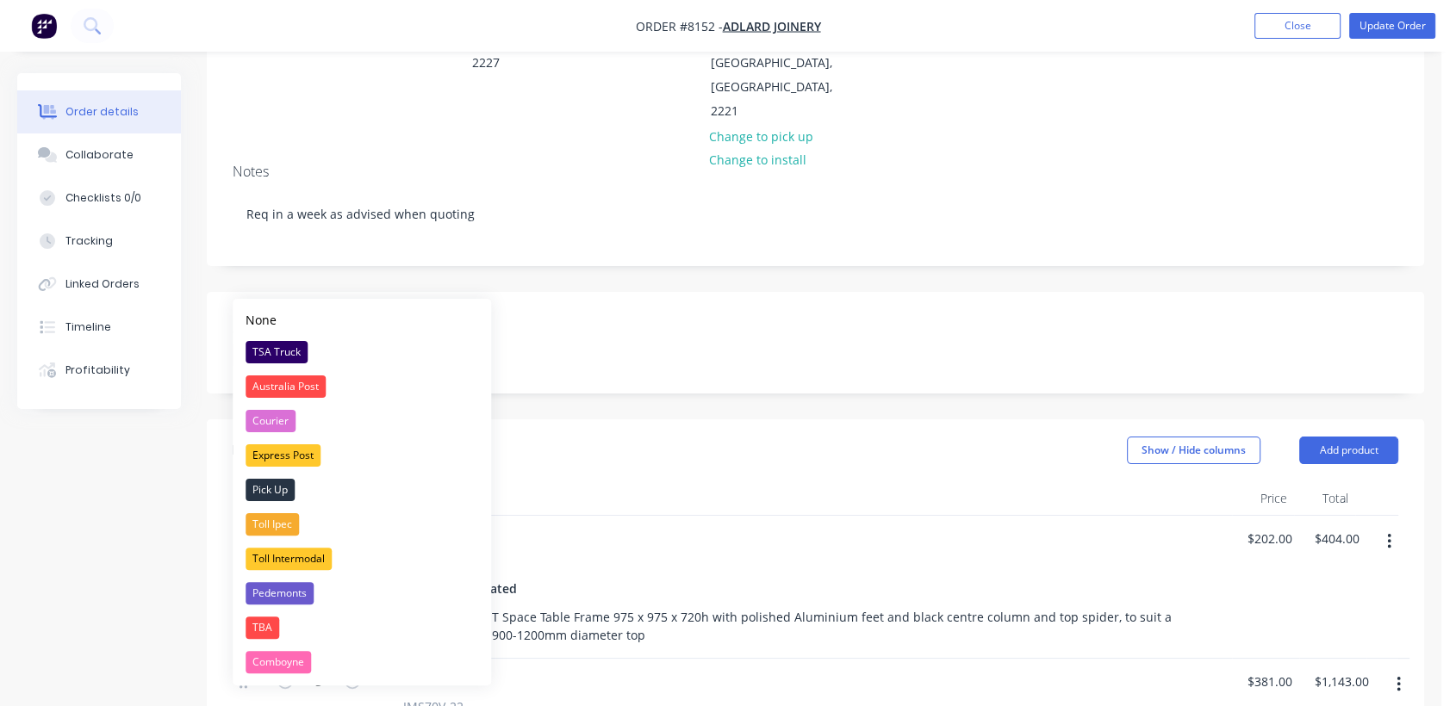
drag, startPoint x: 291, startPoint y: 348, endPoint x: 306, endPoint y: 342, distance: 15.8
click at [290, 348] on div "TSA Truck" at bounding box center [276, 352] width 62 height 22
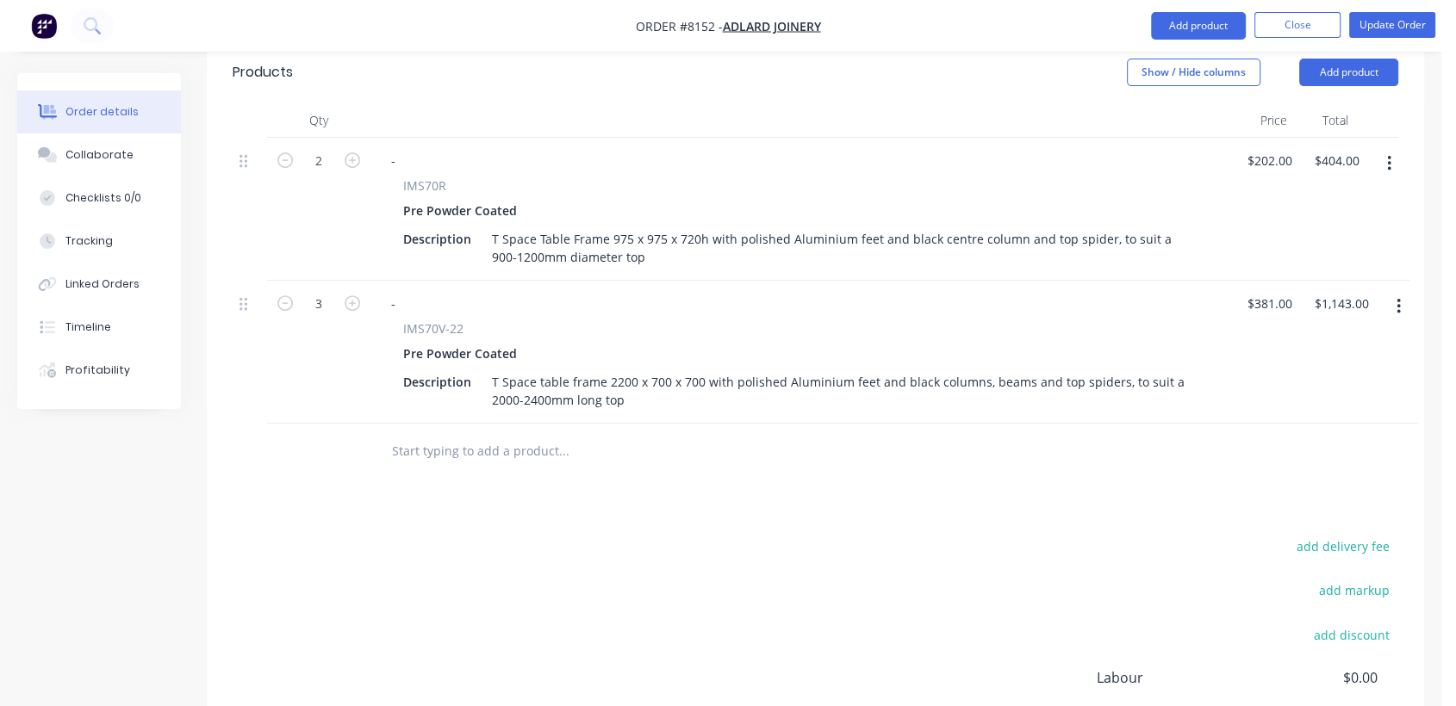
scroll to position [669, 0]
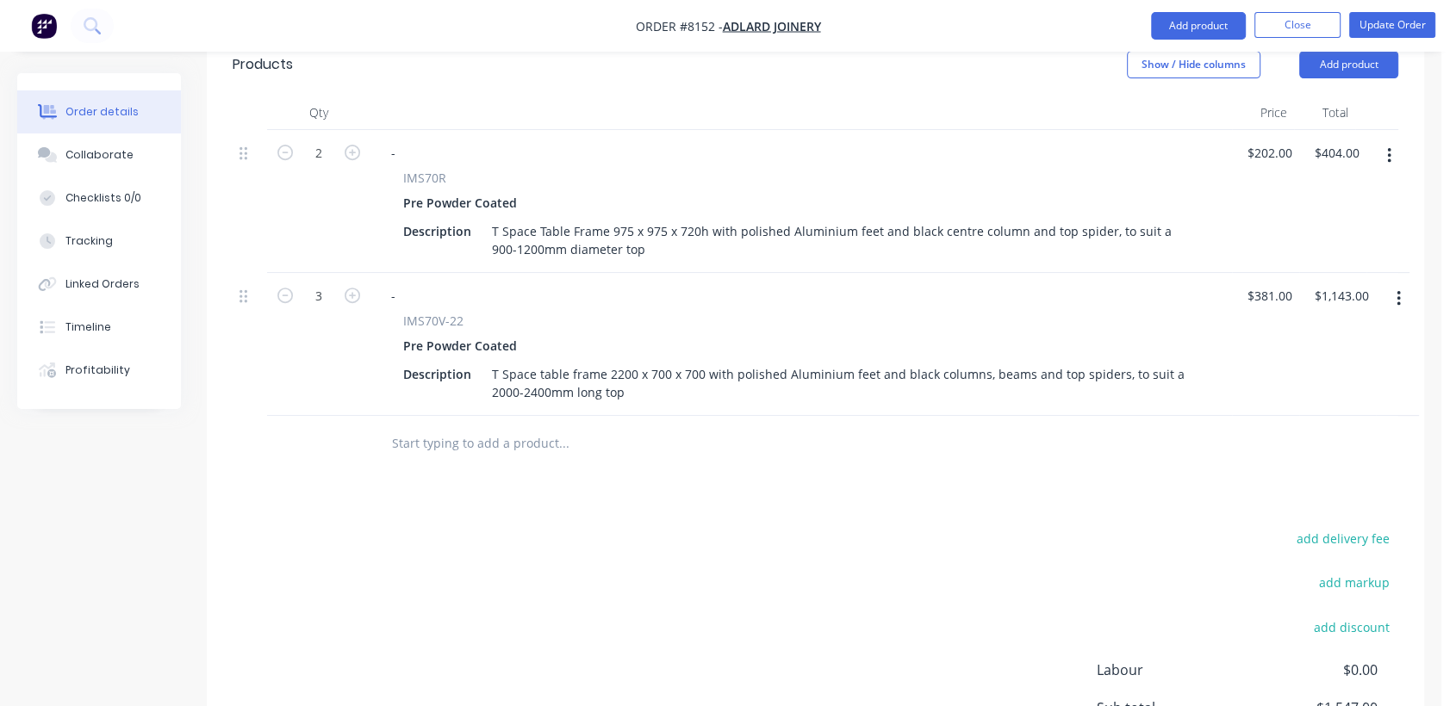
click at [459, 416] on div at bounding box center [680, 444] width 620 height 56
click at [455, 426] on input "text" at bounding box center [563, 443] width 345 height 34
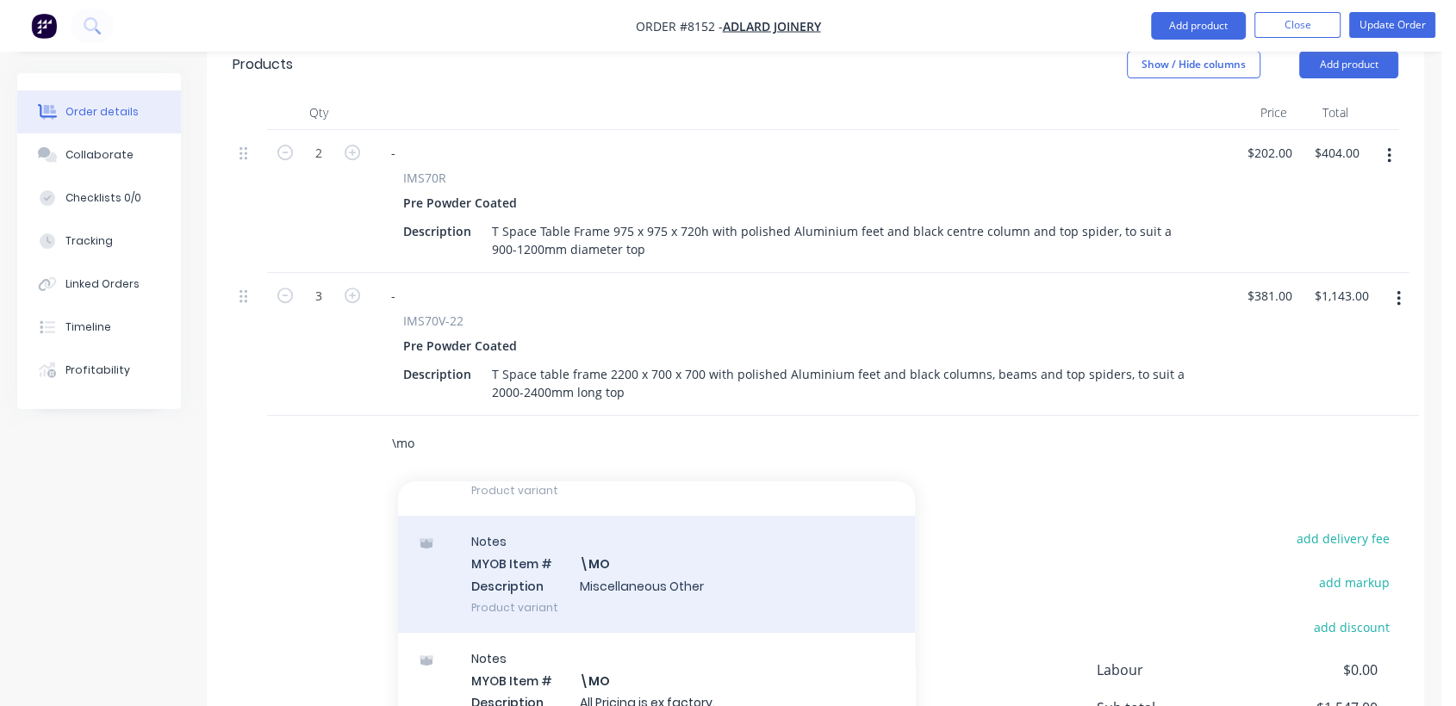
scroll to position [287, 0]
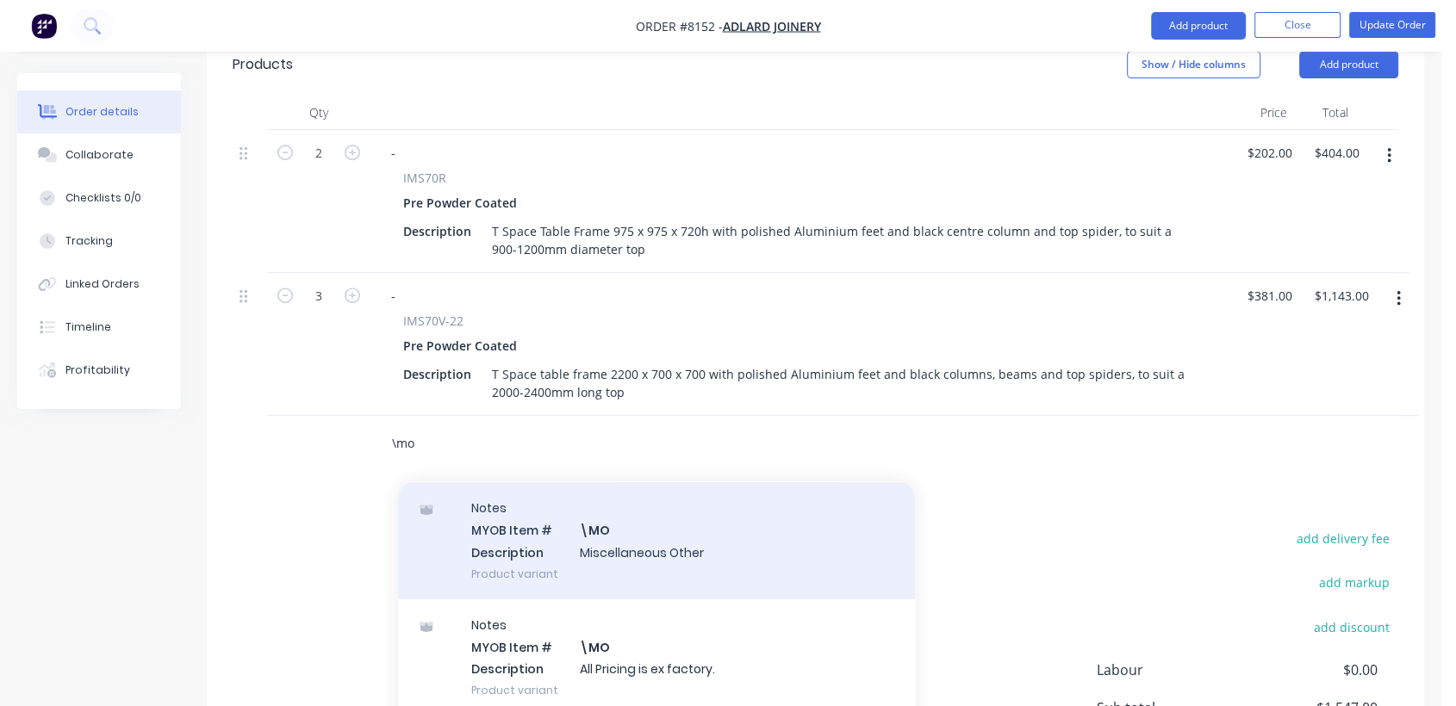
type input "\mo"
click at [661, 493] on div "Notes MYOB Item # \MO Description Miscellaneous Other Product variant" at bounding box center [656, 540] width 517 height 116
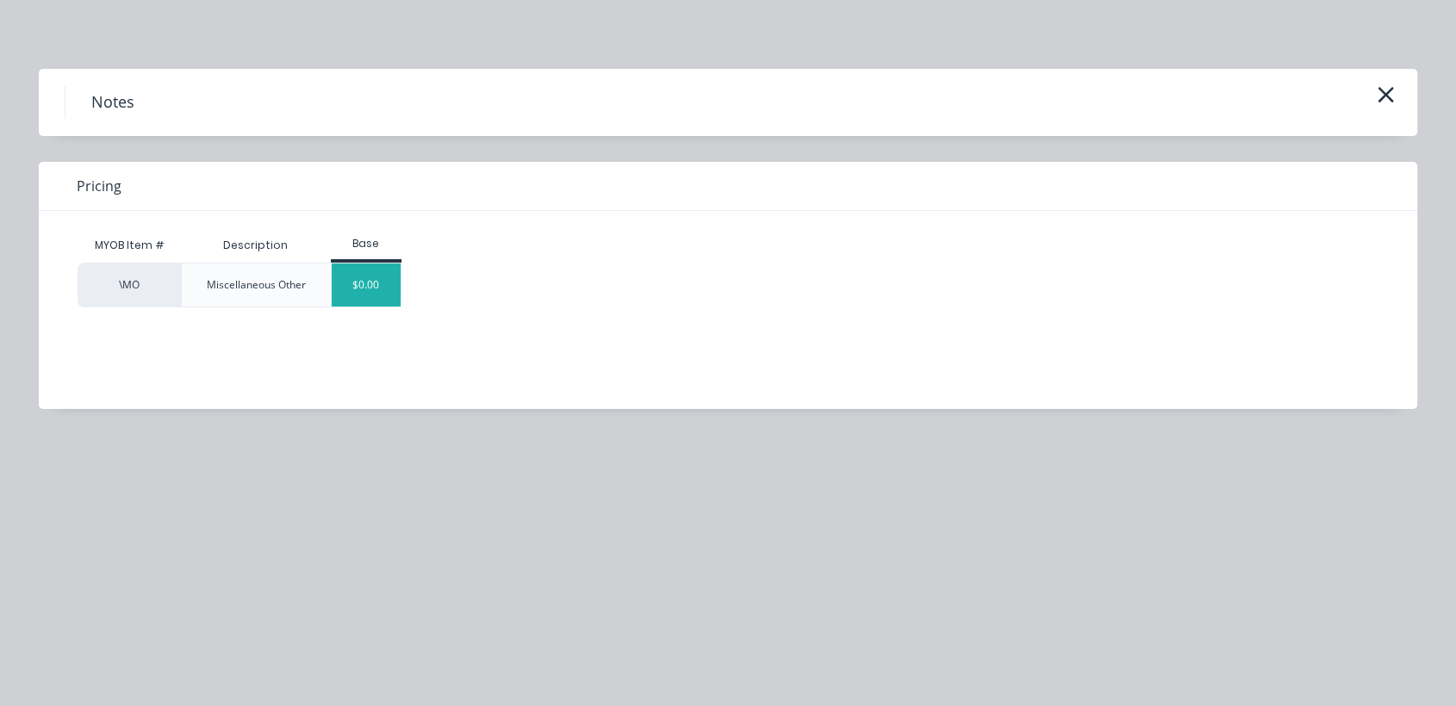
click at [386, 283] on div "$0.00" at bounding box center [367, 285] width 70 height 43
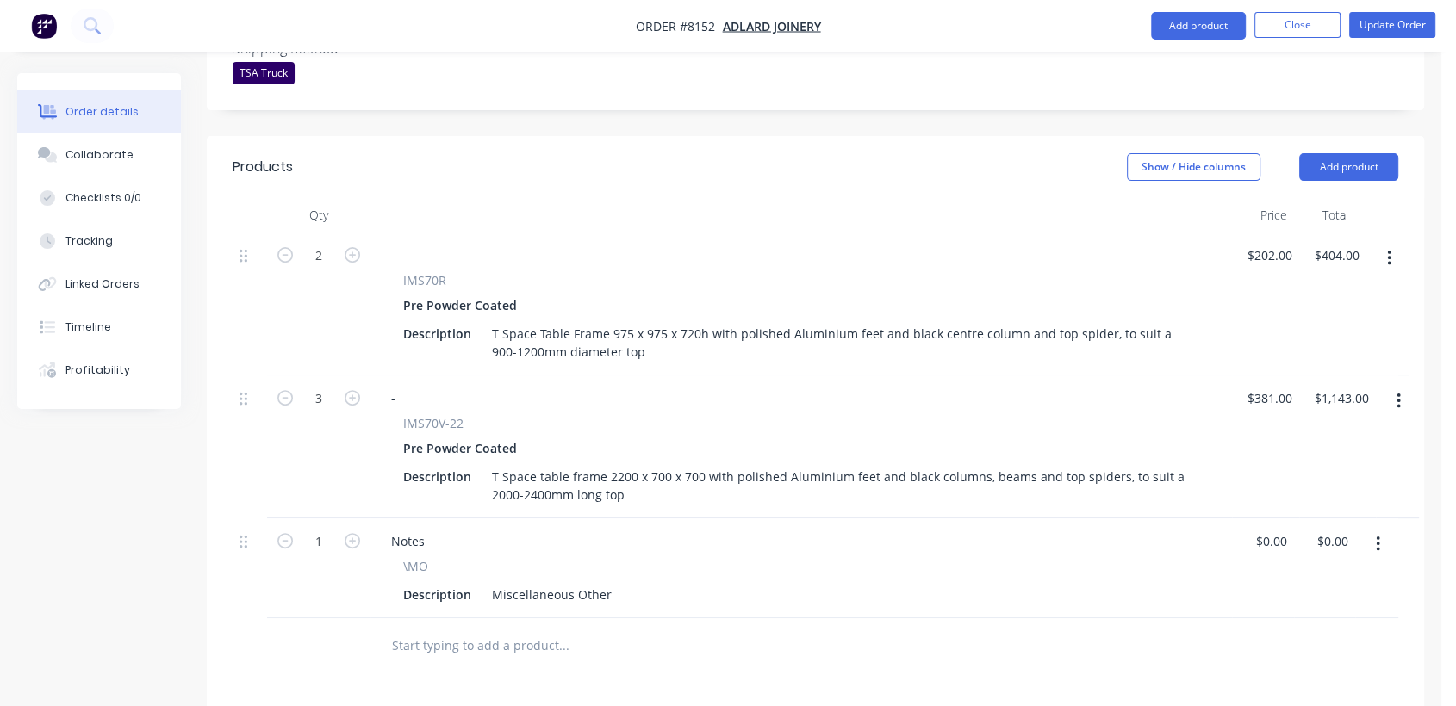
scroll to position [765, 0]
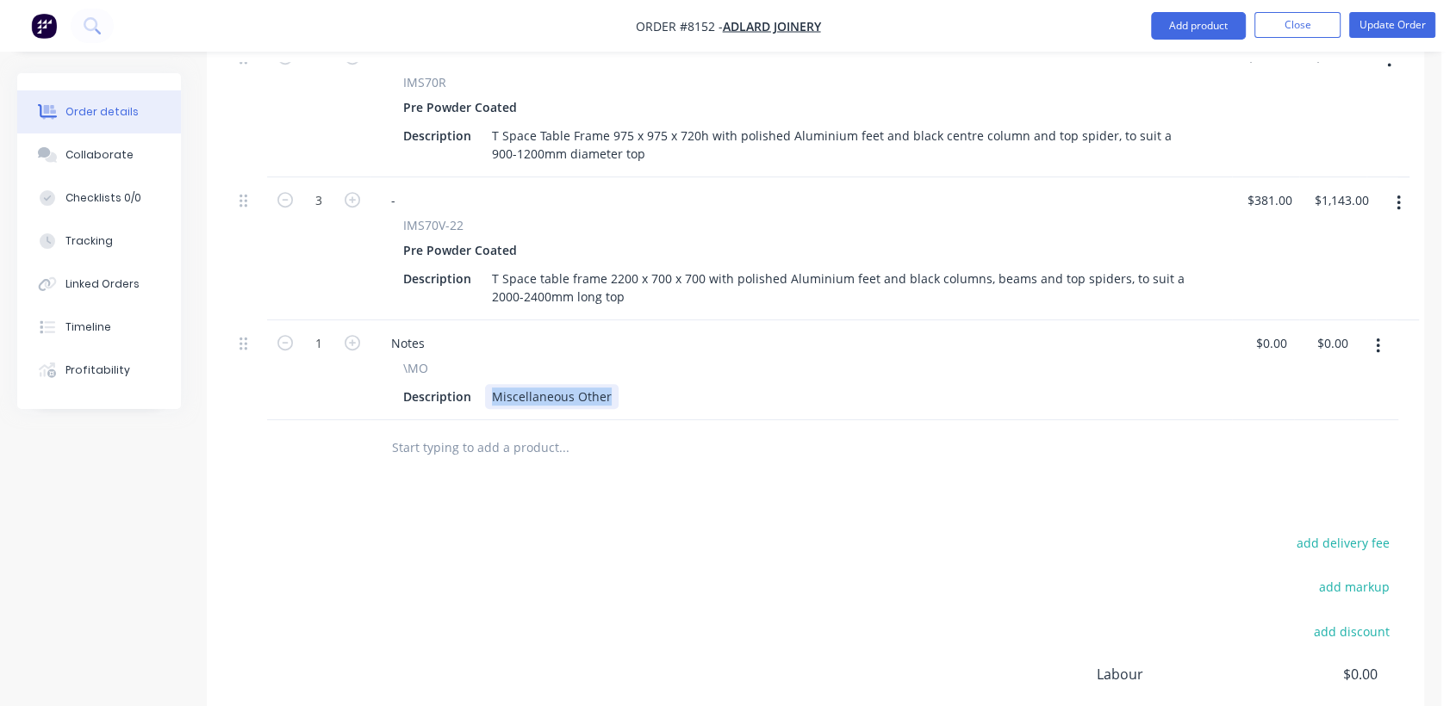
drag, startPoint x: 610, startPoint y: 319, endPoint x: 485, endPoint y: 298, distance: 126.6
click at [485, 359] on div "\MO Description Miscellaneous Other" at bounding box center [801, 384] width 848 height 50
type input "0"
click at [126, 156] on div "Collaborate" at bounding box center [99, 155] width 68 height 16
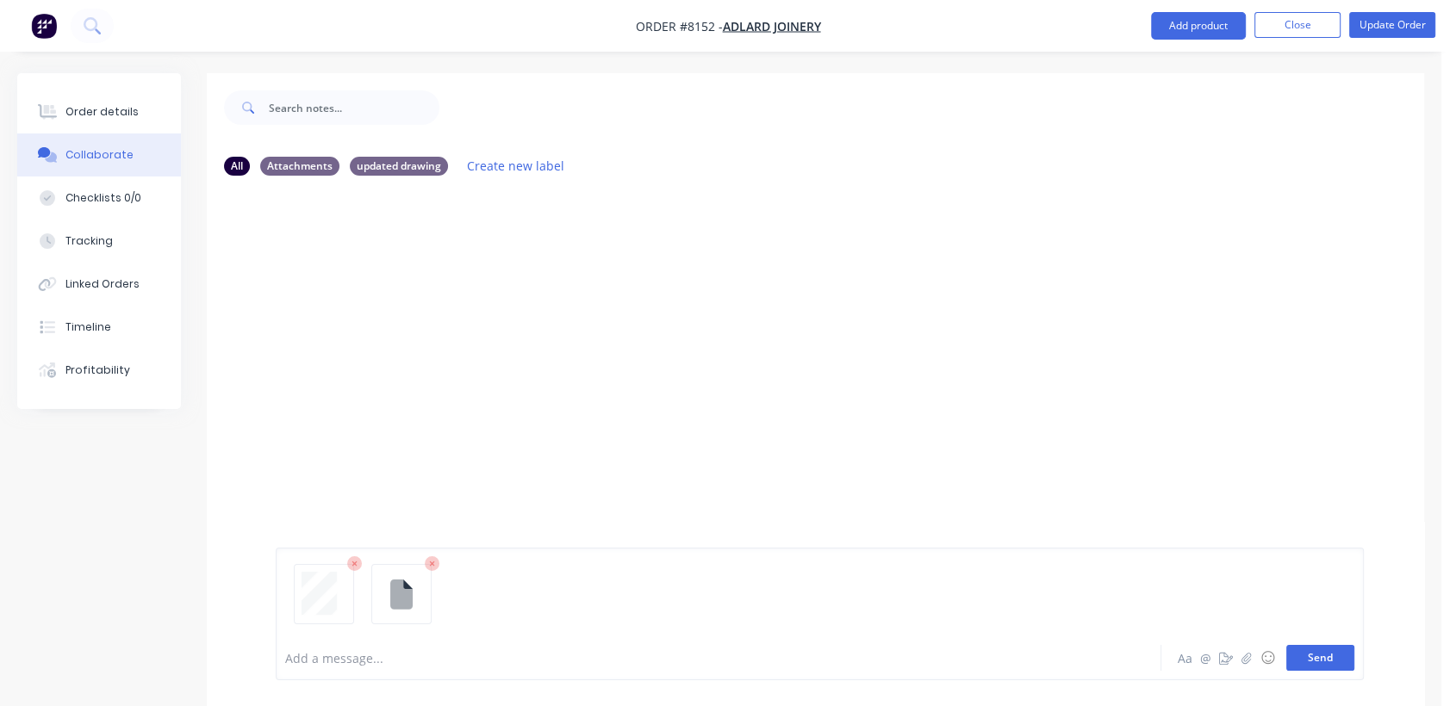
click at [1320, 656] on button "Send" at bounding box center [1320, 658] width 68 height 26
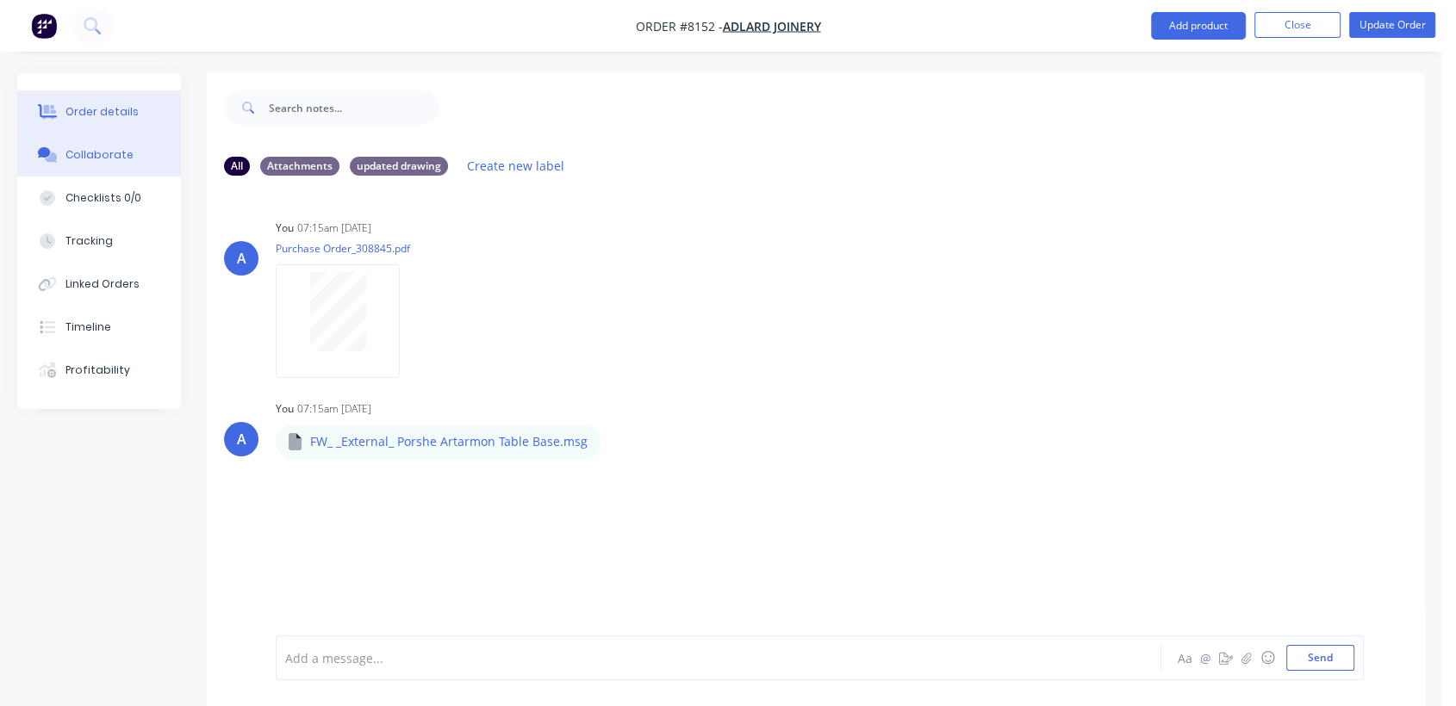
click at [117, 109] on div "Order details" at bounding box center [101, 112] width 73 height 16
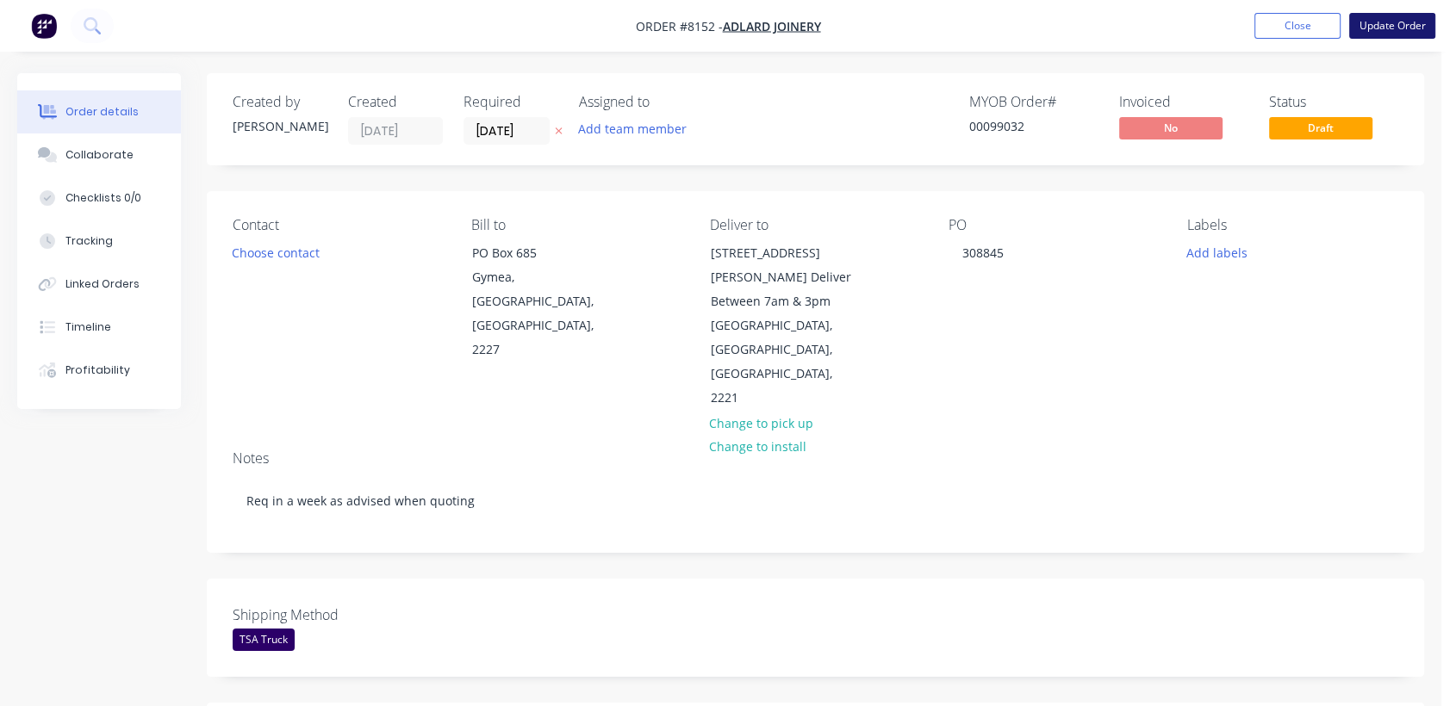
click at [1400, 26] on button "Update Order" at bounding box center [1392, 26] width 86 height 26
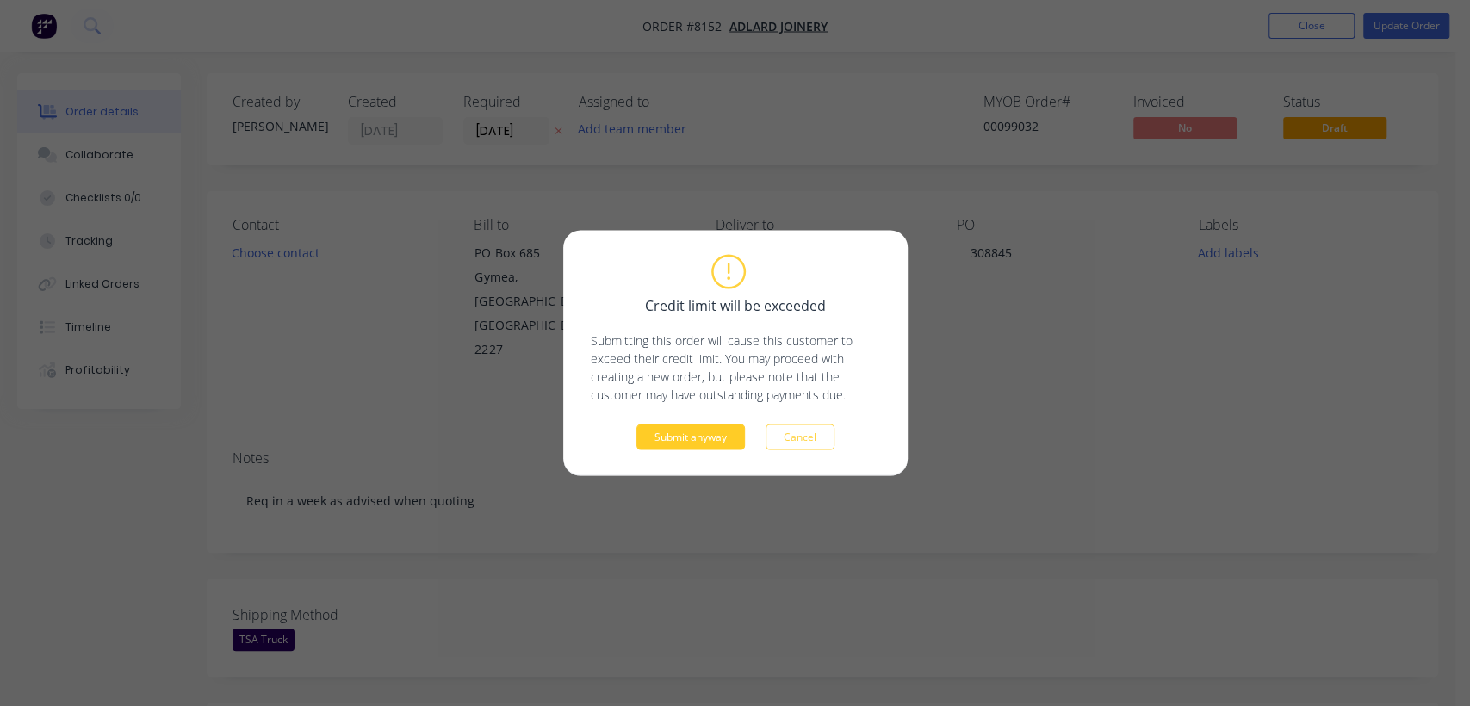
click at [662, 438] on button "Submit anyway" at bounding box center [691, 438] width 109 height 26
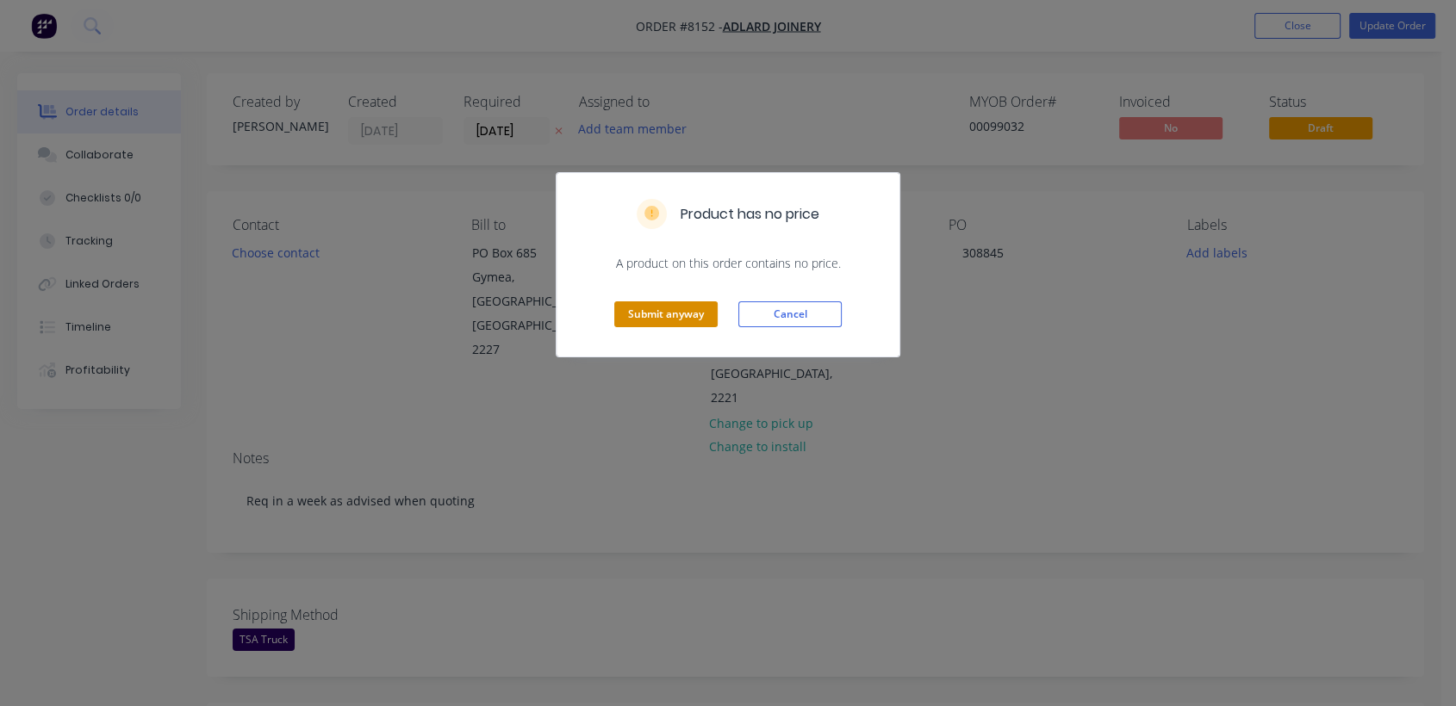
click at [638, 308] on button "Submit anyway" at bounding box center [665, 314] width 103 height 26
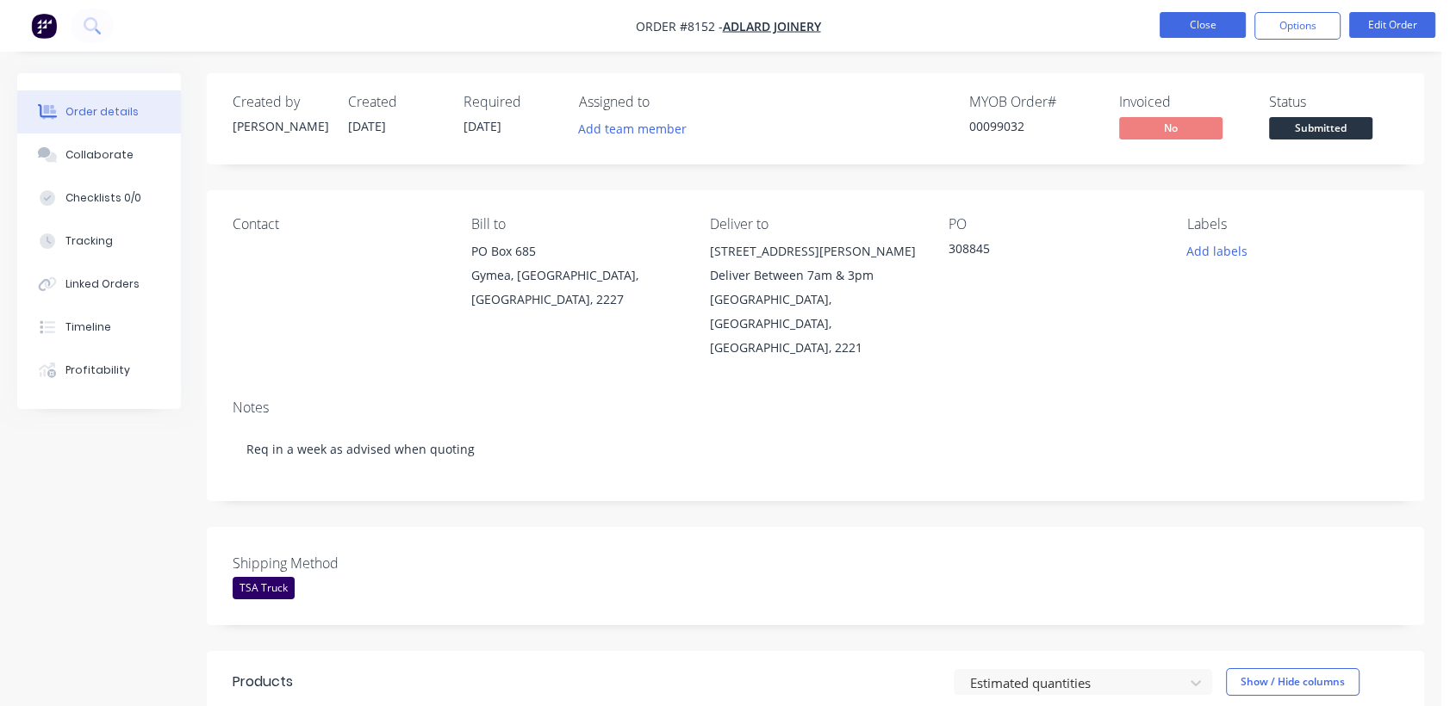
click at [1214, 24] on button "Close" at bounding box center [1202, 25] width 86 height 26
